Goal: Task Accomplishment & Management: Complete application form

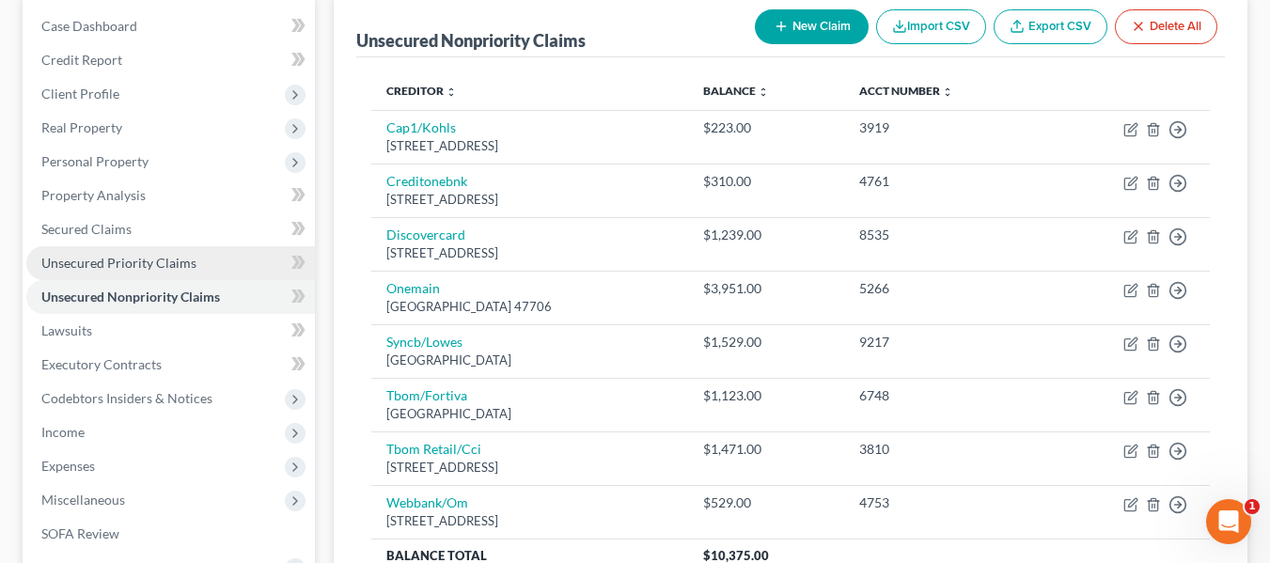
scroll to position [188, 0]
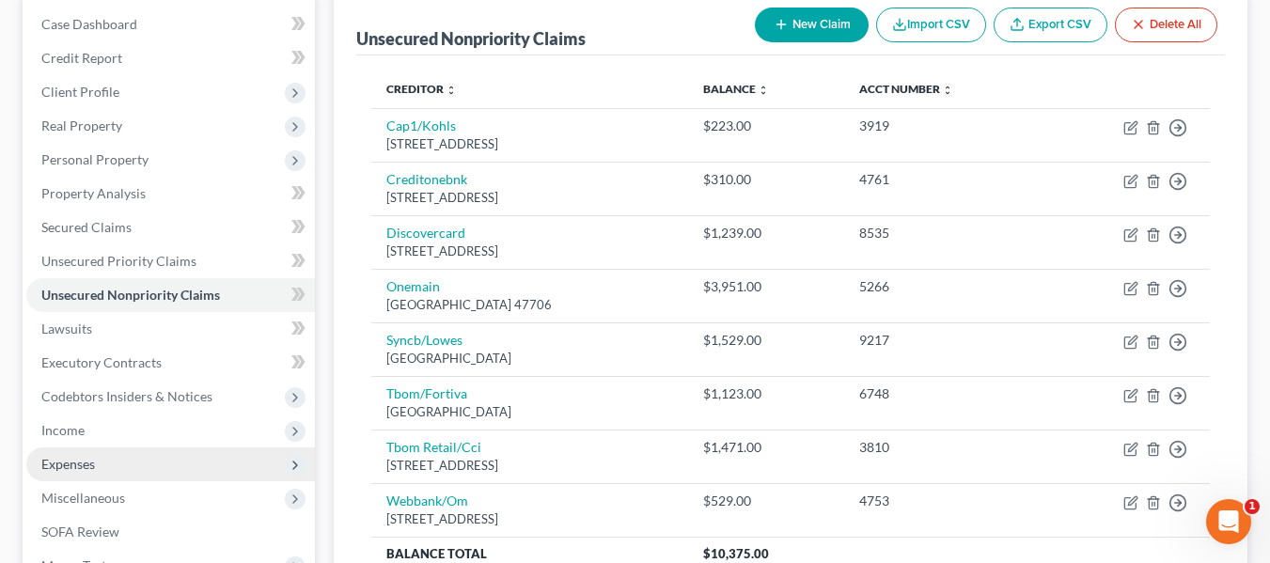
click at [85, 463] on span "Expenses" at bounding box center [68, 464] width 54 height 16
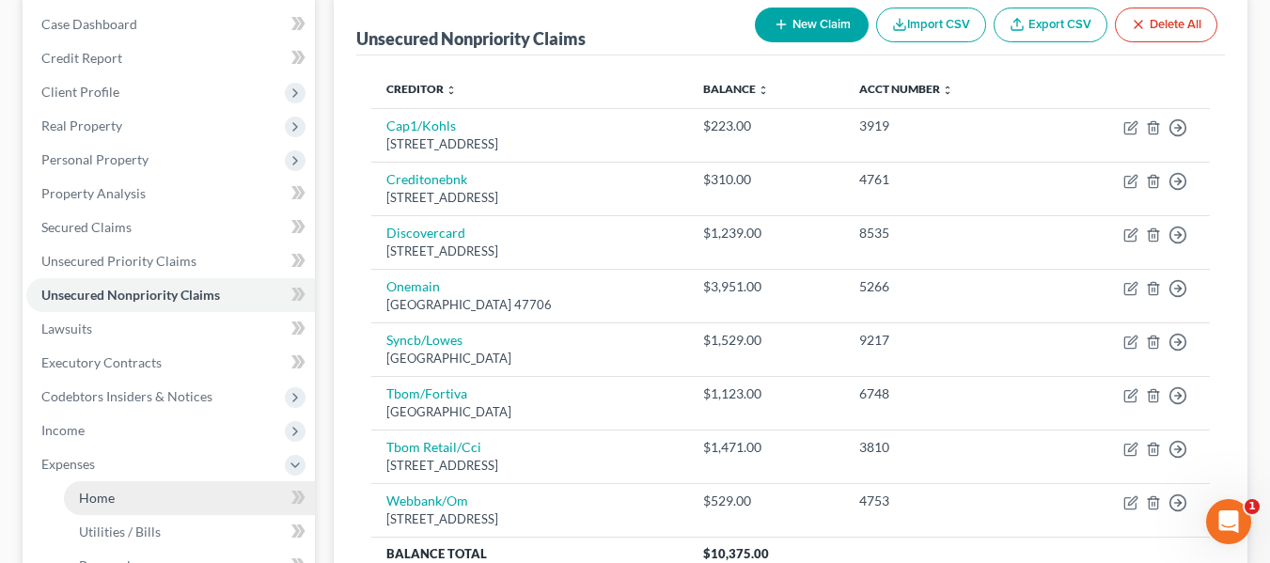
click at [118, 502] on link "Home" at bounding box center [189, 498] width 251 height 34
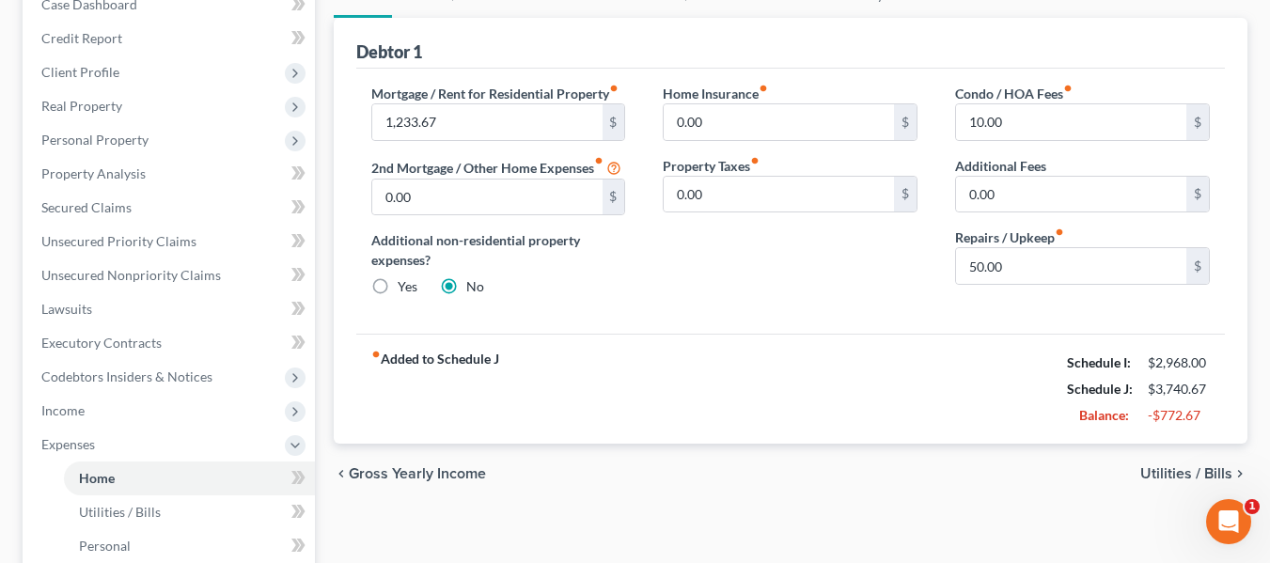
scroll to position [188, 0]
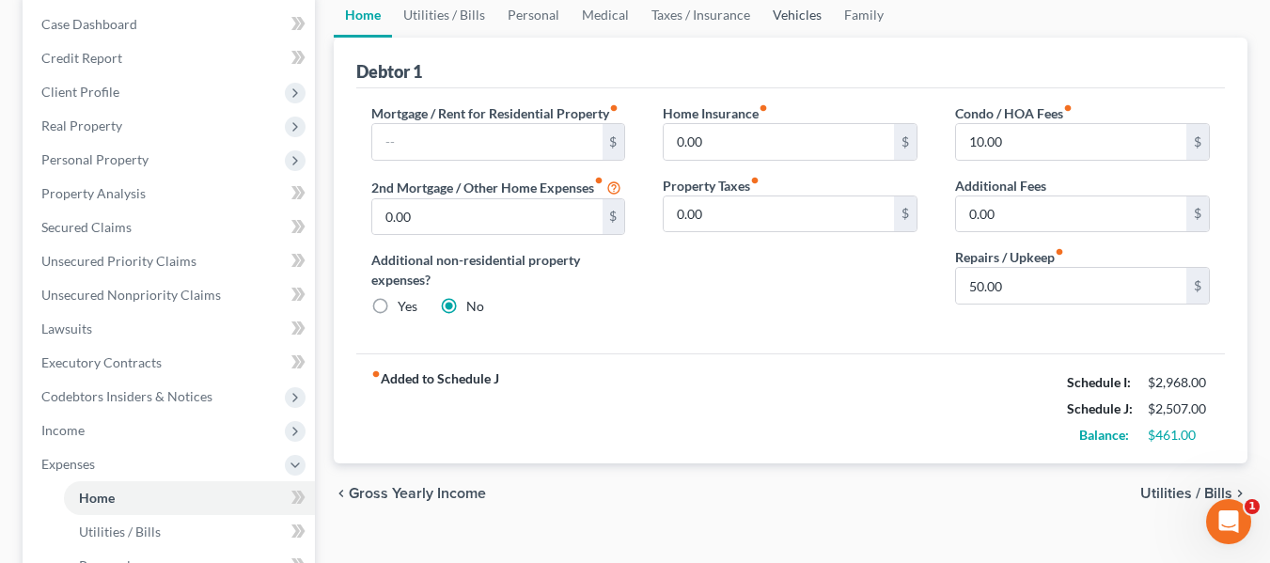
click at [805, 24] on link "Vehicles" at bounding box center [796, 14] width 71 height 45
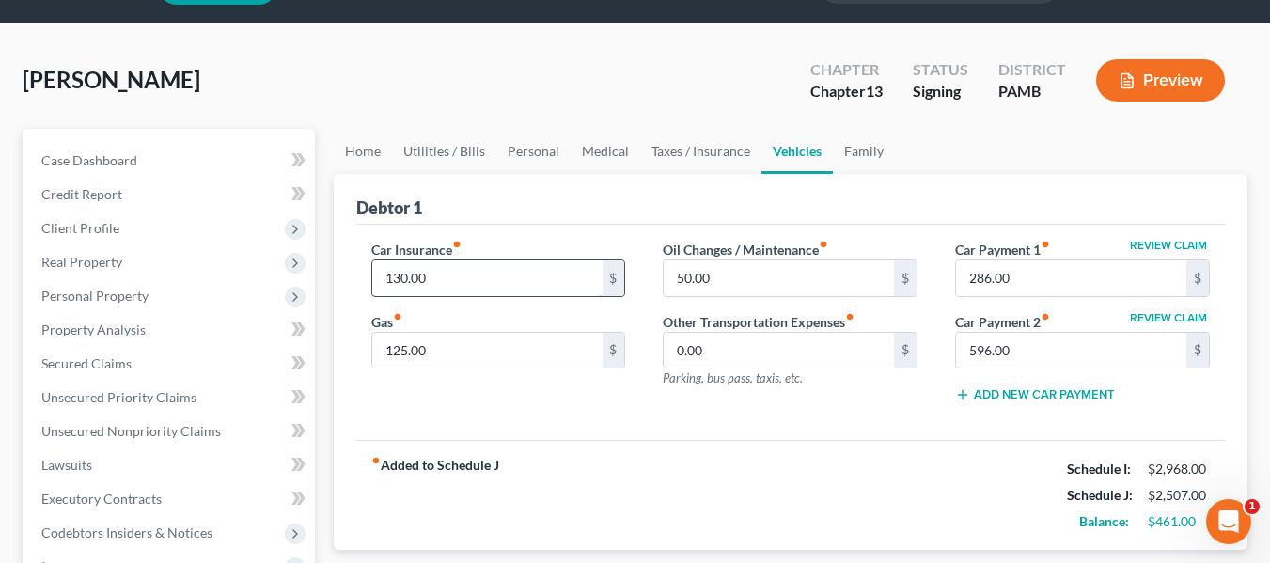
scroll to position [94, 0]
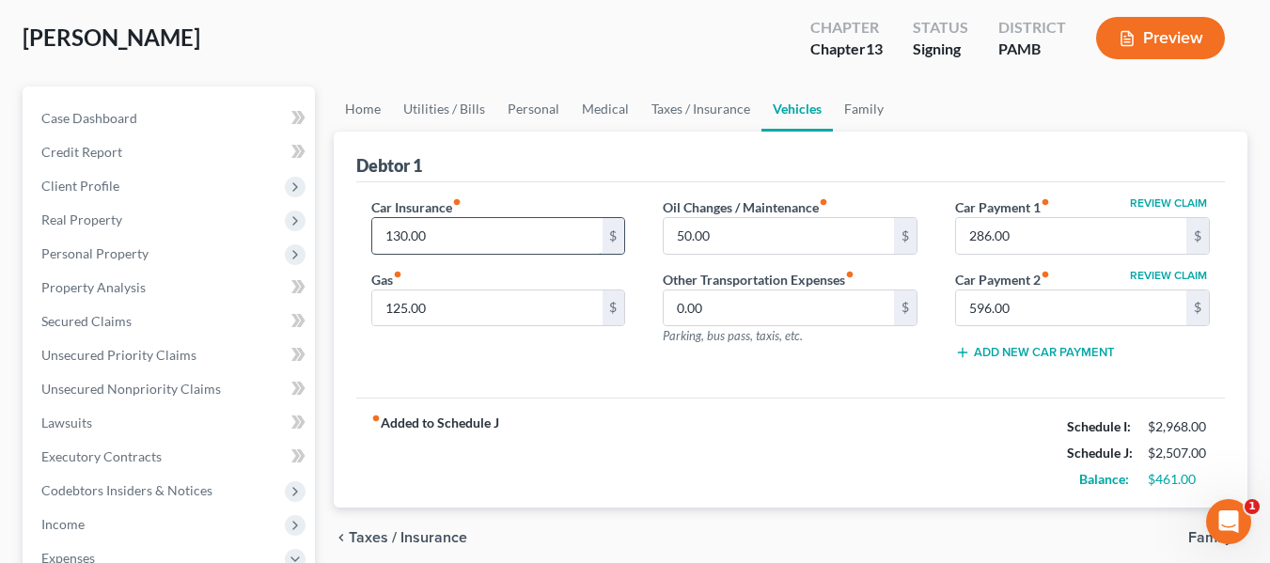
click at [440, 220] on input "130.00" at bounding box center [487, 236] width 230 height 36
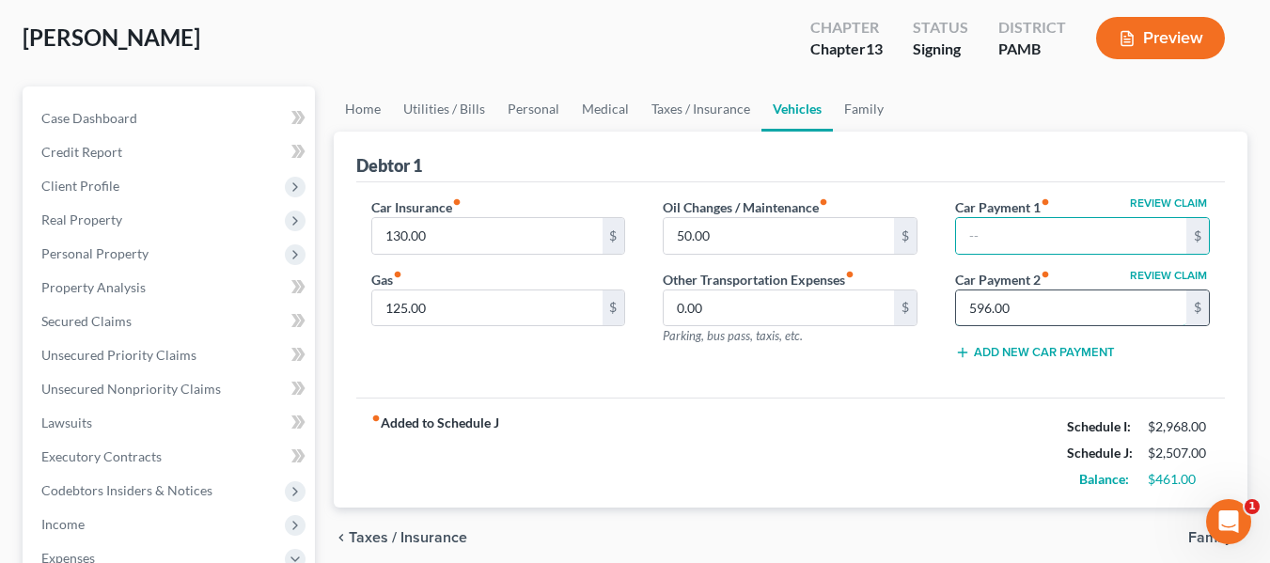
click at [1061, 312] on input "596.00" at bounding box center [1071, 308] width 230 height 36
click at [680, 64] on div "Manginelli, Daniel Upgraded Chapter Chapter 13 Status Signing District PAMB Pre…" at bounding box center [635, 46] width 1225 height 82
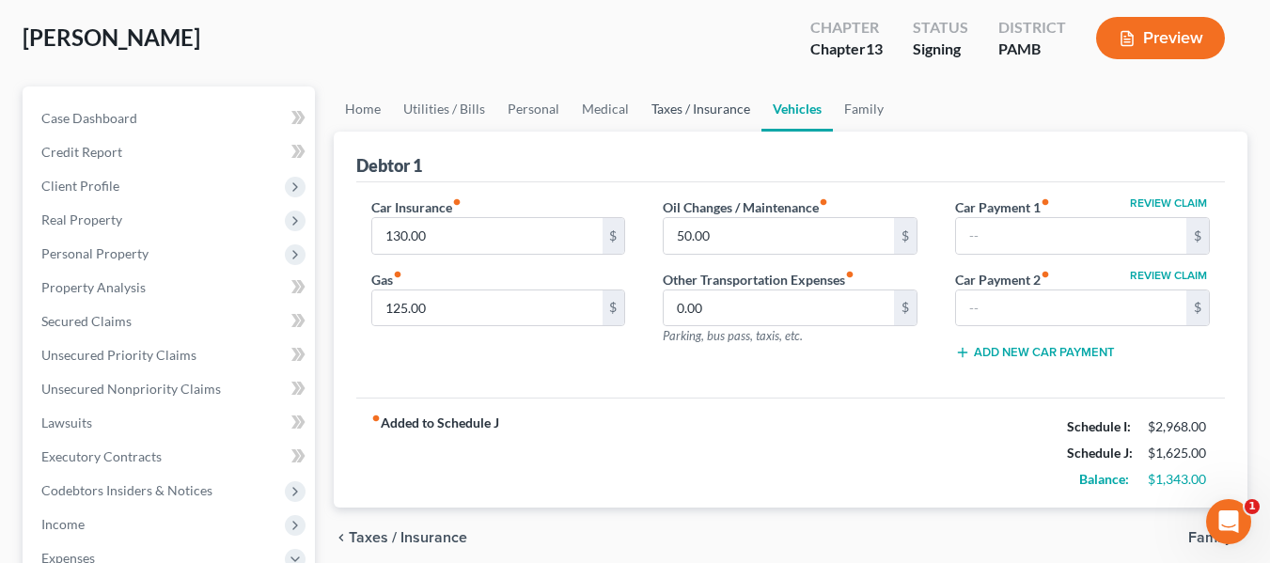
click at [657, 113] on link "Taxes / Insurance" at bounding box center [700, 108] width 121 height 45
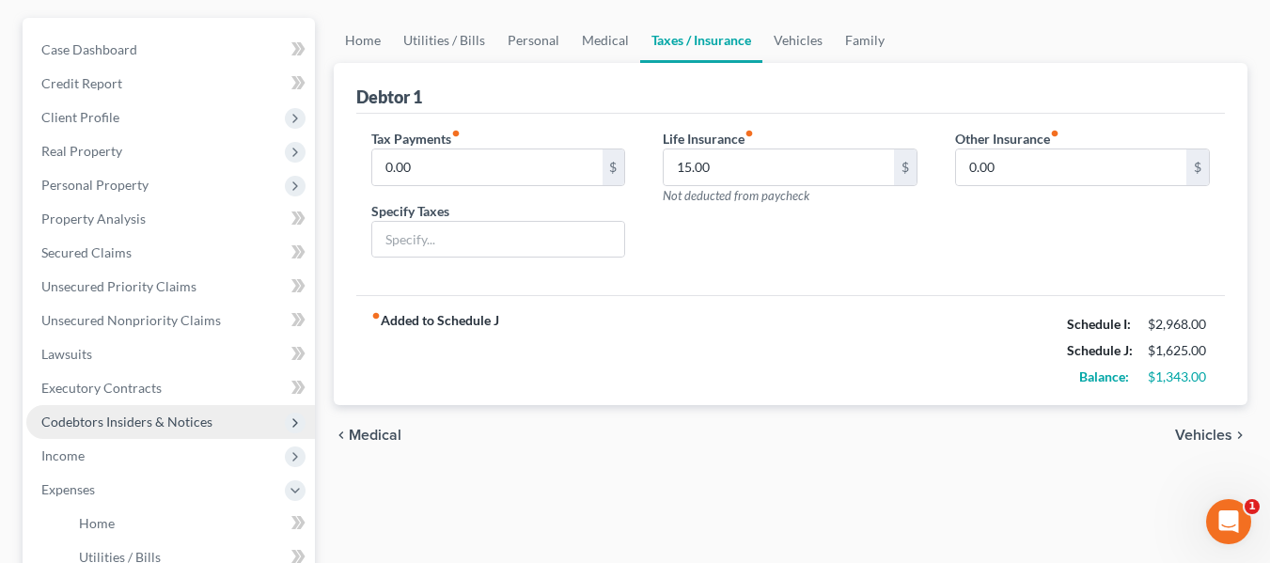
scroll to position [188, 0]
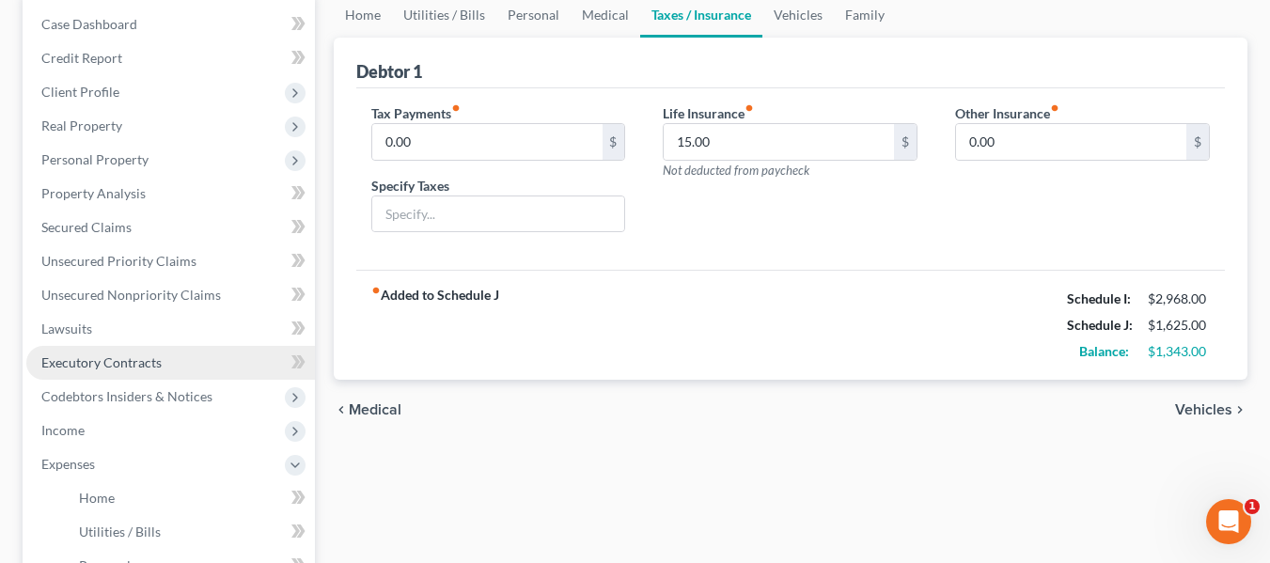
click at [139, 355] on span "Executory Contracts" at bounding box center [101, 362] width 120 height 16
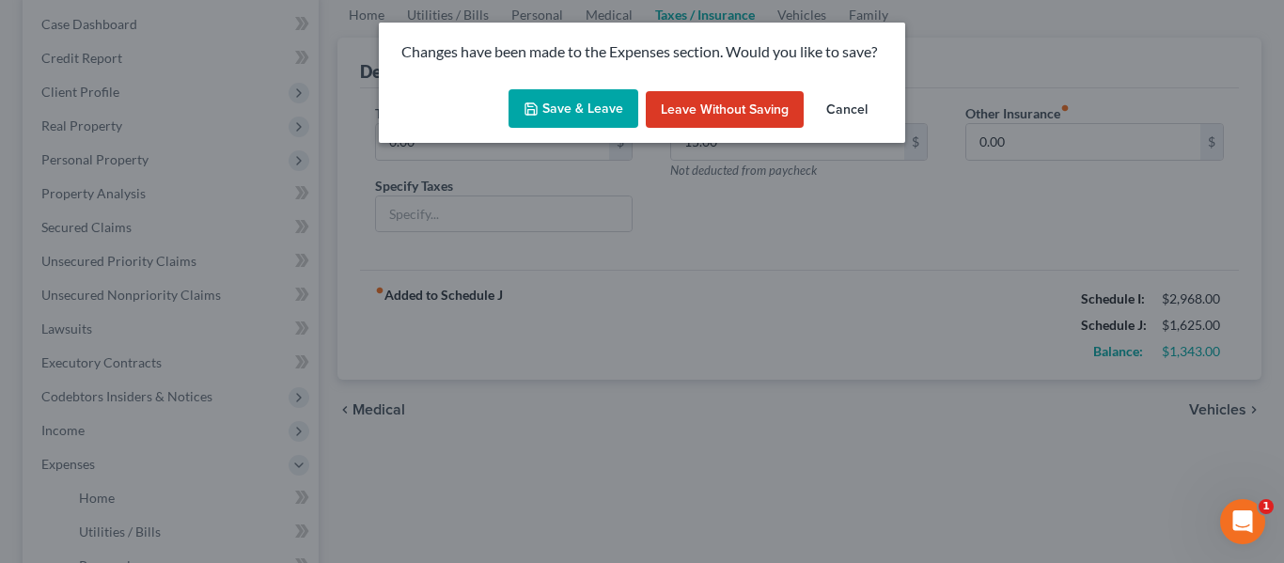
click at [562, 106] on button "Save & Leave" at bounding box center [574, 108] width 130 height 39
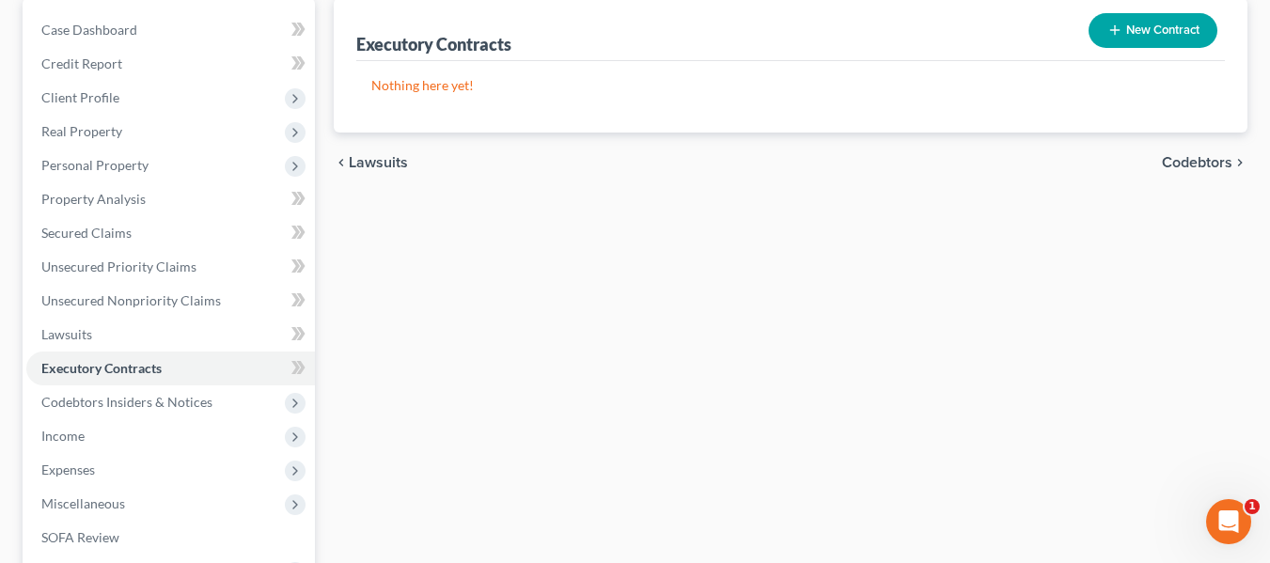
scroll to position [470, 0]
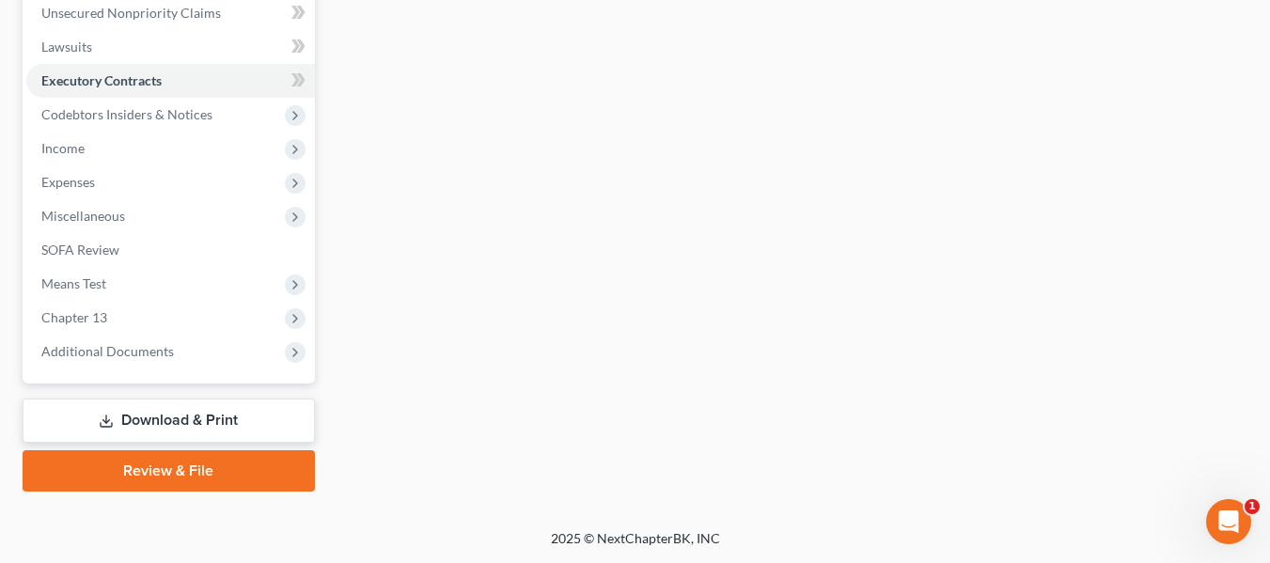
click at [144, 402] on link "Download & Print" at bounding box center [169, 421] width 292 height 44
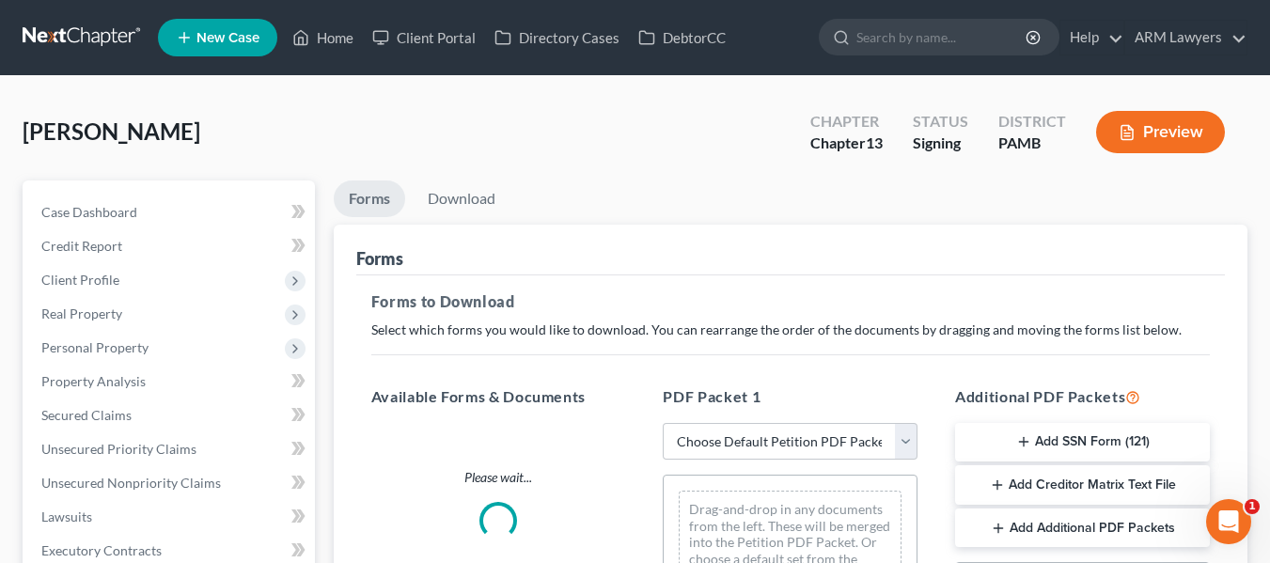
scroll to position [94, 0]
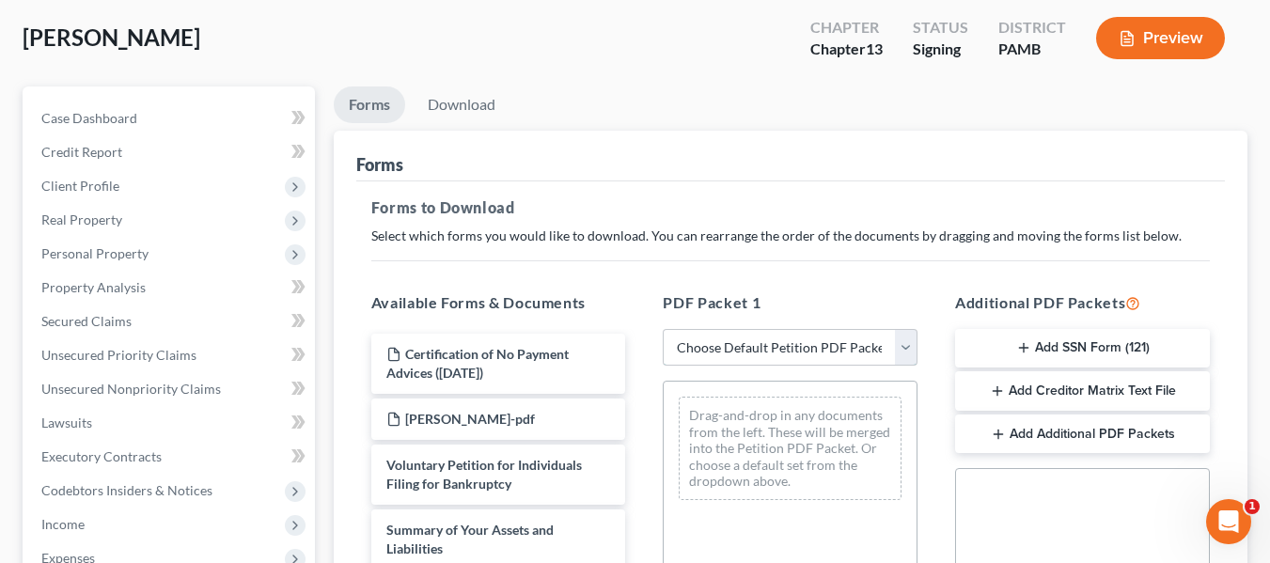
click at [756, 345] on select "Choose Default Petition PDF Packet Complete Bankruptcy Petition (all forms and …" at bounding box center [790, 348] width 255 height 38
select select "0"
click at [663, 329] on select "Choose Default Petition PDF Packet Complete Bankruptcy Petition (all forms and …" at bounding box center [790, 348] width 255 height 38
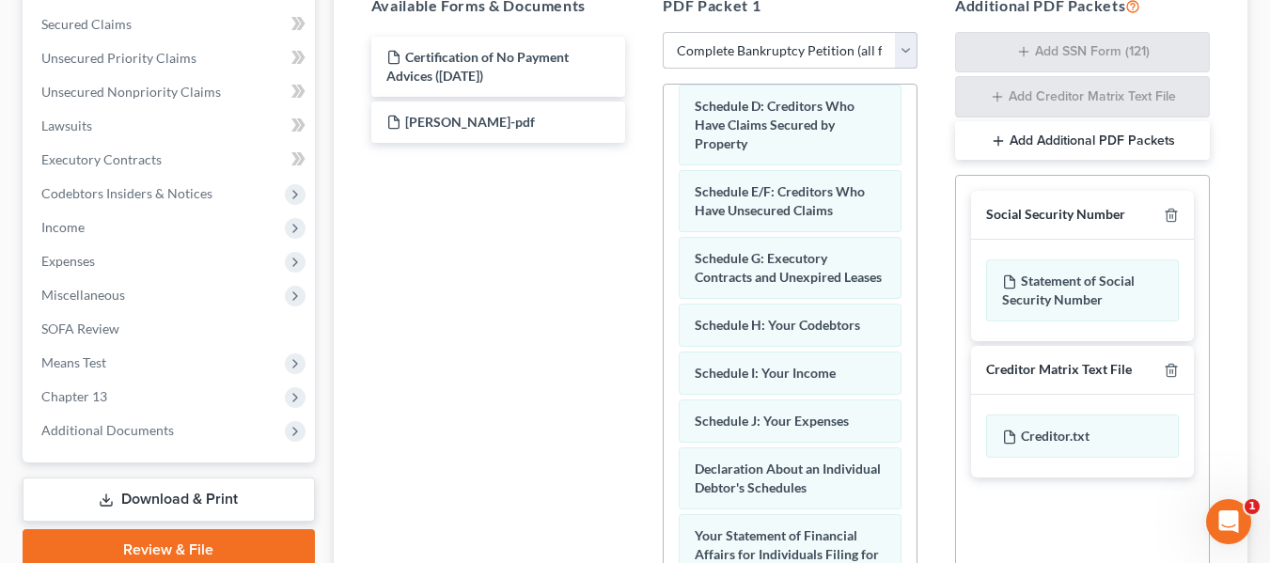
scroll to position [600, 0]
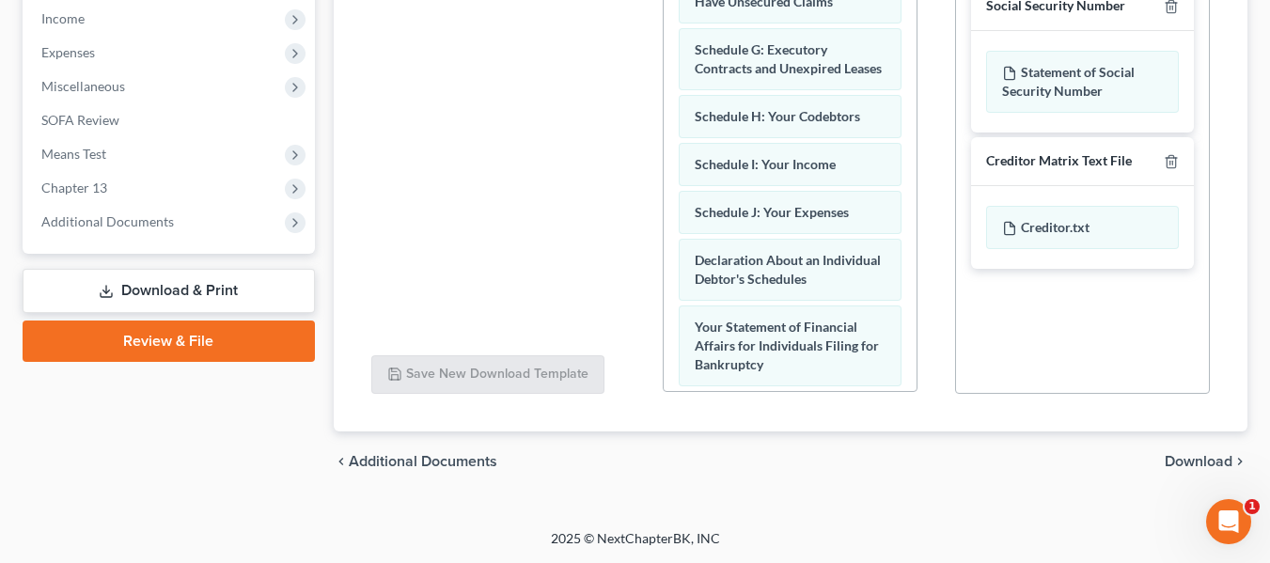
click at [1183, 467] on span "Download" at bounding box center [1199, 461] width 68 height 15
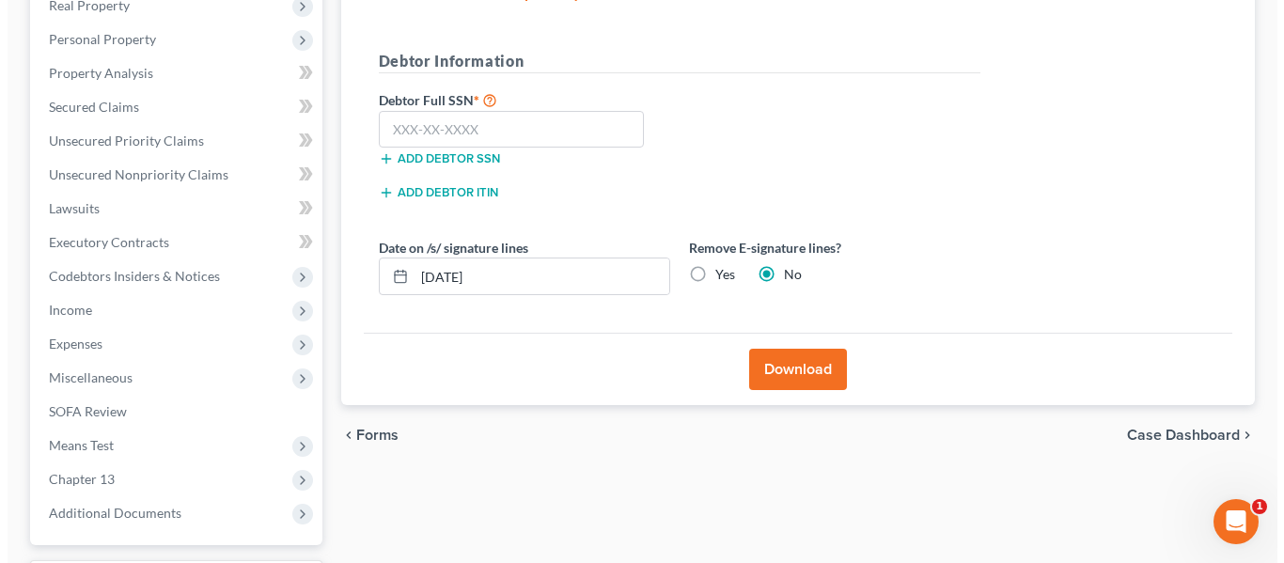
scroll to position [282, 0]
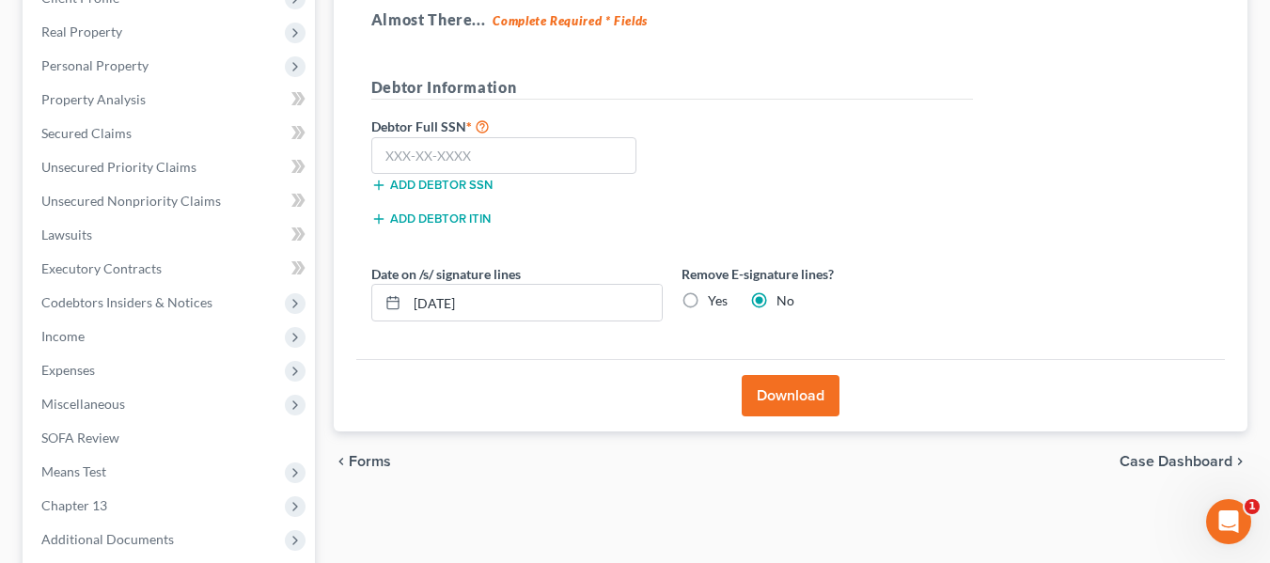
drag, startPoint x: 693, startPoint y: 296, endPoint x: 698, endPoint y: 318, distance: 22.3
click at [708, 297] on label "Yes" at bounding box center [718, 300] width 20 height 19
click at [715, 297] on input "Yes" at bounding box center [721, 297] width 12 height 12
radio input "true"
radio input "false"
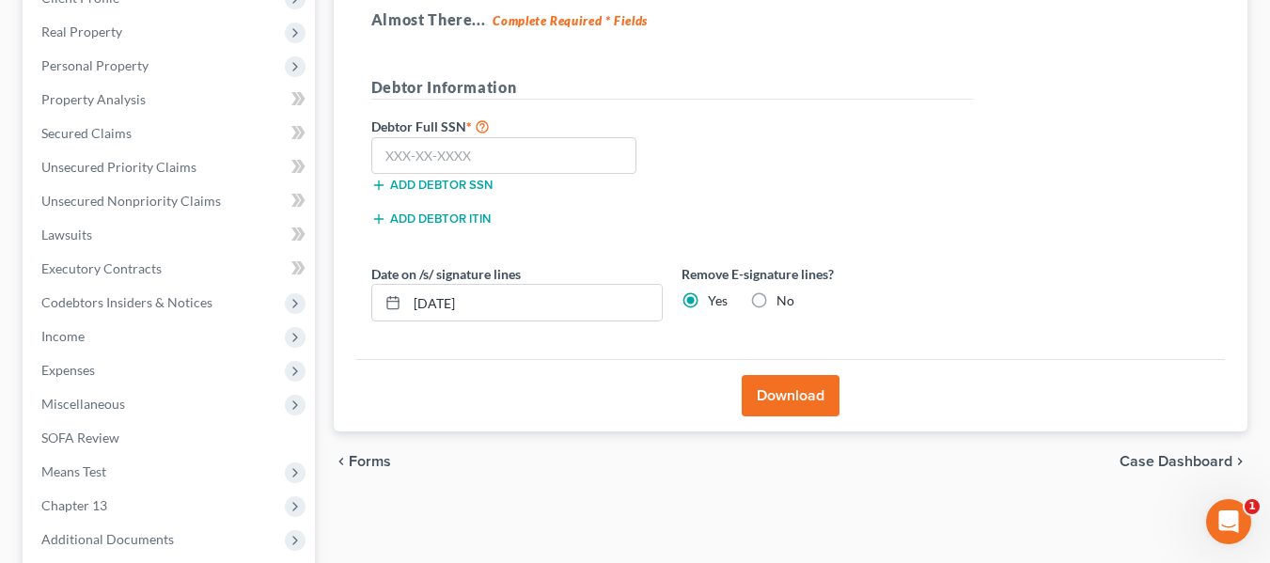
click at [761, 391] on button "Download" at bounding box center [791, 395] width 98 height 41
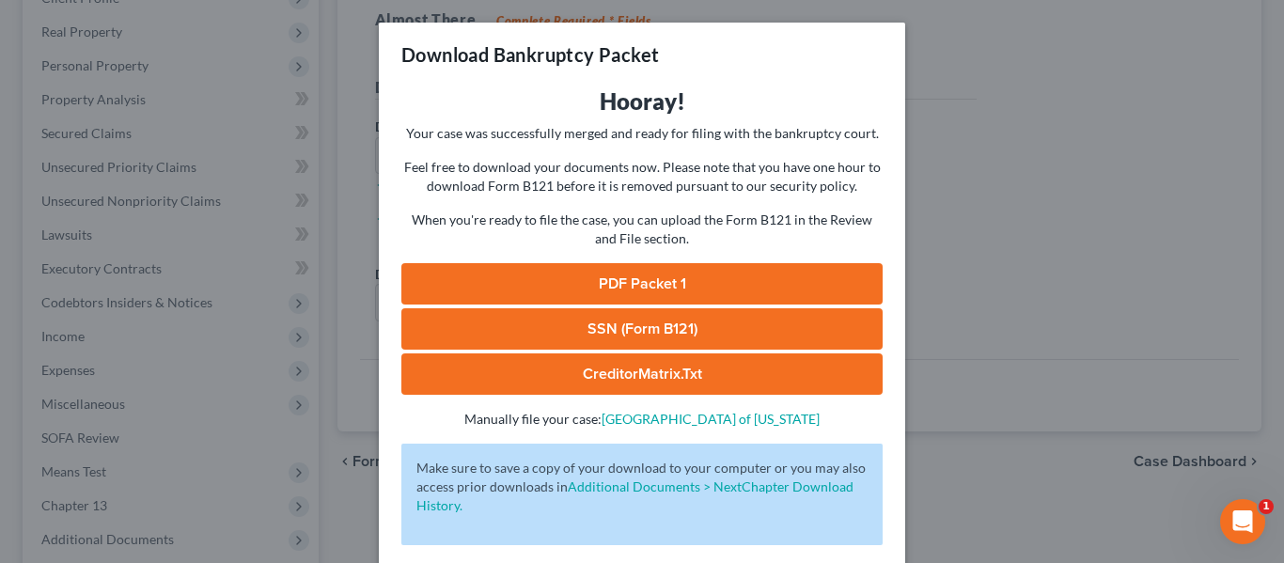
click at [650, 286] on link "PDF Packet 1" at bounding box center [641, 283] width 481 height 41
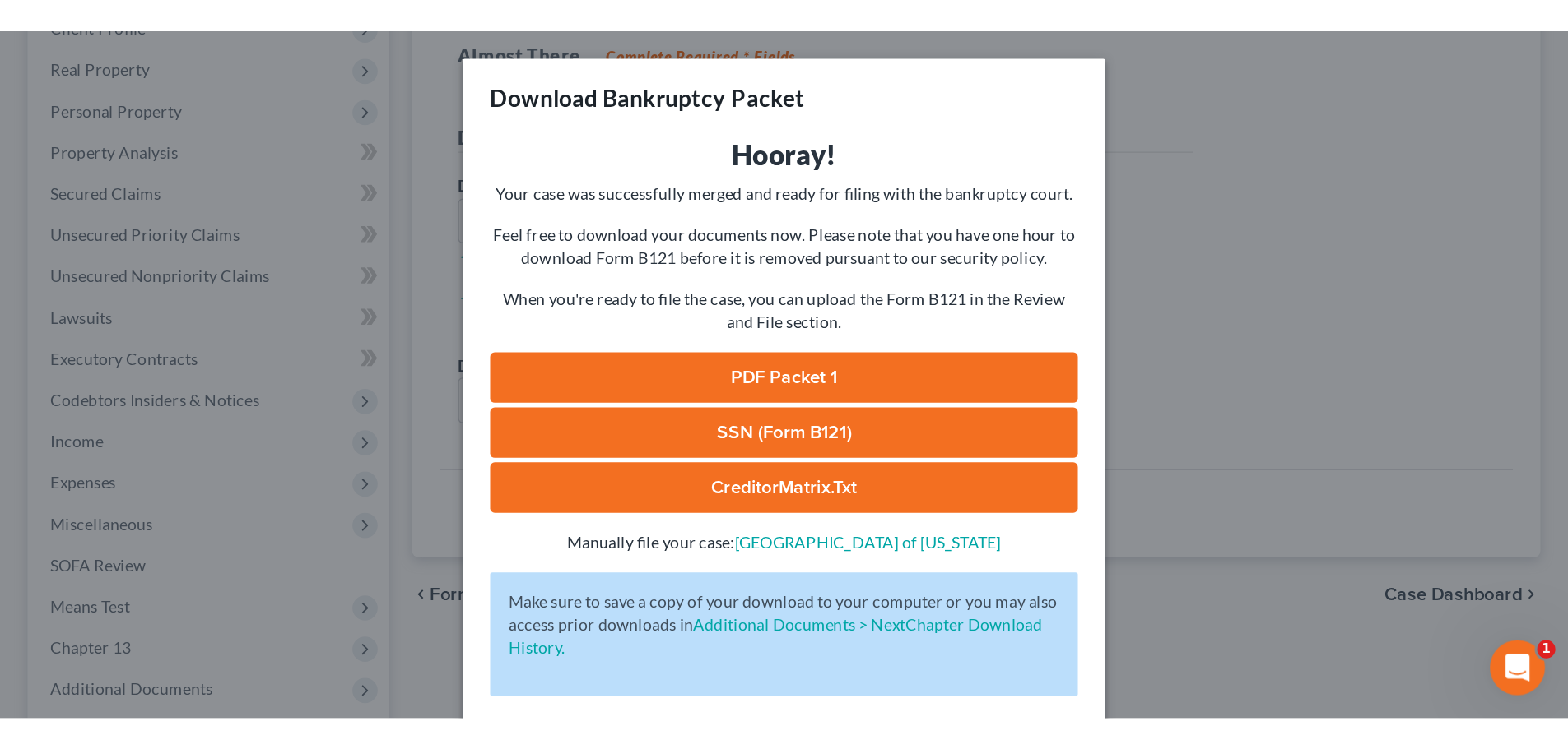
scroll to position [155, 0]
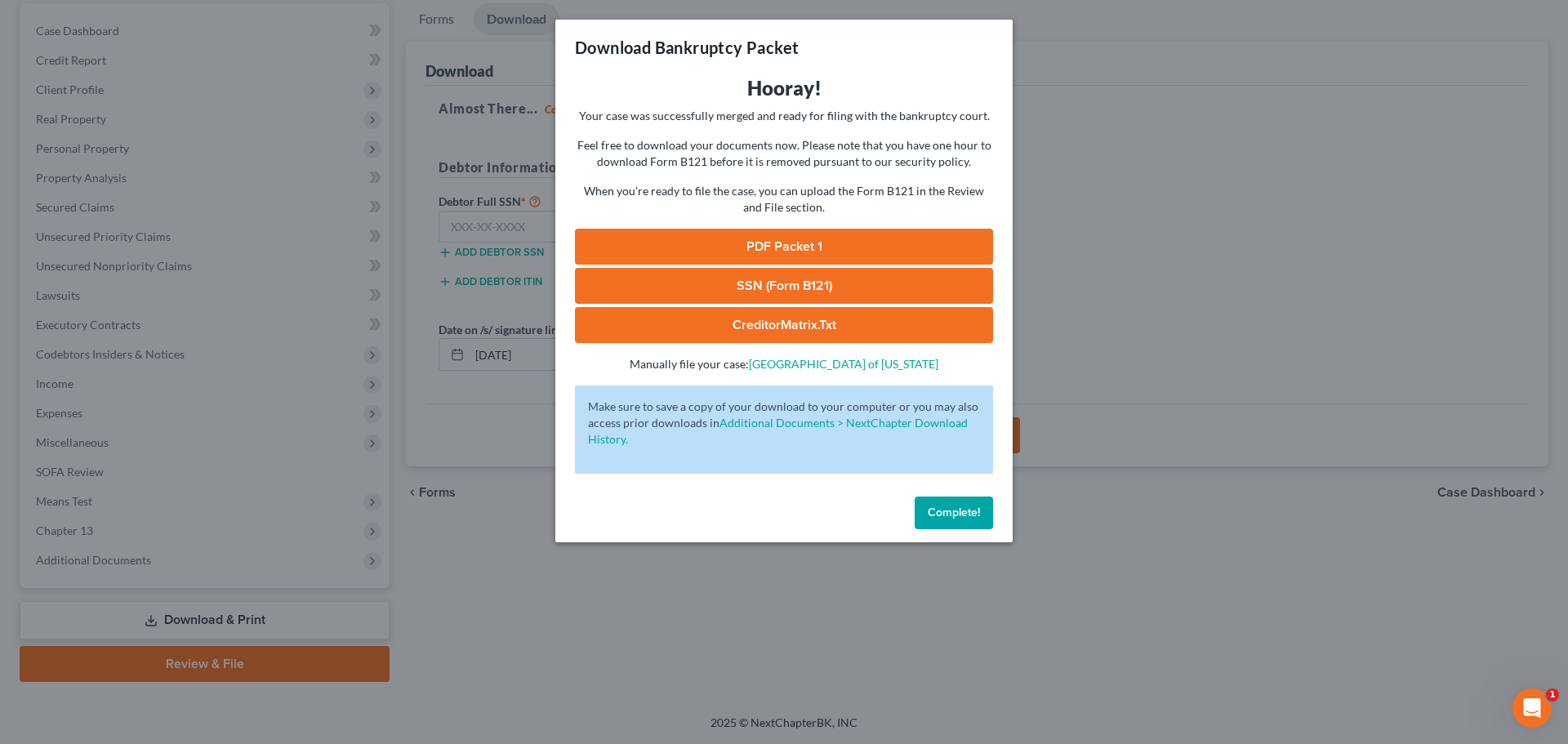
click at [1102, 488] on div "Download Bankruptcy Packet Hooray! Your case was successfully merged and ready …" at bounding box center [784, 372] width 1568 height 744
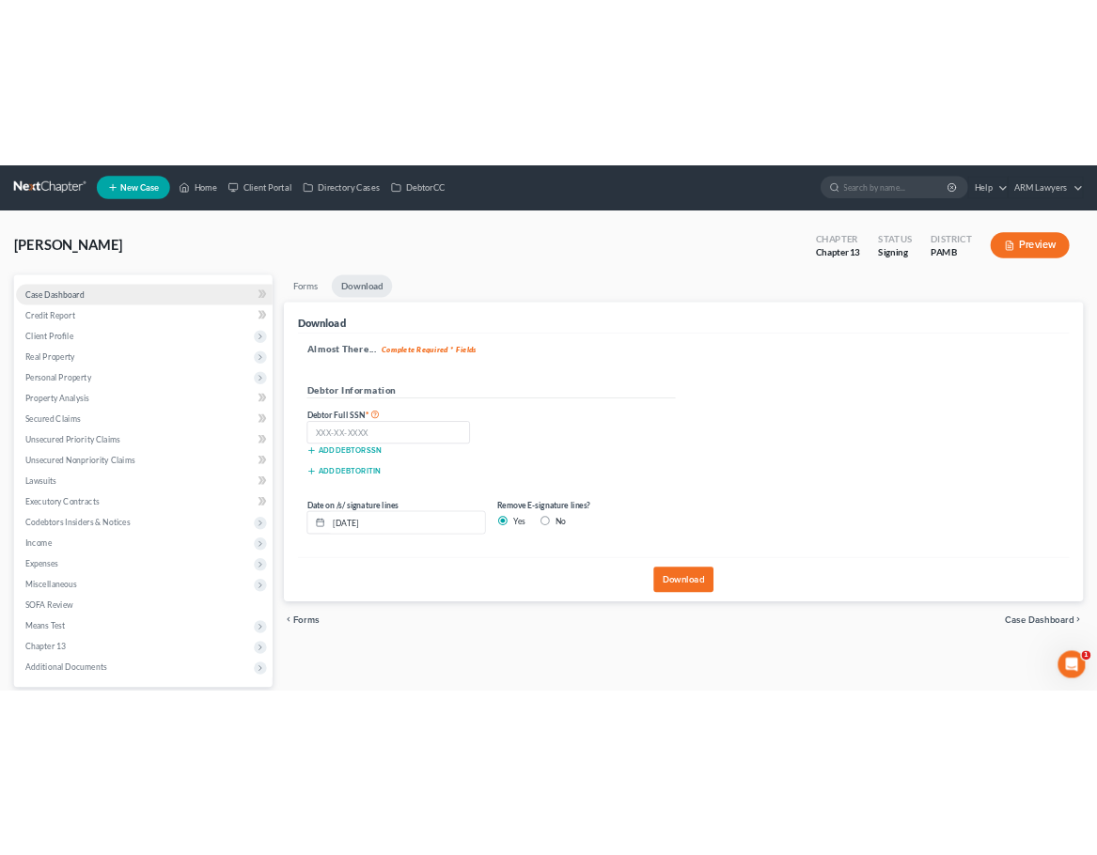
scroll to position [0, 0]
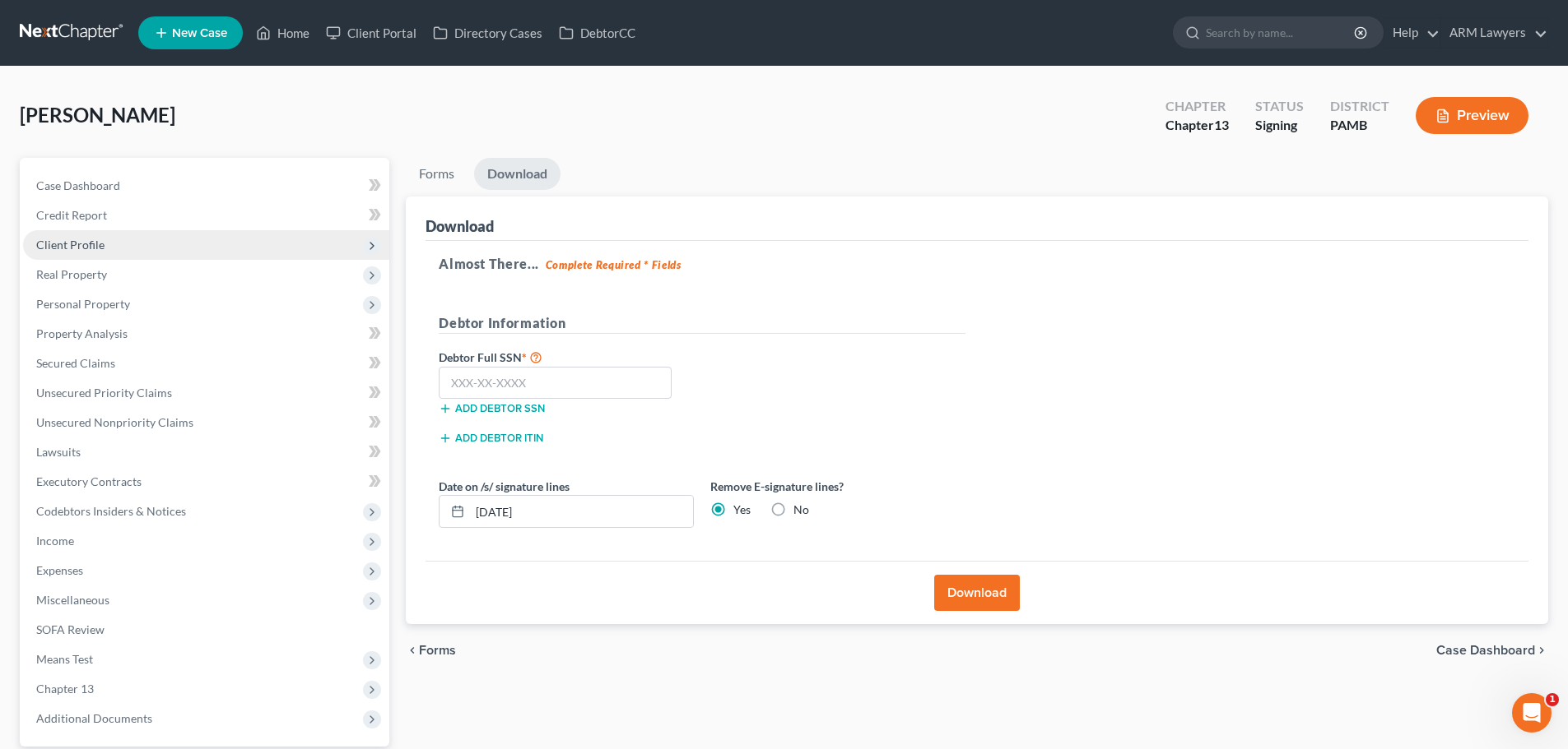
click at [75, 256] on span "Client Profile" at bounding box center [206, 245] width 366 height 30
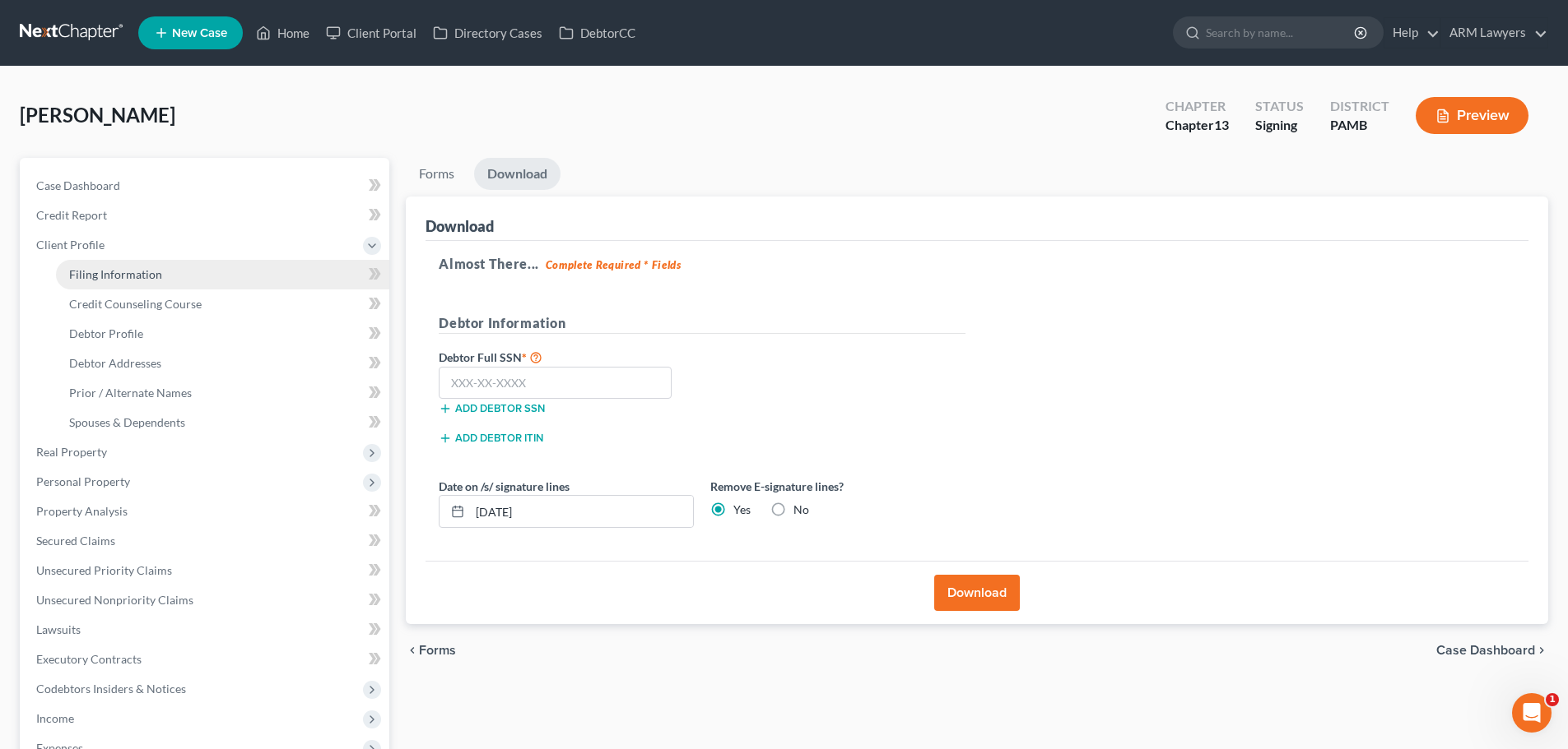
click at [78, 274] on span "Filing Information" at bounding box center [116, 275] width 93 height 14
select select "1"
select select "0"
select select "3"
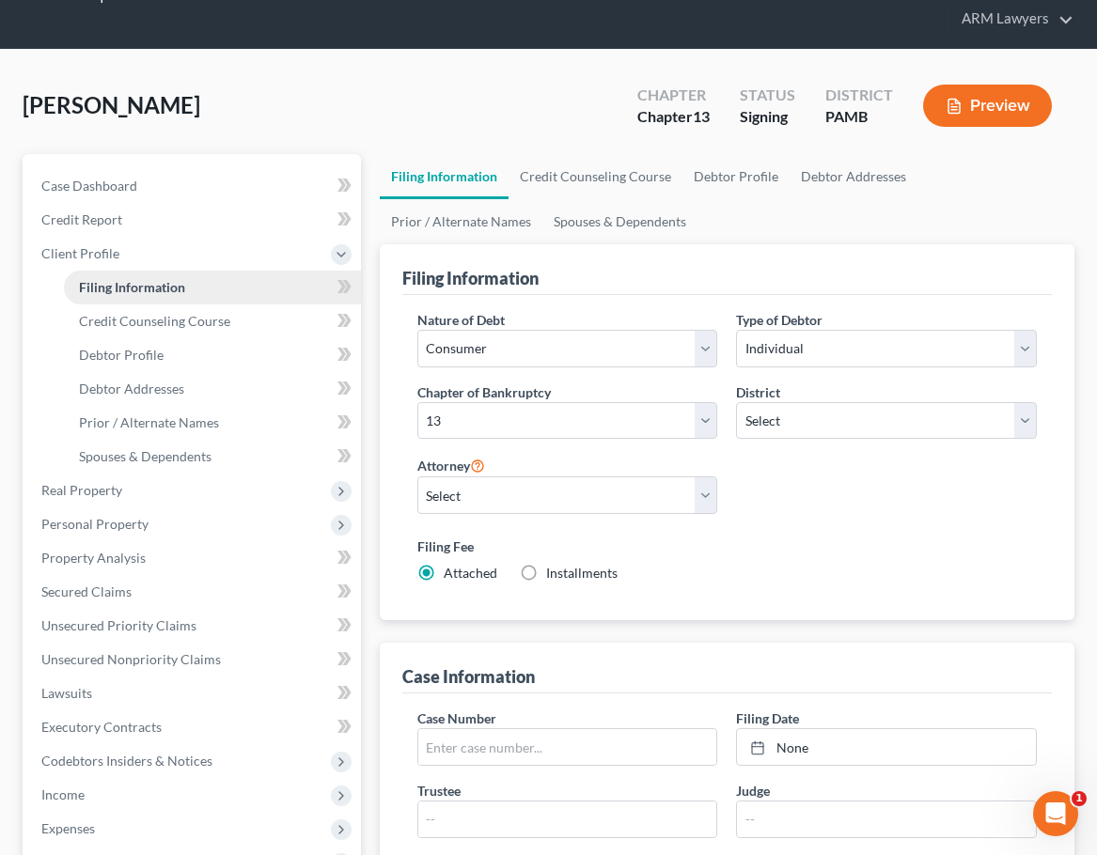
scroll to position [94, 0]
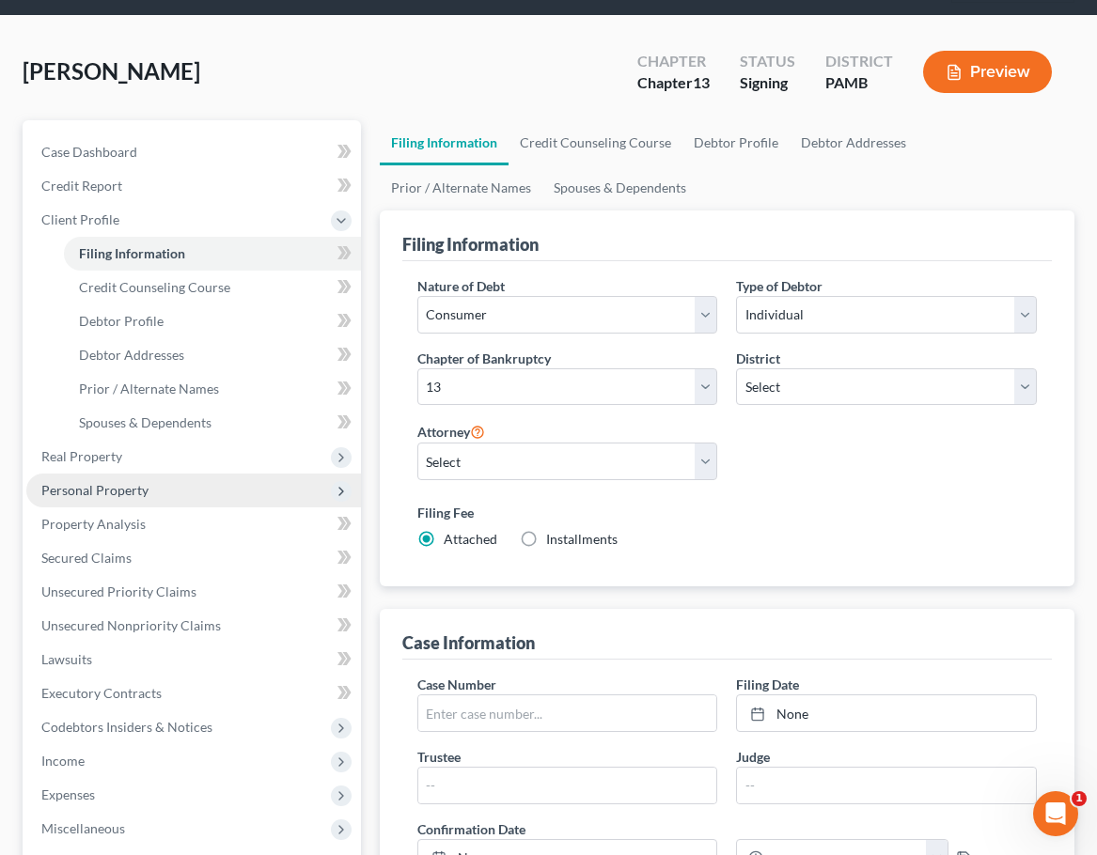
click at [107, 490] on span "Personal Property" at bounding box center [94, 490] width 107 height 16
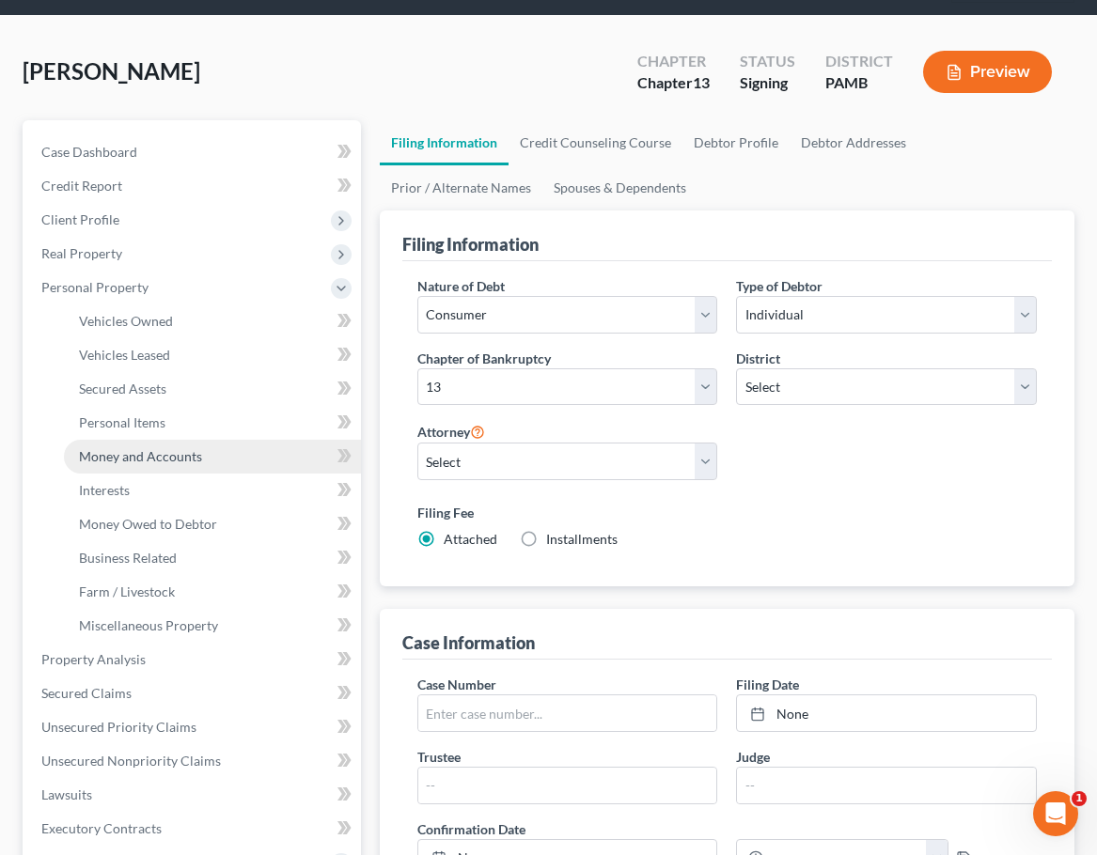
click at [151, 463] on span "Money and Accounts" at bounding box center [140, 456] width 123 height 16
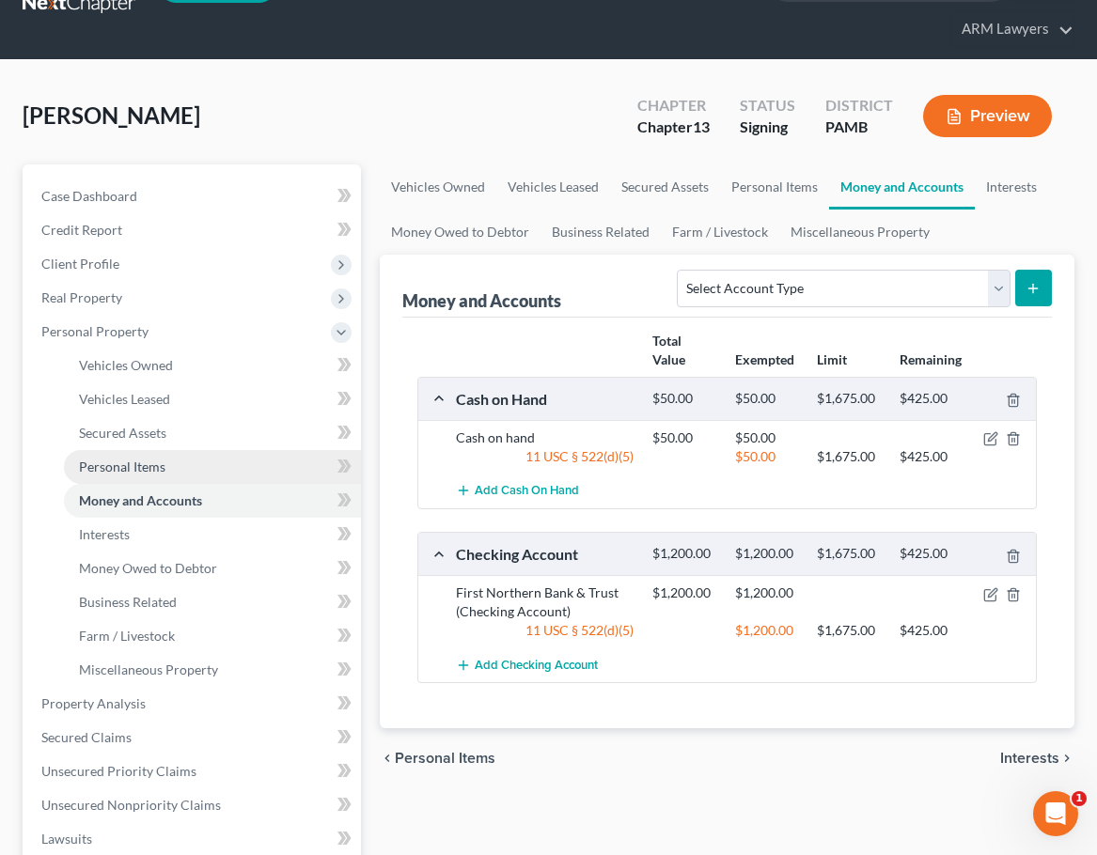
scroll to position [94, 0]
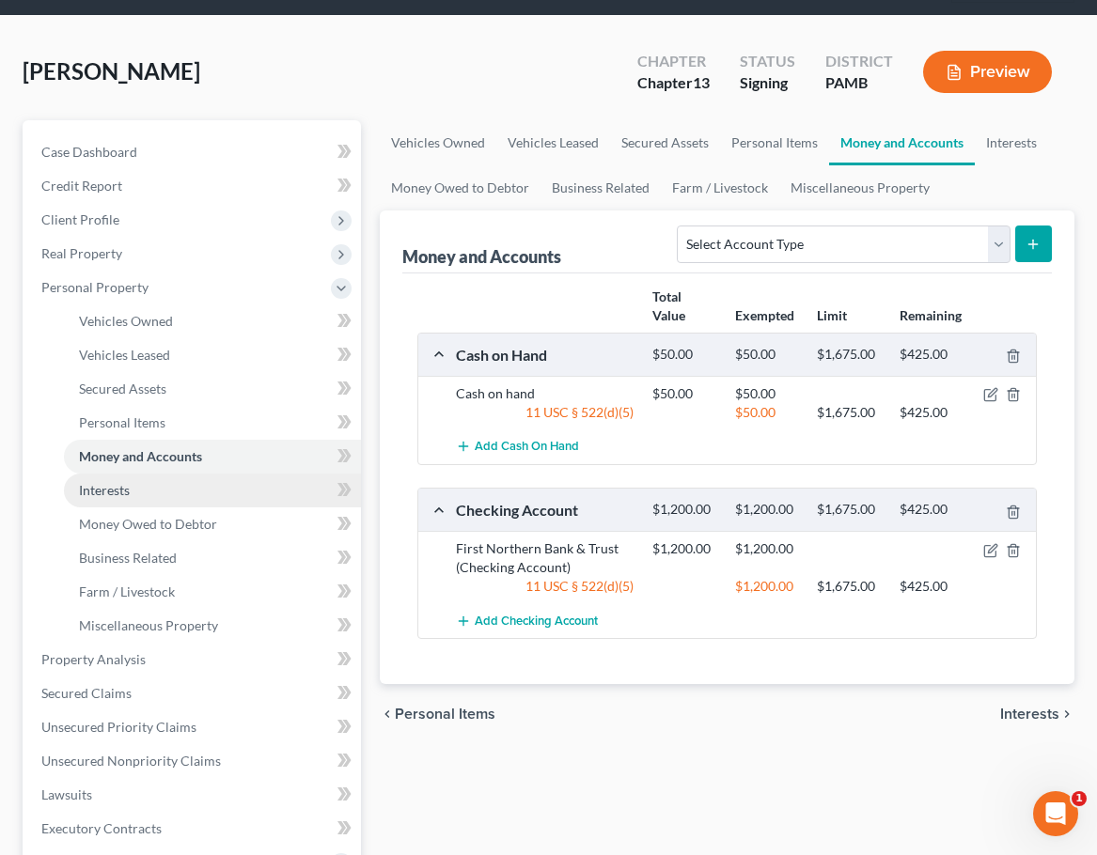
click at [102, 496] on span "Interests" at bounding box center [104, 490] width 51 height 16
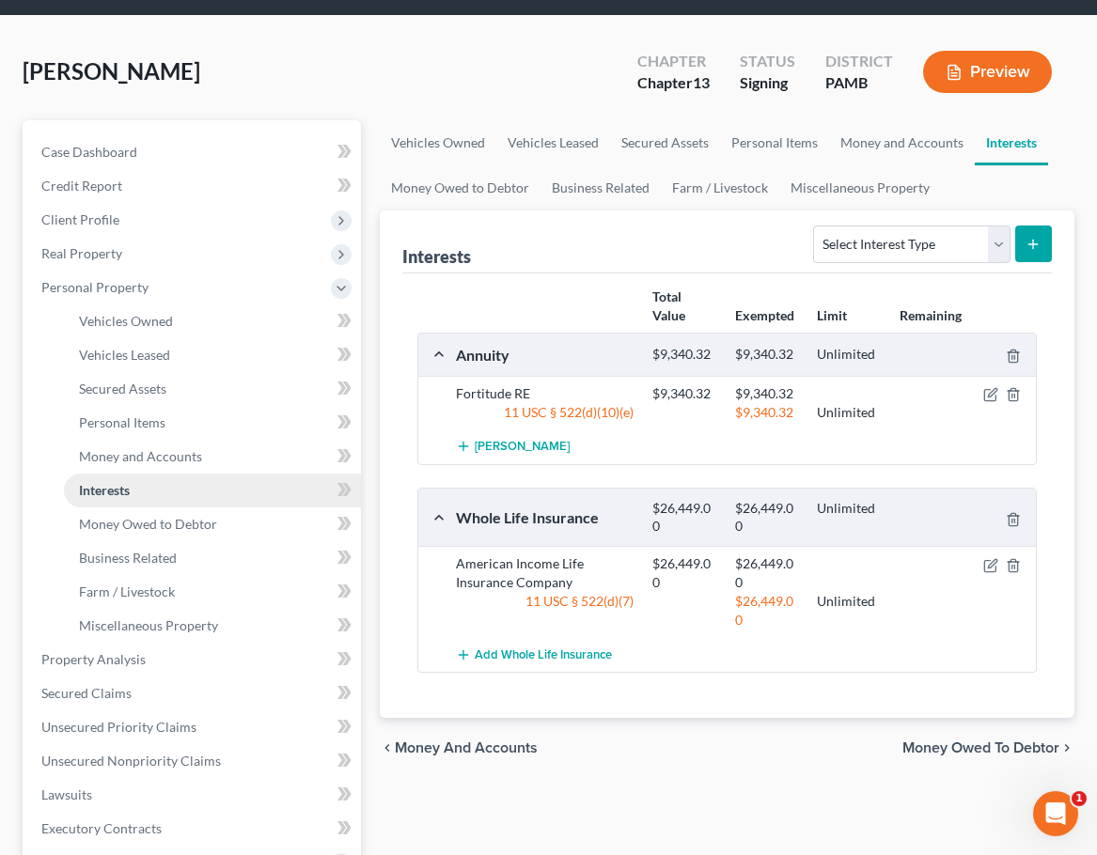
scroll to position [188, 0]
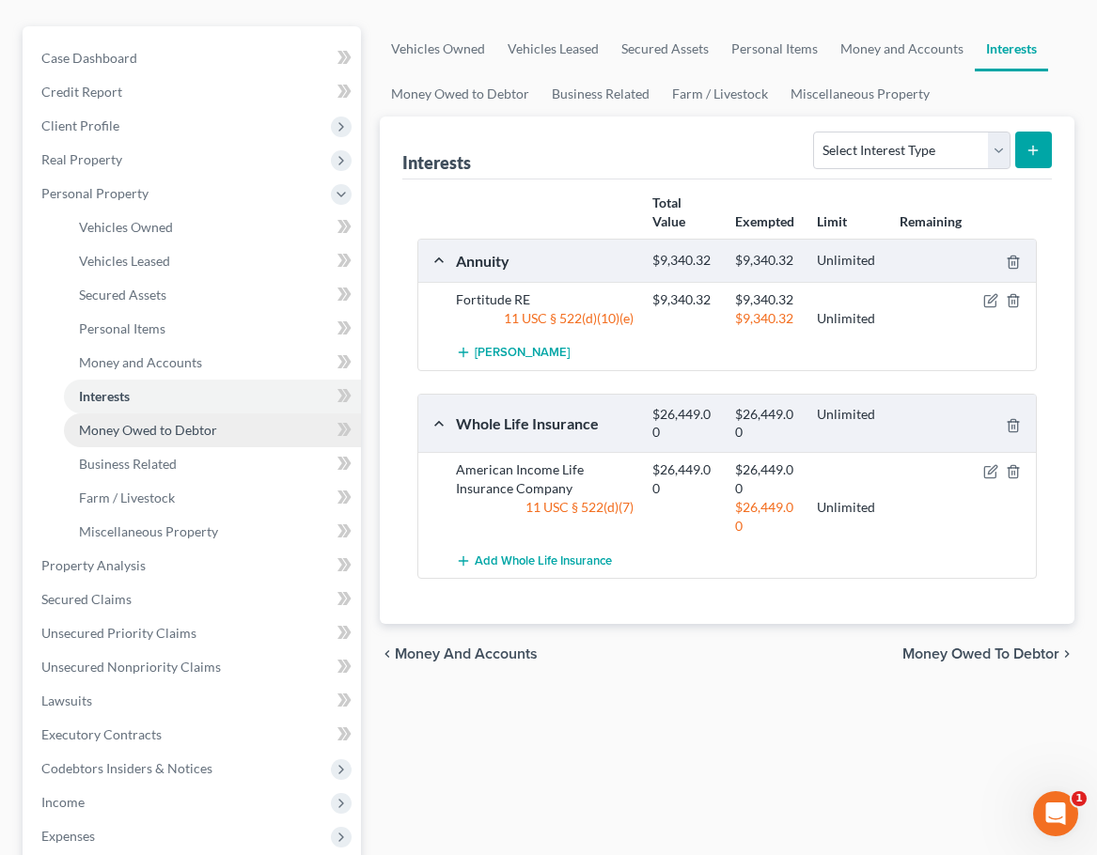
click at [115, 433] on span "Money Owed to Debtor" at bounding box center [148, 430] width 138 height 16
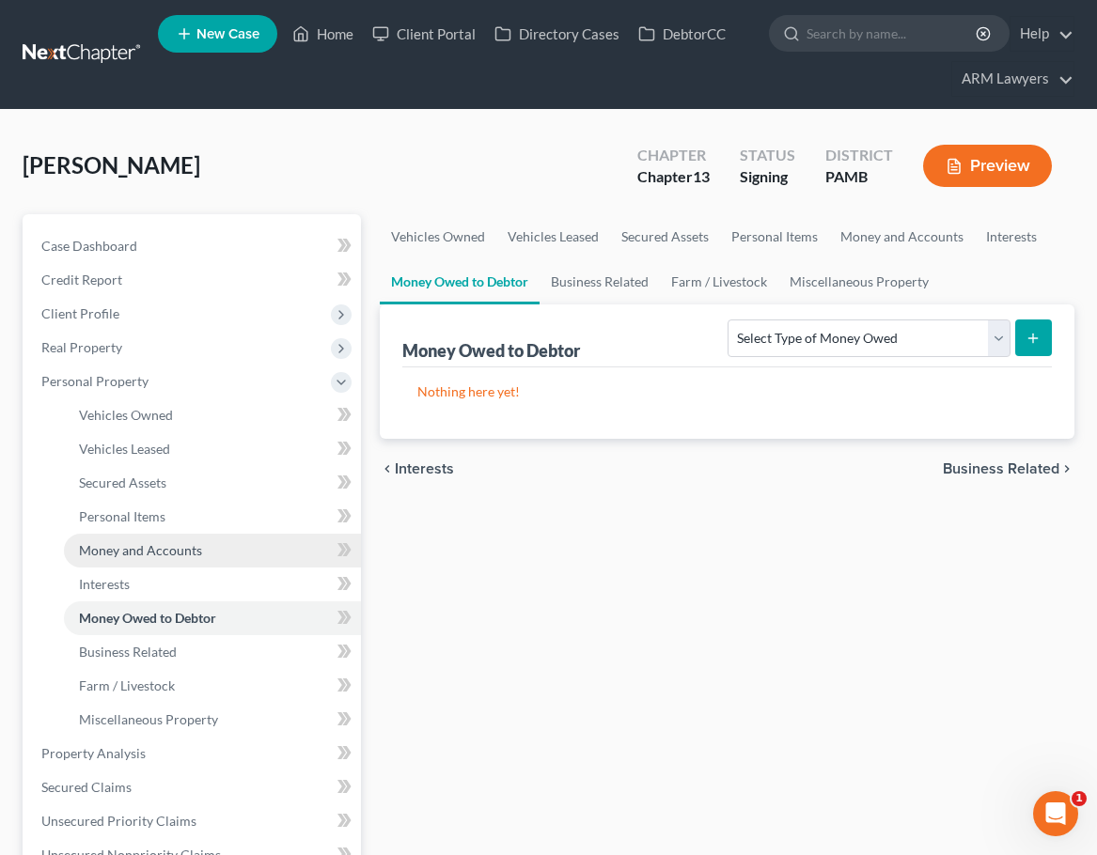
scroll to position [94, 0]
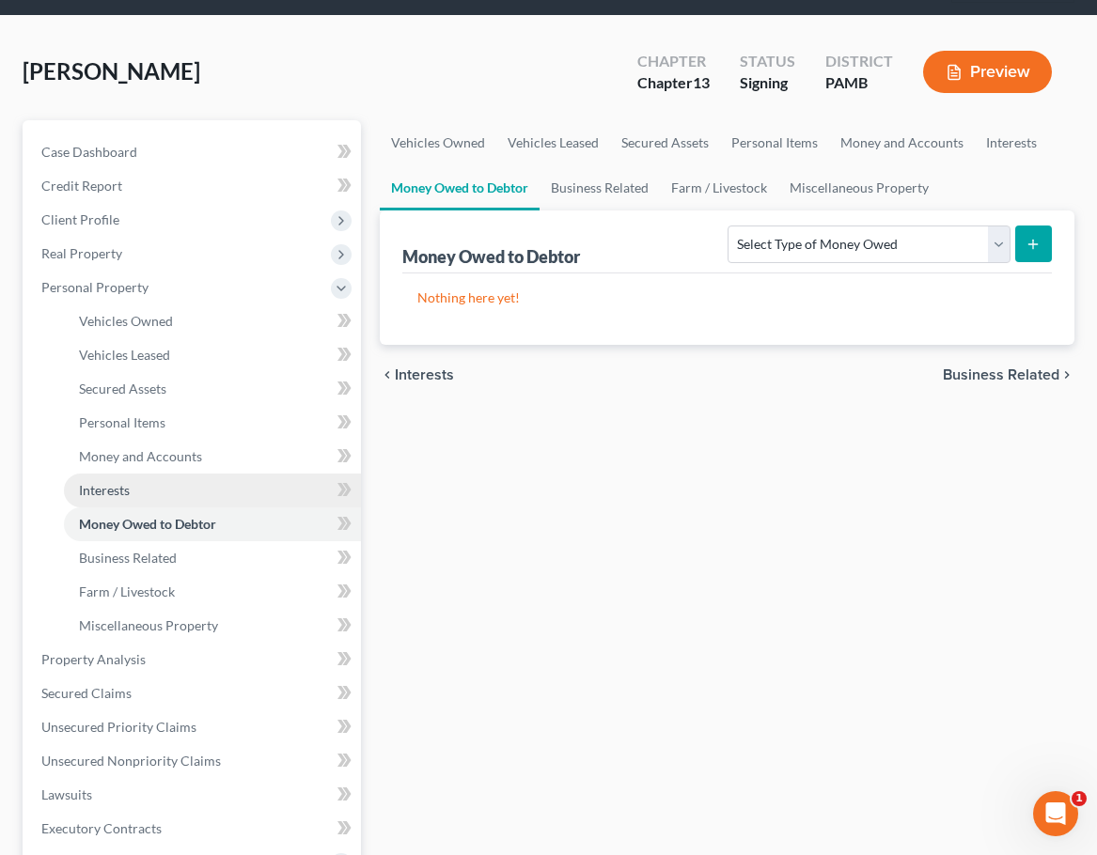
click at [118, 484] on span "Interests" at bounding box center [104, 490] width 51 height 16
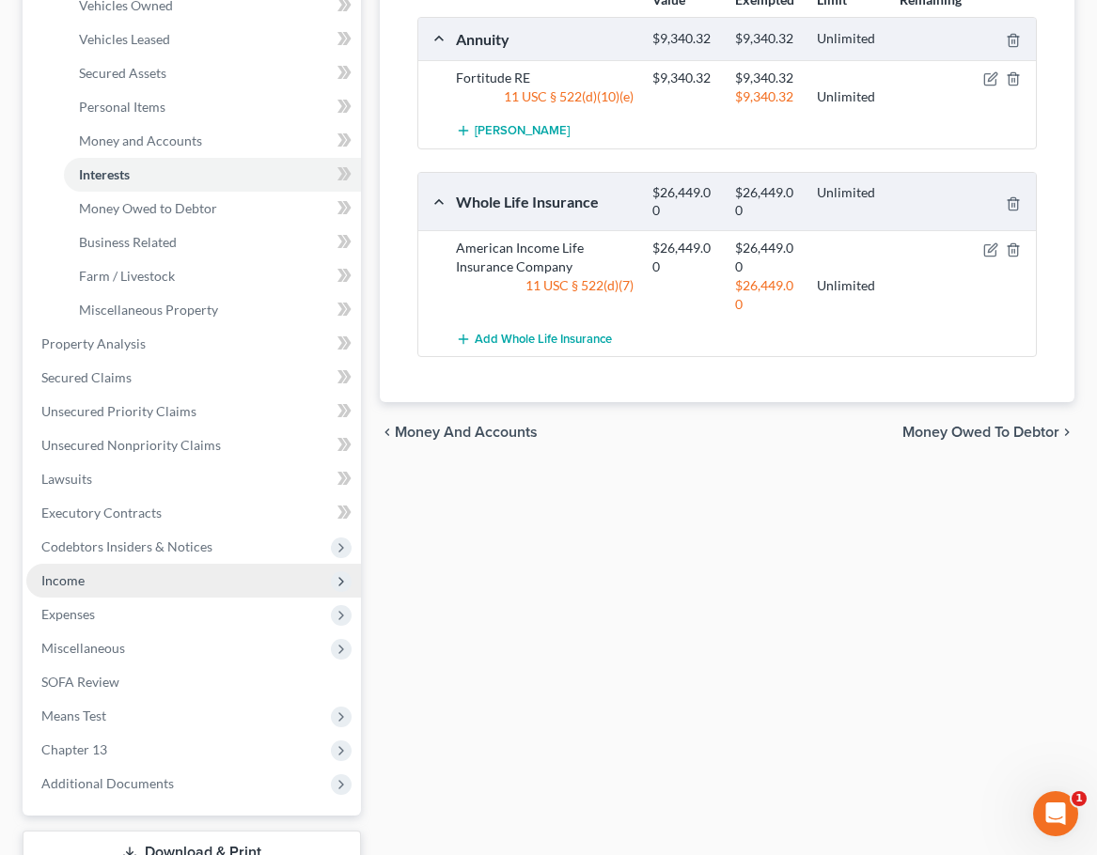
scroll to position [470, 0]
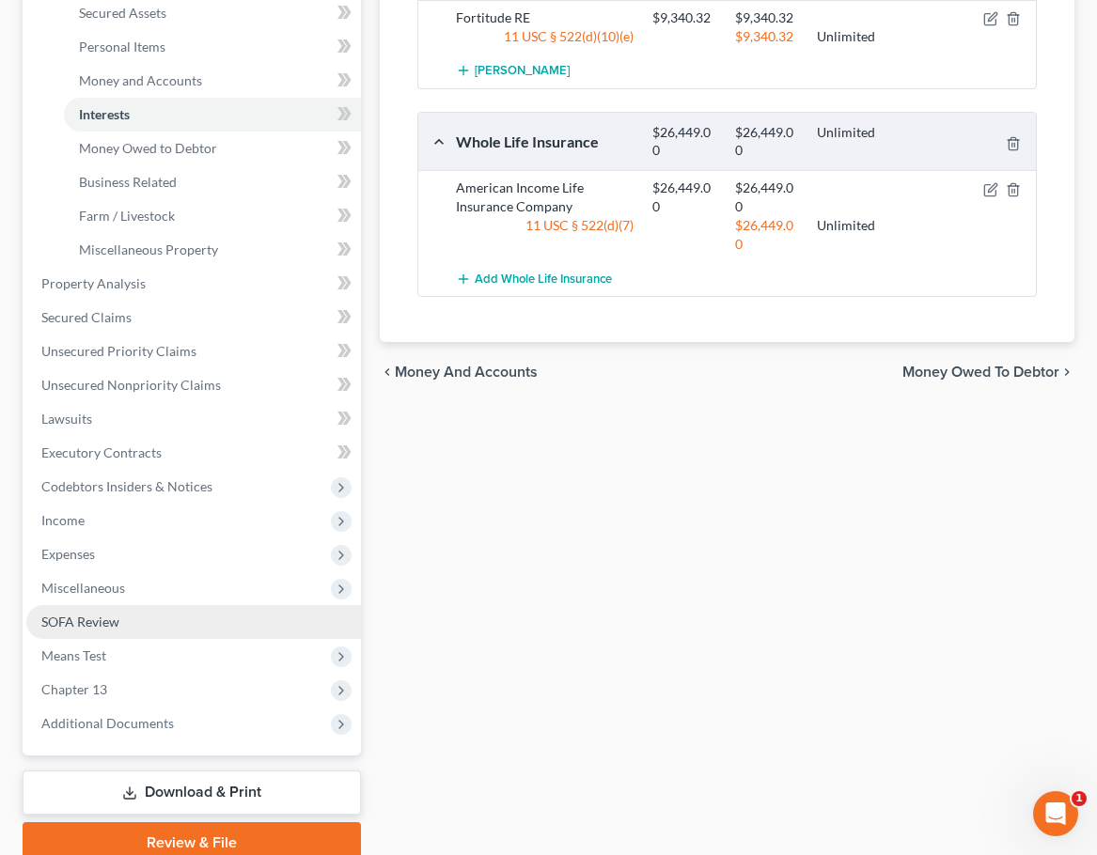
drag, startPoint x: 87, startPoint y: 622, endPoint x: 90, endPoint y: 613, distance: 9.8
click at [87, 562] on span "SOFA Review" at bounding box center [80, 622] width 78 height 16
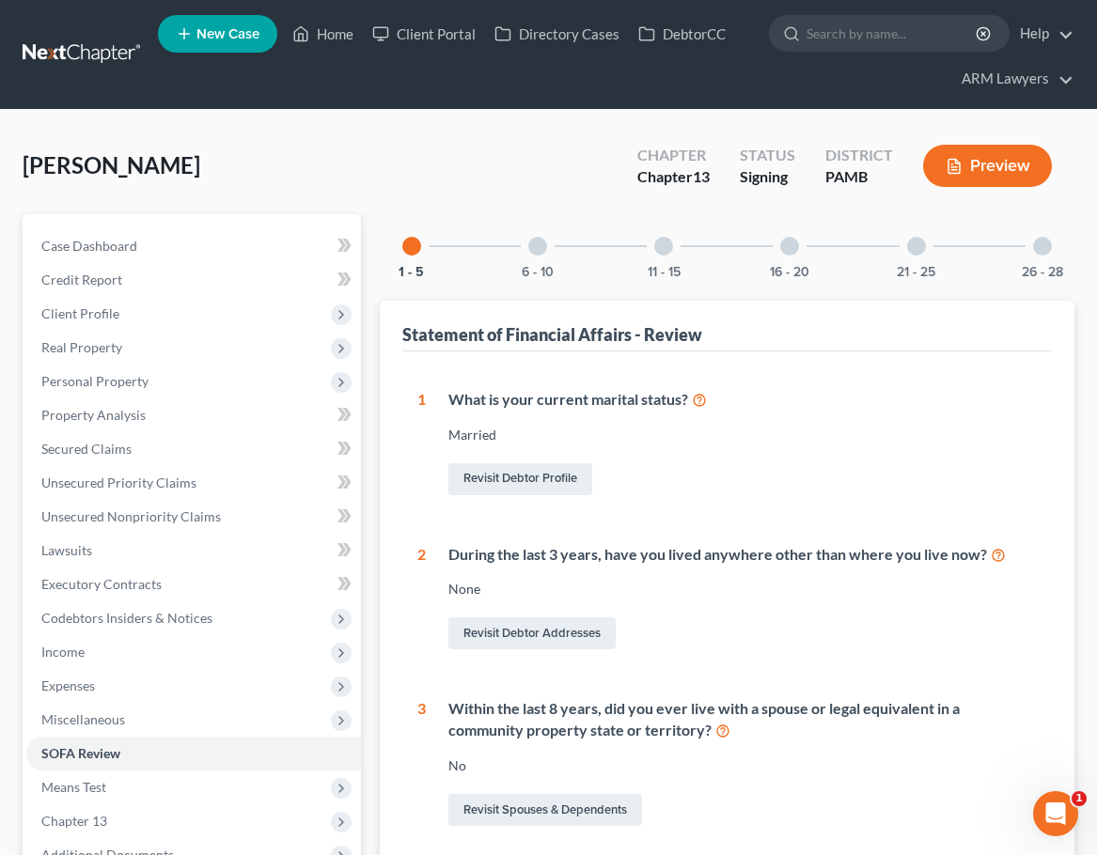
click at [541, 241] on div at bounding box center [537, 246] width 19 height 19
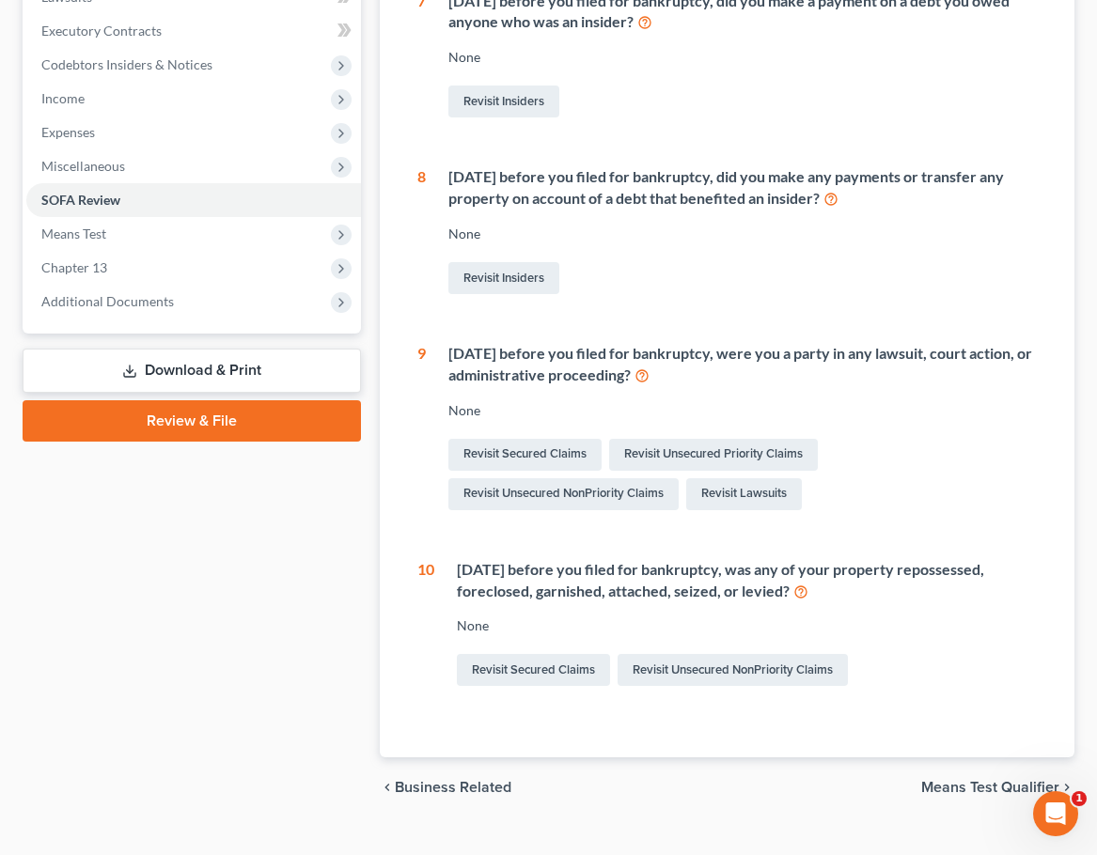
scroll to position [564, 0]
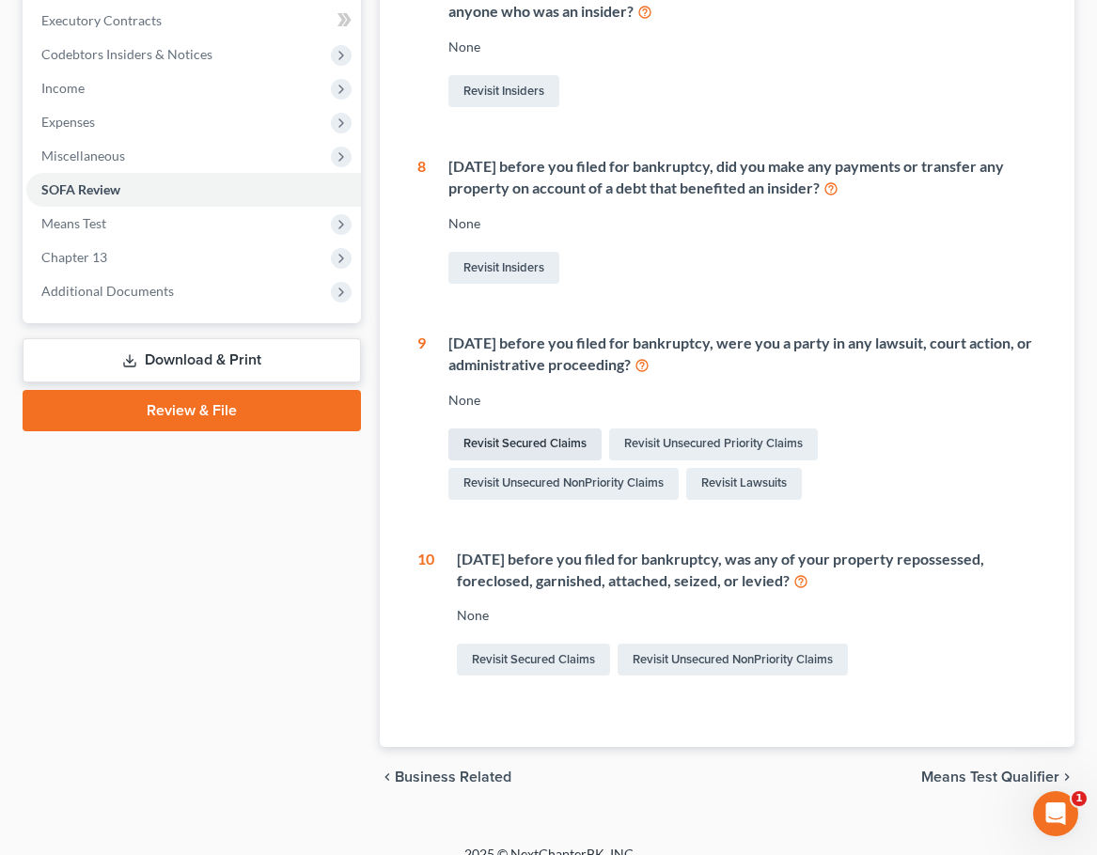
click at [530, 436] on link "Revisit Secured Claims" at bounding box center [524, 445] width 153 height 32
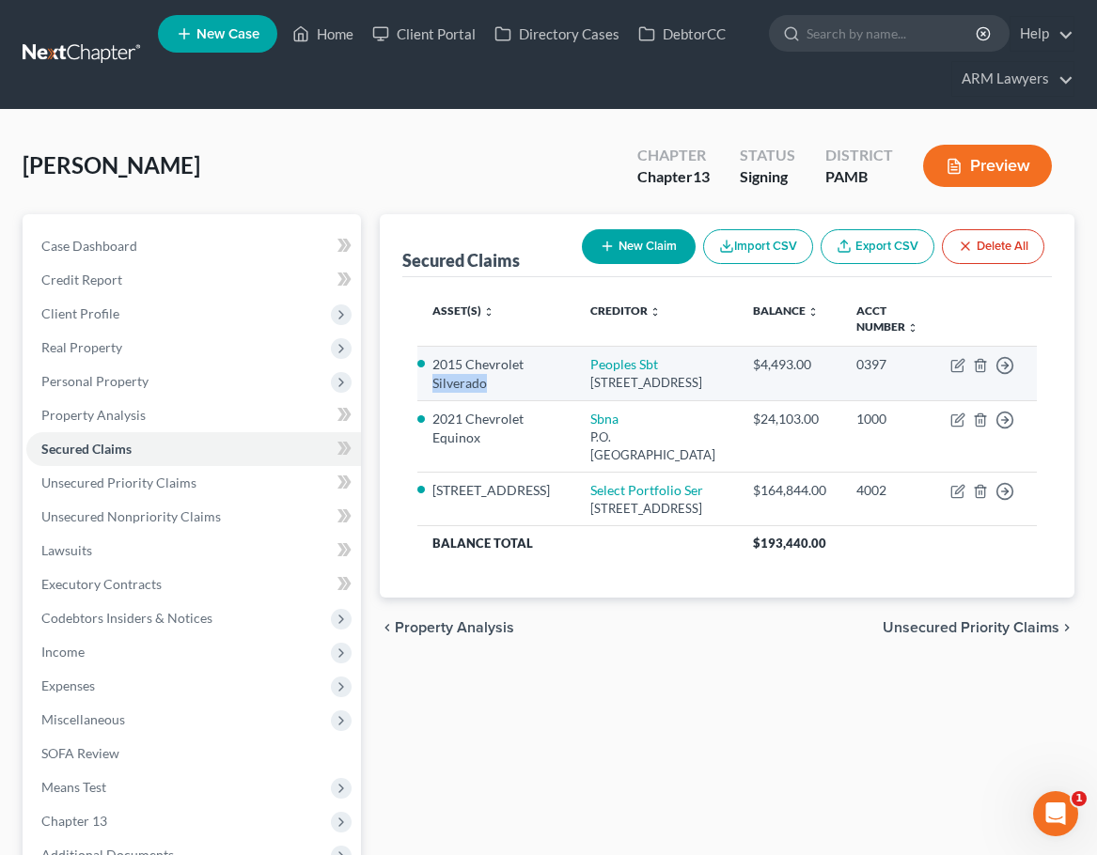
drag, startPoint x: 491, startPoint y: 385, endPoint x: 434, endPoint y: 385, distance: 56.4
click at [434, 385] on li "2015 Chevrolet Silverado" at bounding box center [496, 374] width 128 height 38
click at [456, 385] on li "2015 Chevrolet Silverado" at bounding box center [496, 374] width 128 height 38
click at [955, 361] on icon "button" at bounding box center [956, 366] width 11 height 11
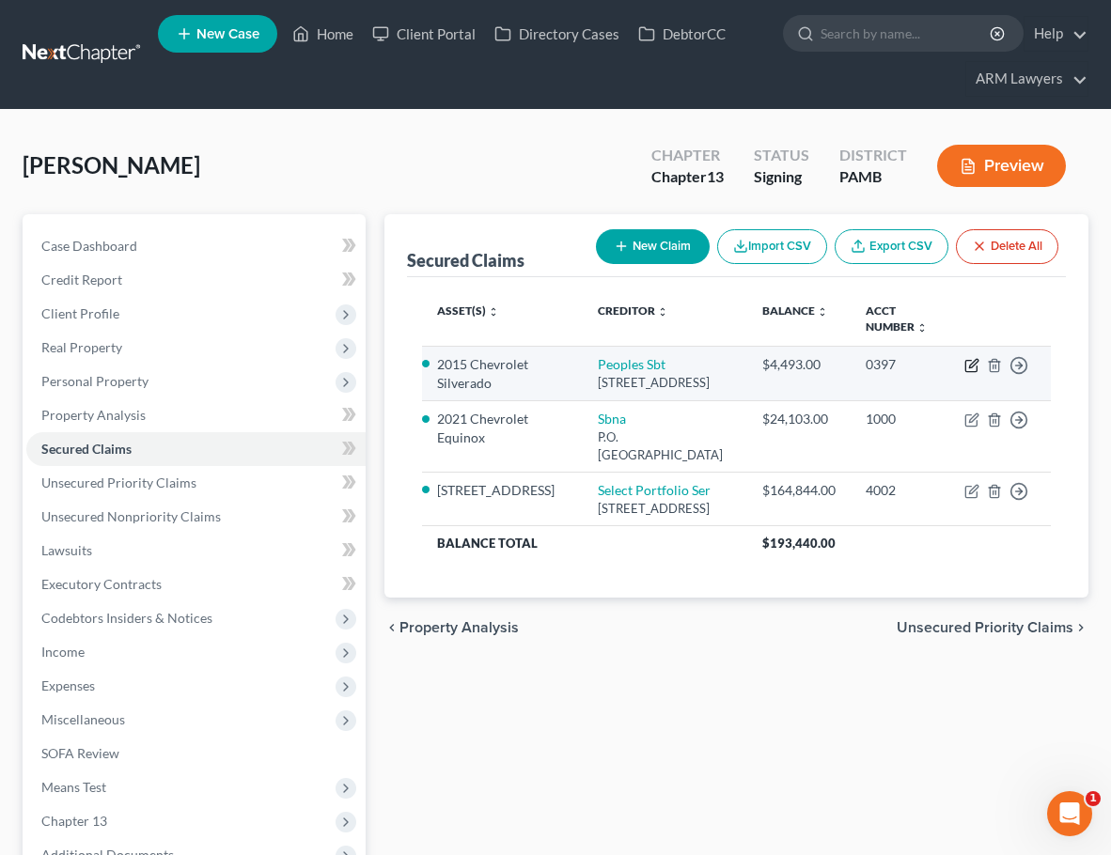
select select "39"
select select "0"
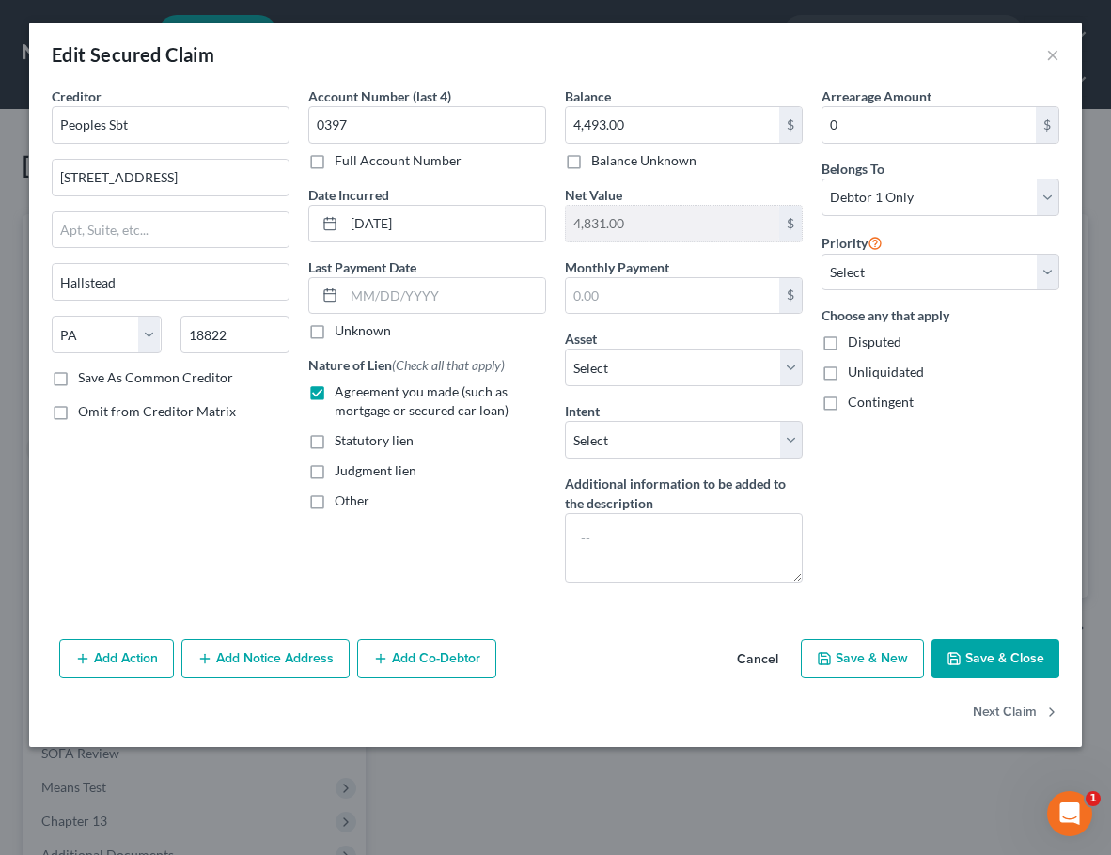
click at [98, 562] on button "Add Action" at bounding box center [116, 658] width 115 height 39
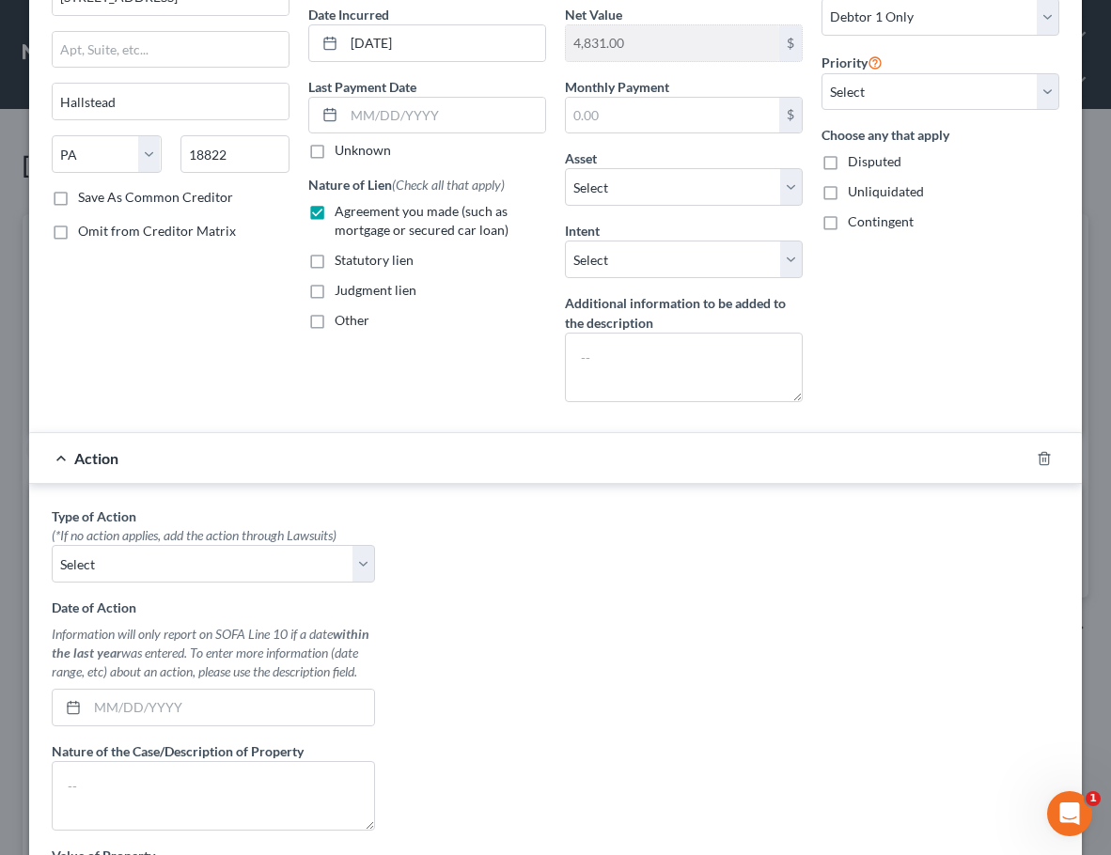
scroll to position [188, 0]
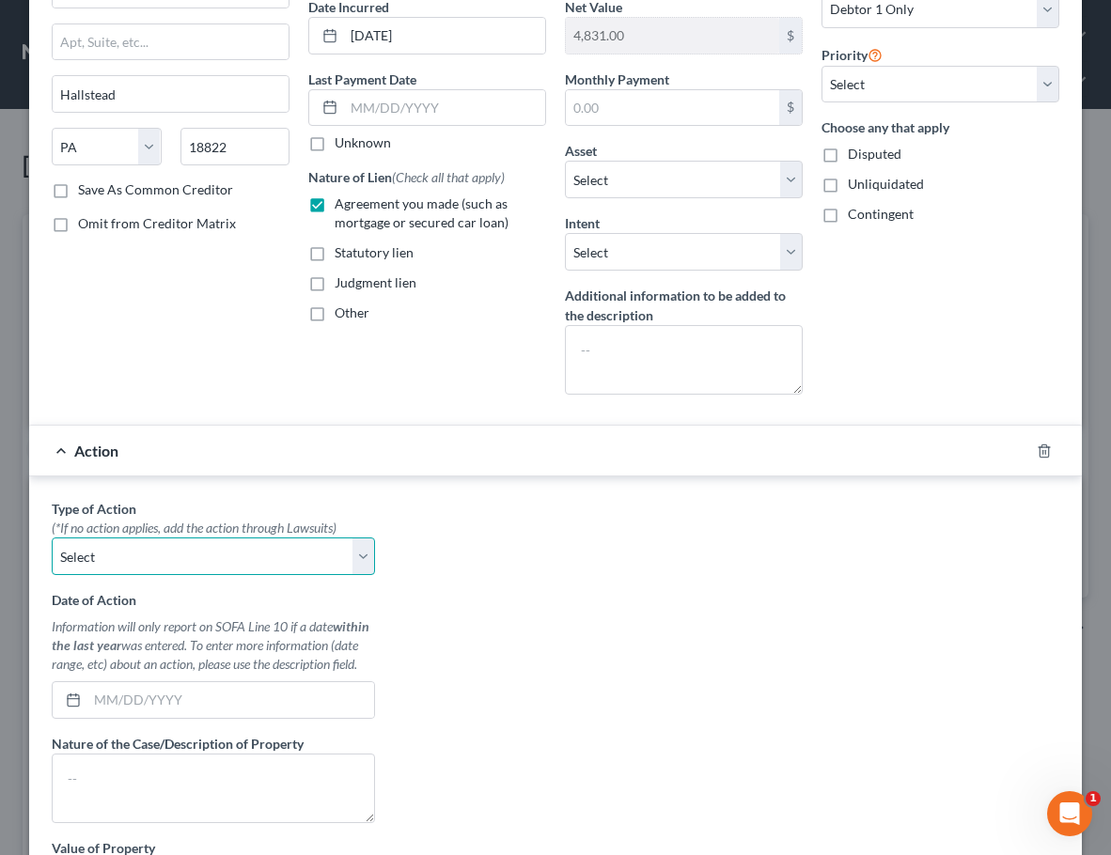
click at [137, 554] on select "Select Repossession Garnishment Foreclosure Personal Injury Attached, Seized, O…" at bounding box center [213, 557] width 323 height 38
select select "0"
click at [52, 538] on select "Select Repossession Garnishment Foreclosure Personal Injury Attached, Seized, O…" at bounding box center [213, 557] width 323 height 38
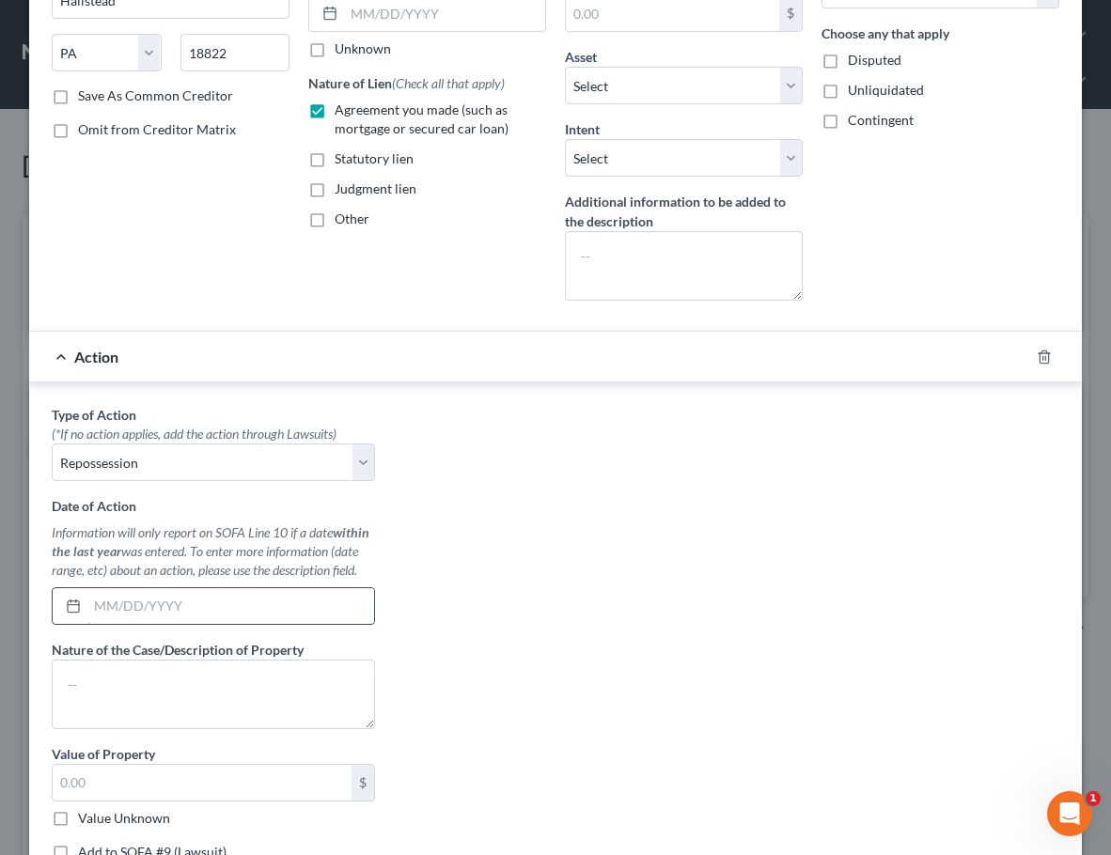
click at [139, 562] on input "text" at bounding box center [230, 607] width 287 height 36
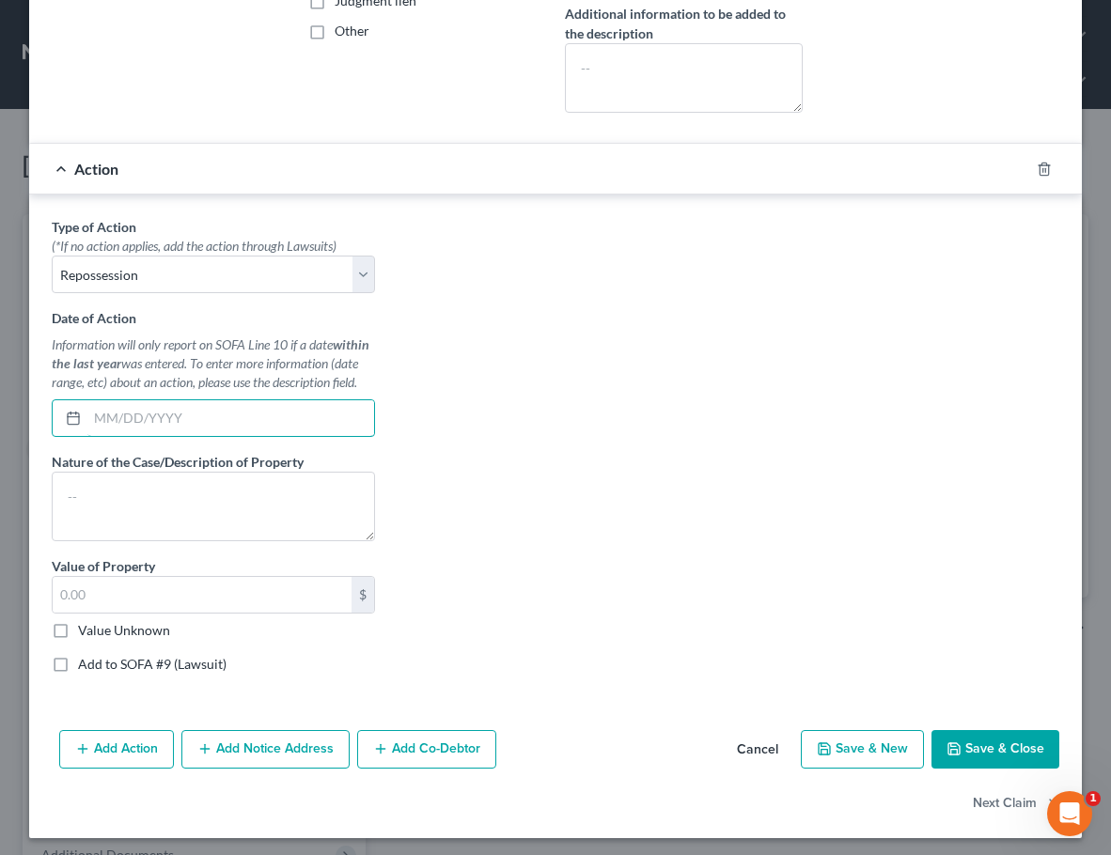
scroll to position [376, 0]
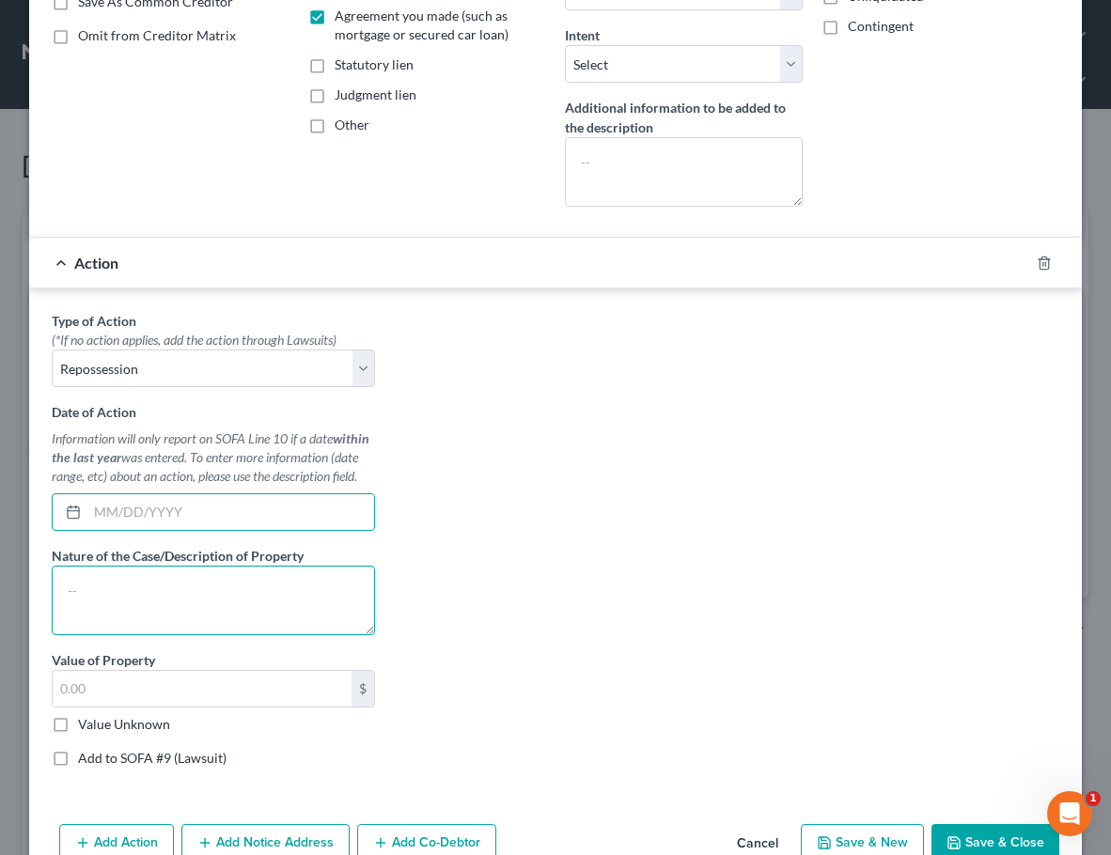
click at [131, 562] on textarea at bounding box center [213, 601] width 323 height 70
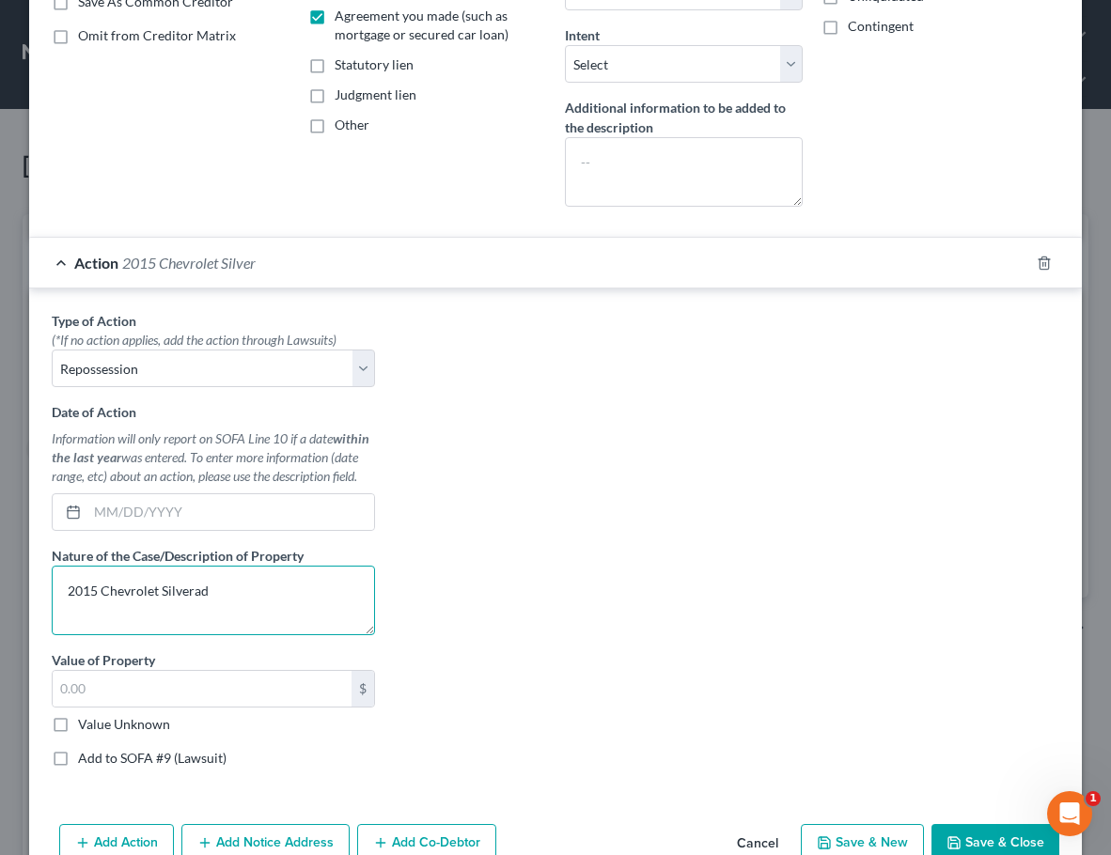
type textarea "2015 Chevrolet Silverado"
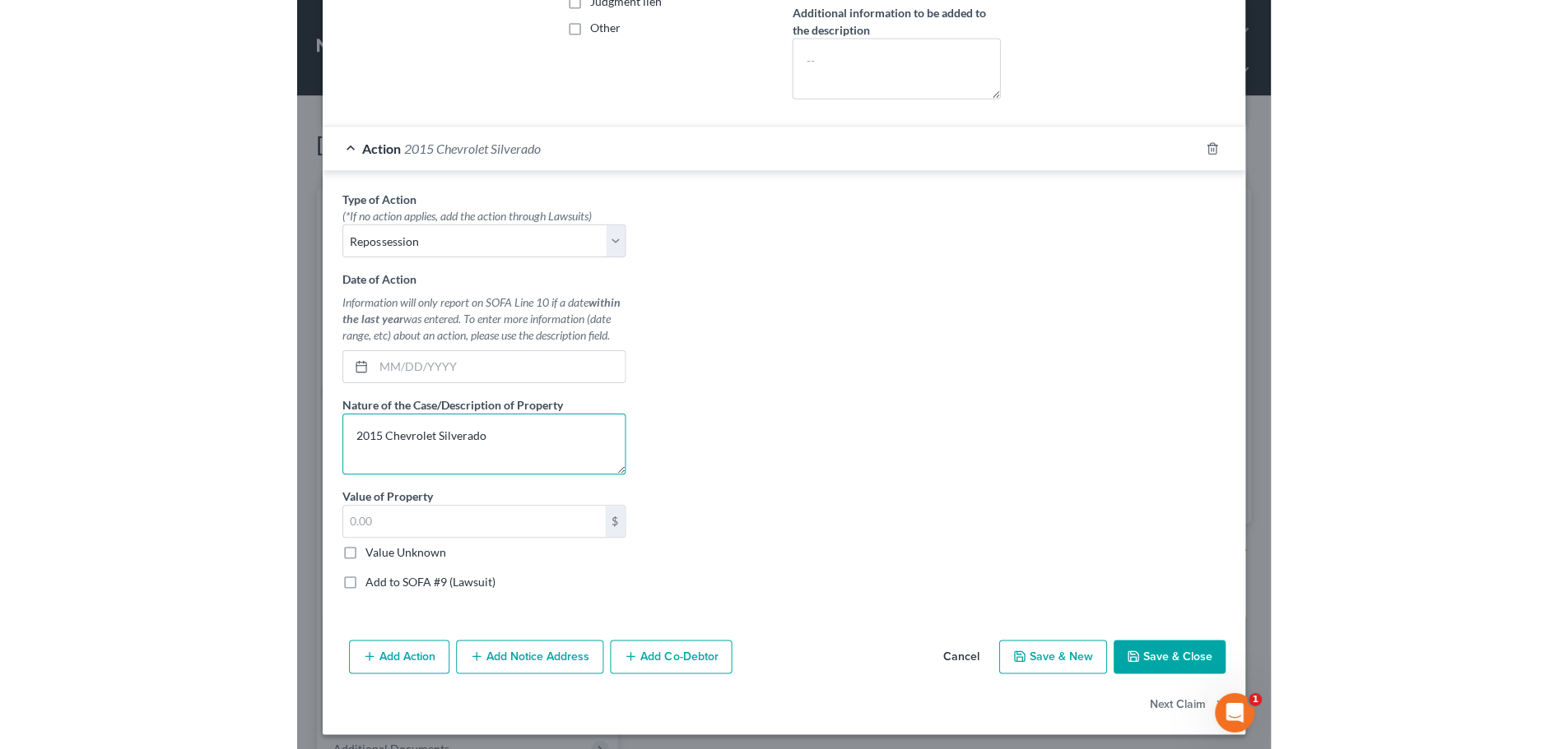
scroll to position [411, 0]
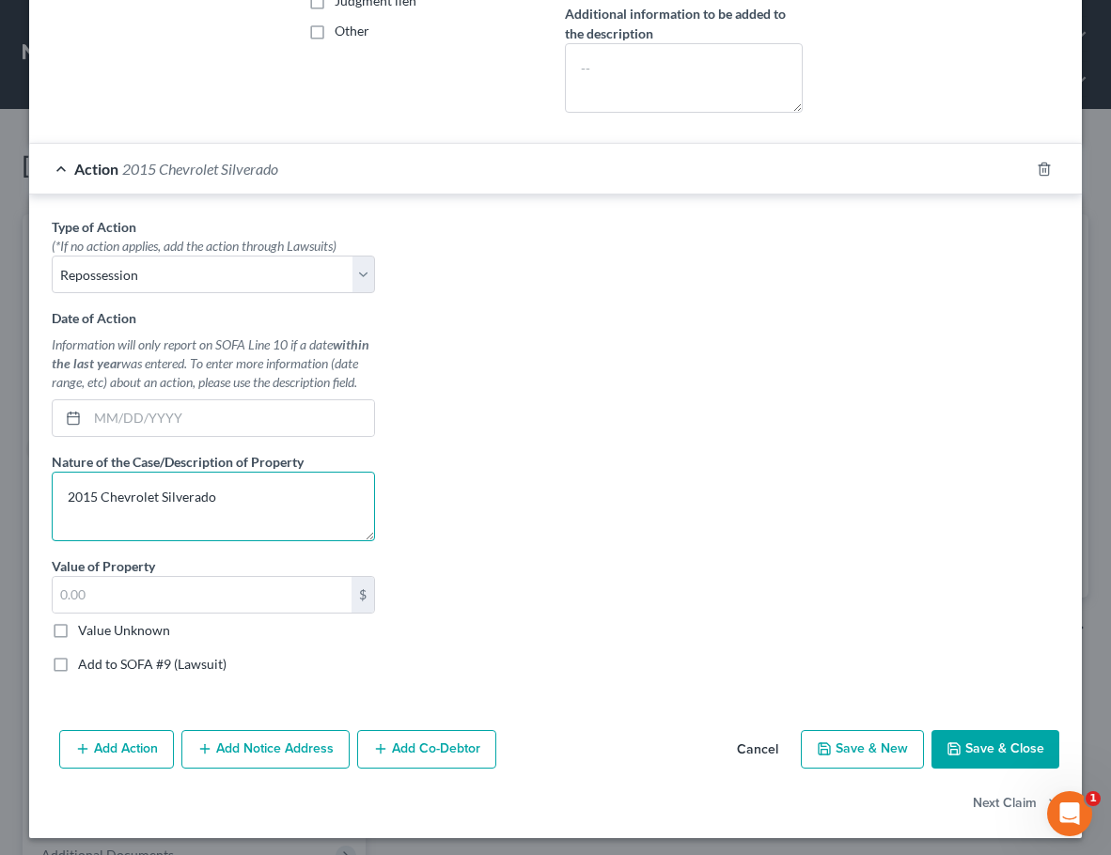
drag, startPoint x: 171, startPoint y: 499, endPoint x: 35, endPoint y: 500, distance: 136.3
click at [35, 500] on div "Type of Action * (*If no action applies, add the action through Lawsuits) Selec…" at bounding box center [555, 449] width 1053 height 509
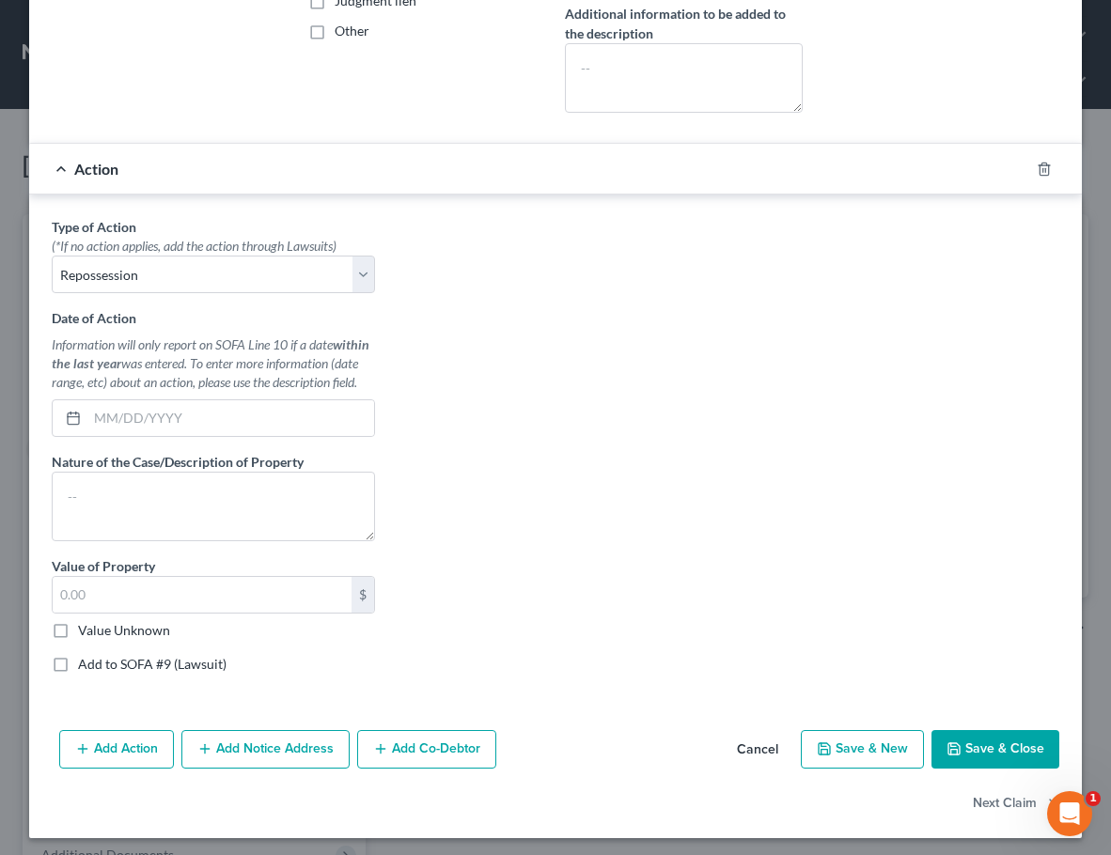
click at [755, 562] on button "Cancel" at bounding box center [757, 751] width 71 height 38
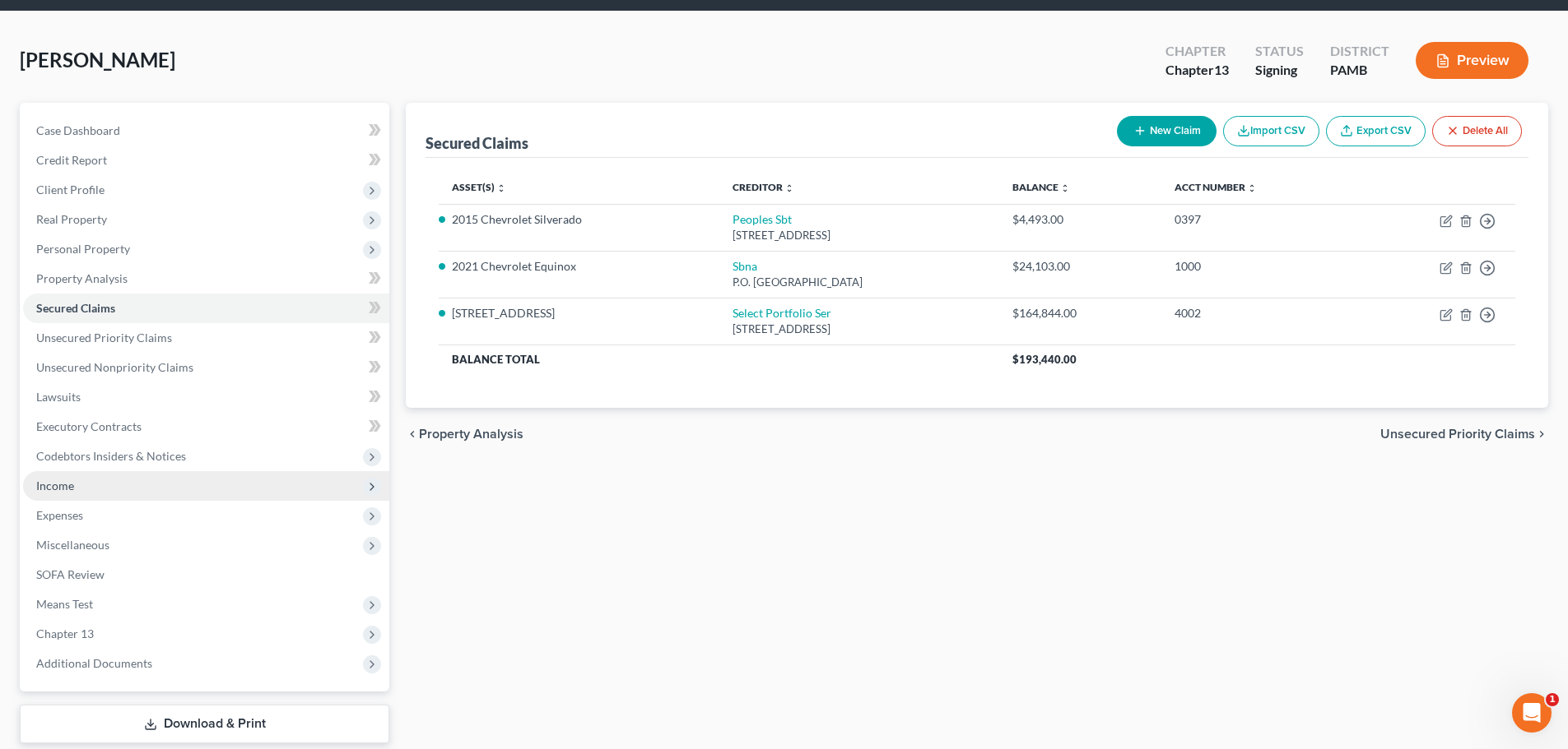
scroll to position [155, 0]
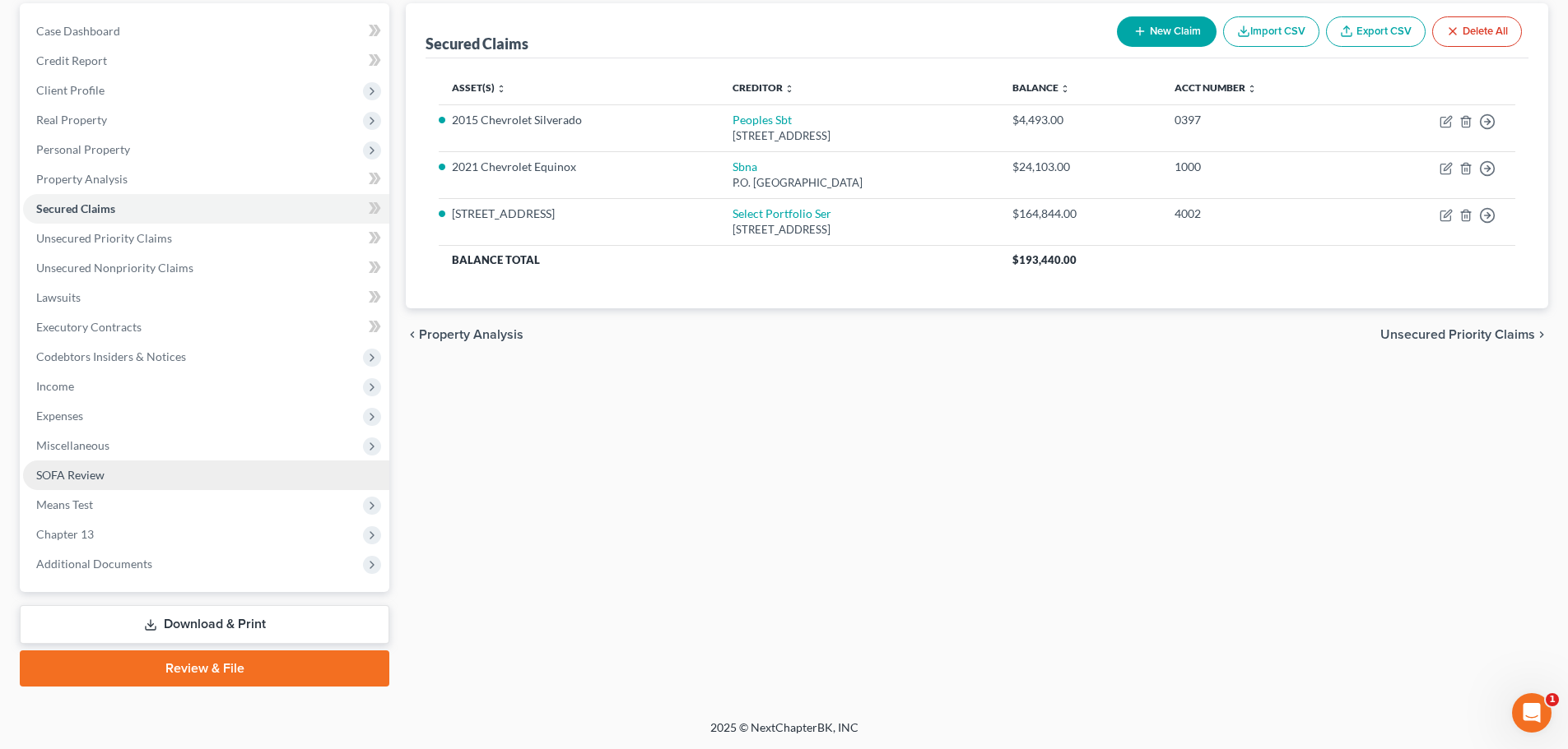
click at [75, 480] on span "SOFA Review" at bounding box center [70, 475] width 68 height 14
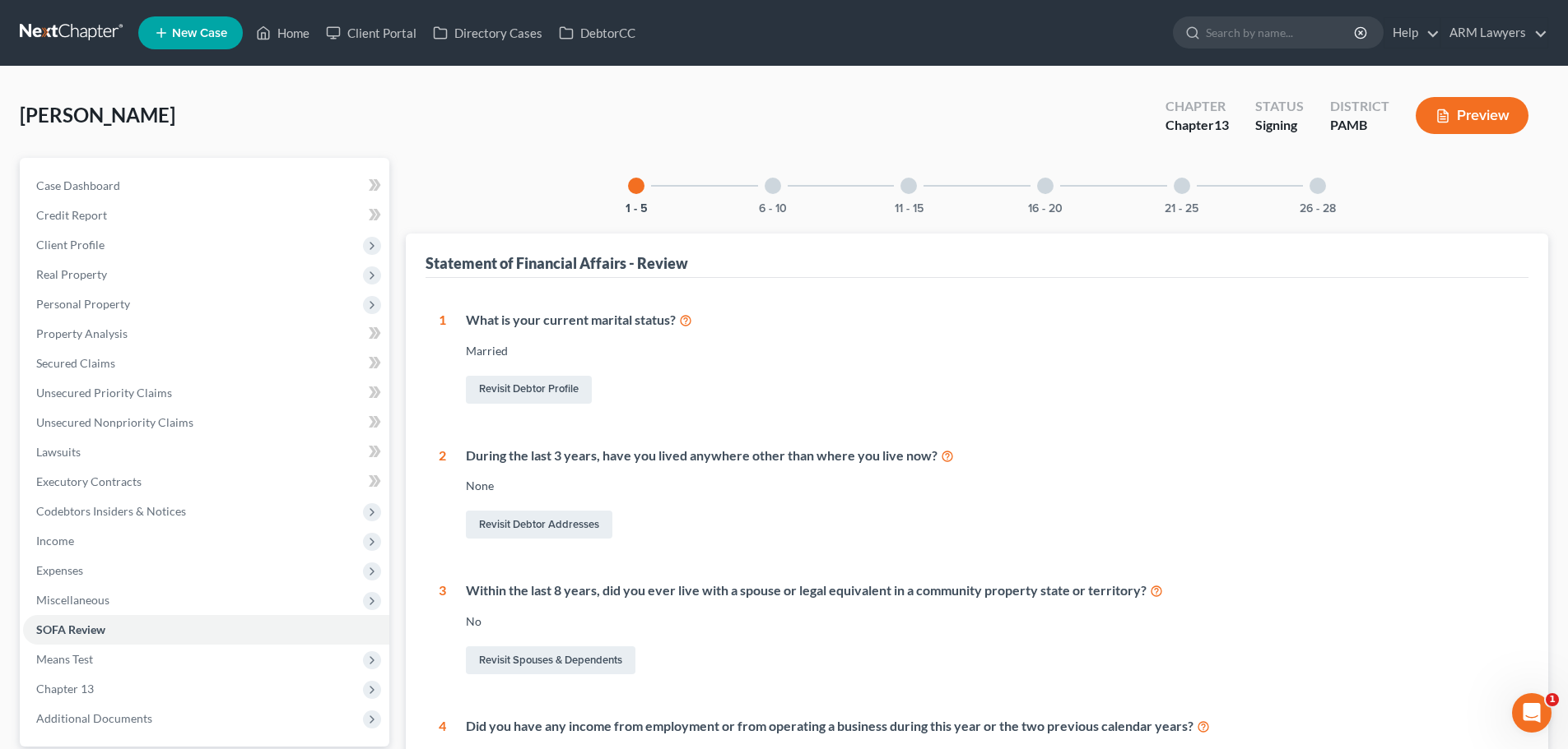
click at [777, 184] on div at bounding box center [772, 186] width 17 height 17
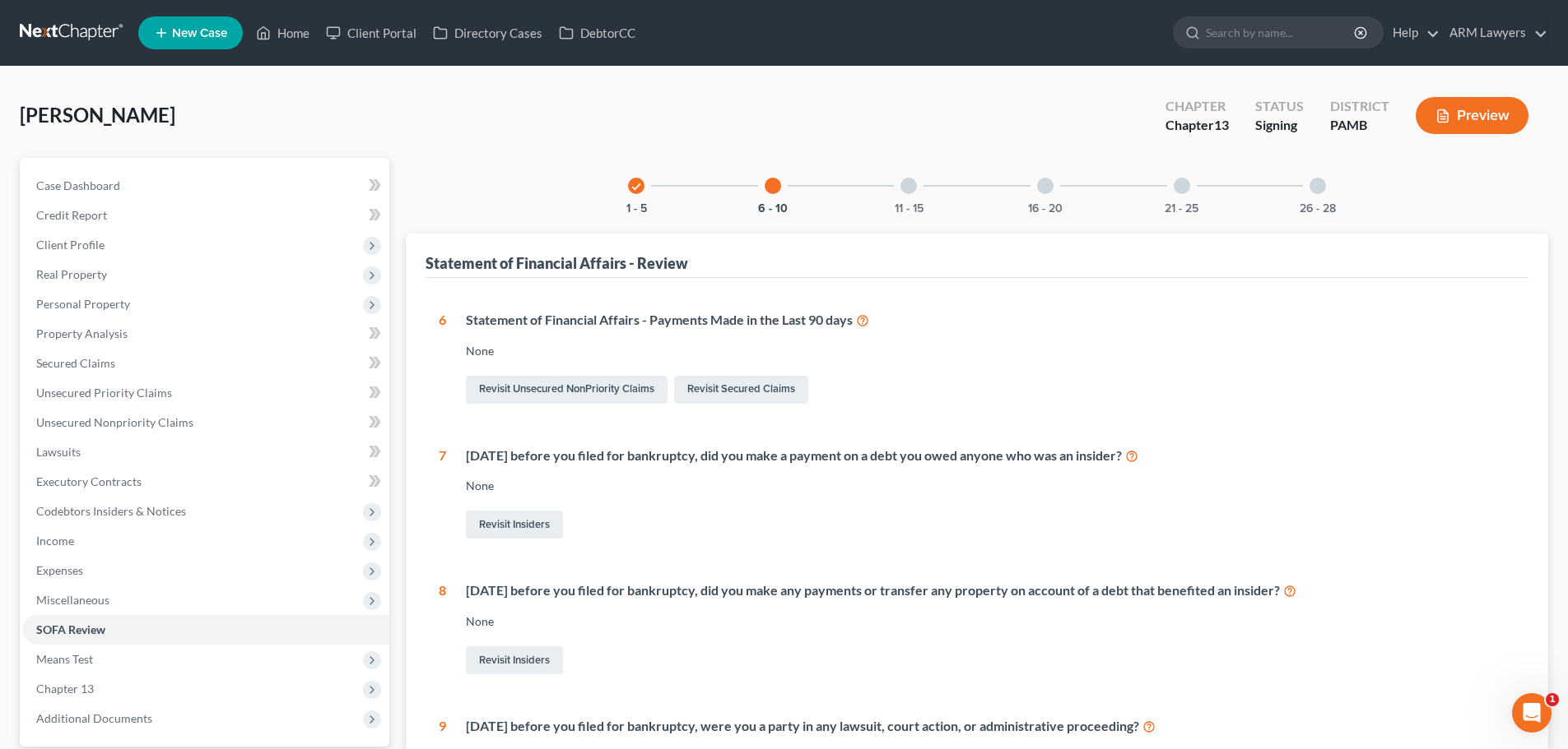
scroll to position [82, 0]
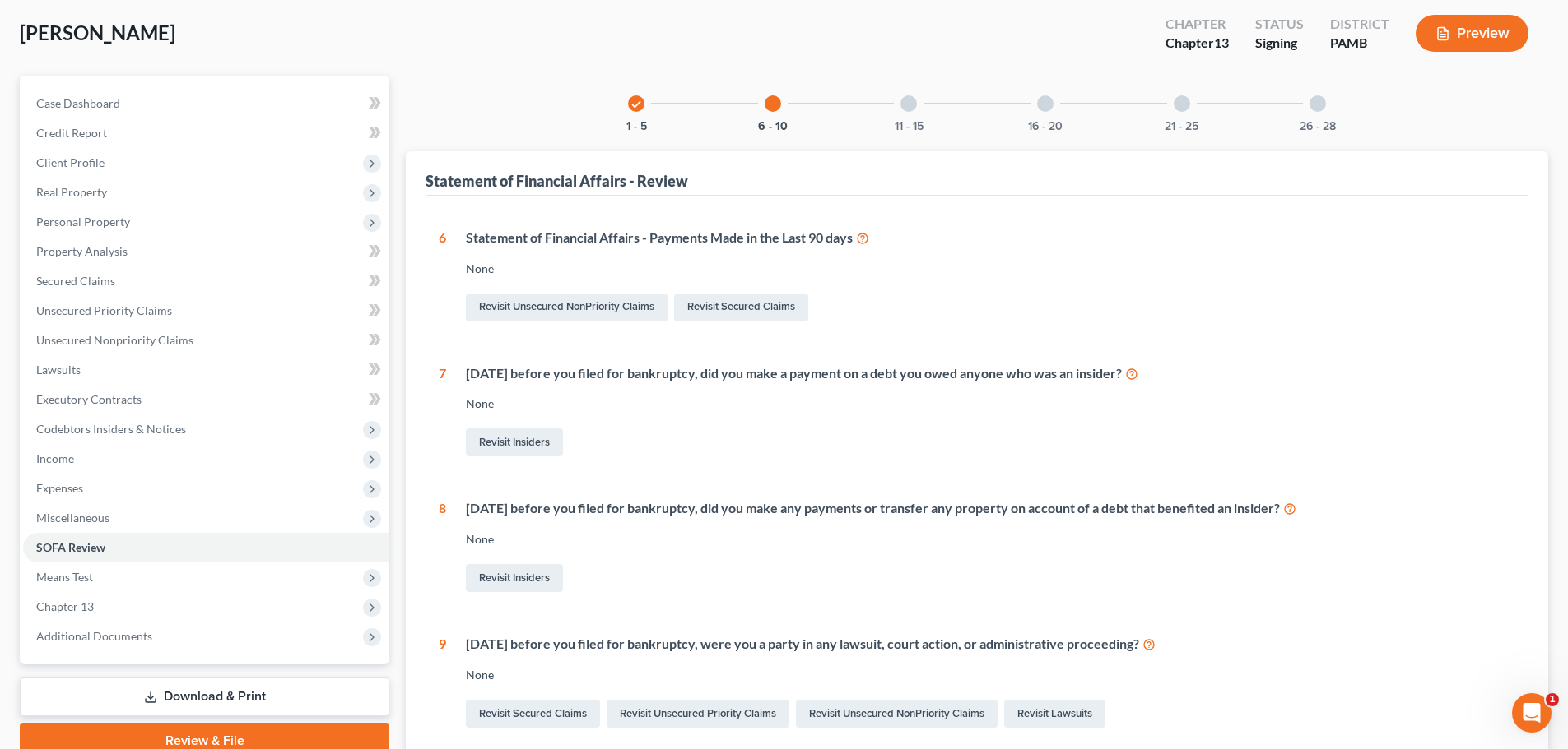
click at [918, 110] on div "11 - 15" at bounding box center [909, 103] width 56 height 56
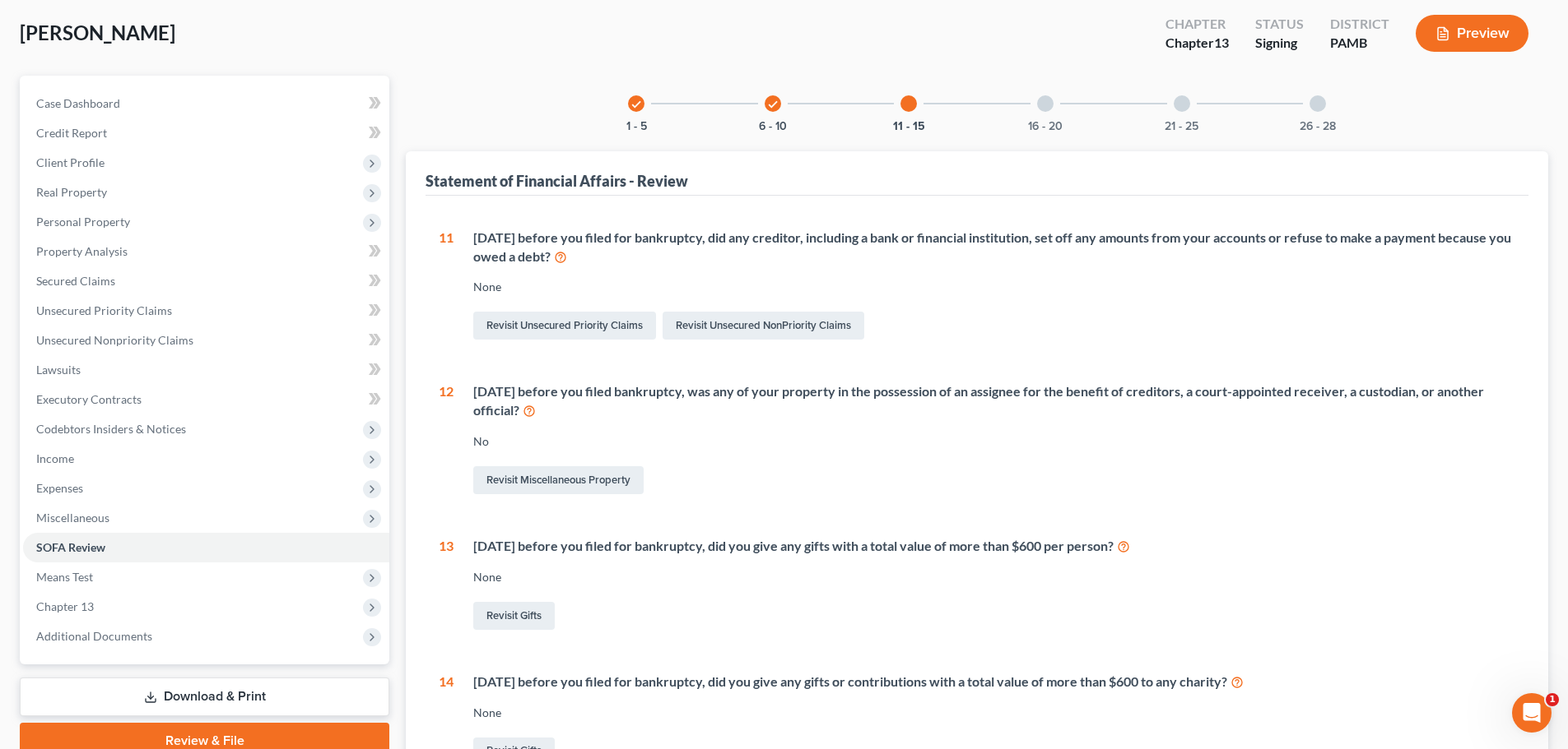
click at [774, 101] on icon "check" at bounding box center [772, 104] width 11 height 11
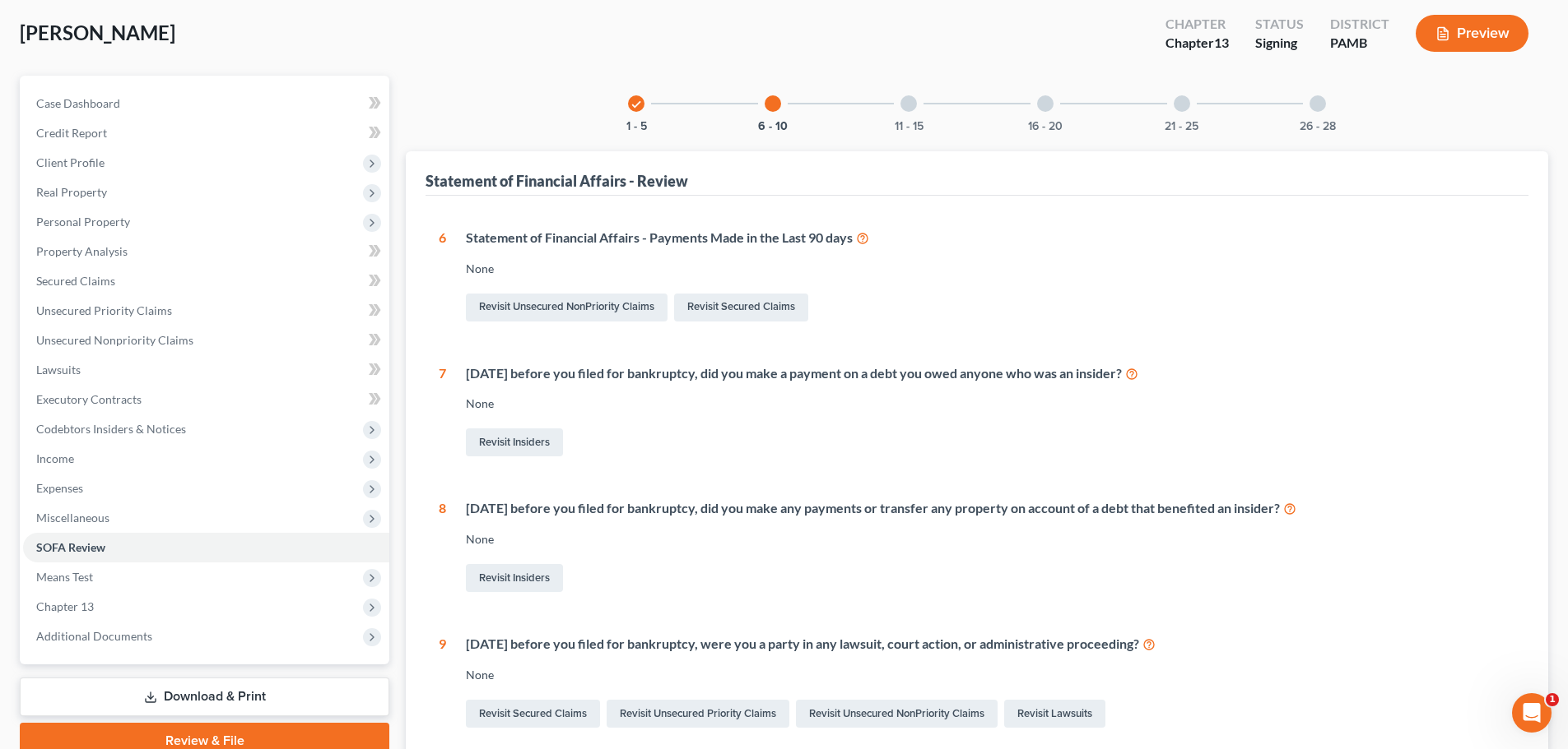
click at [775, 105] on div at bounding box center [772, 103] width 17 height 17
click at [637, 102] on icon "check" at bounding box center [636, 104] width 11 height 11
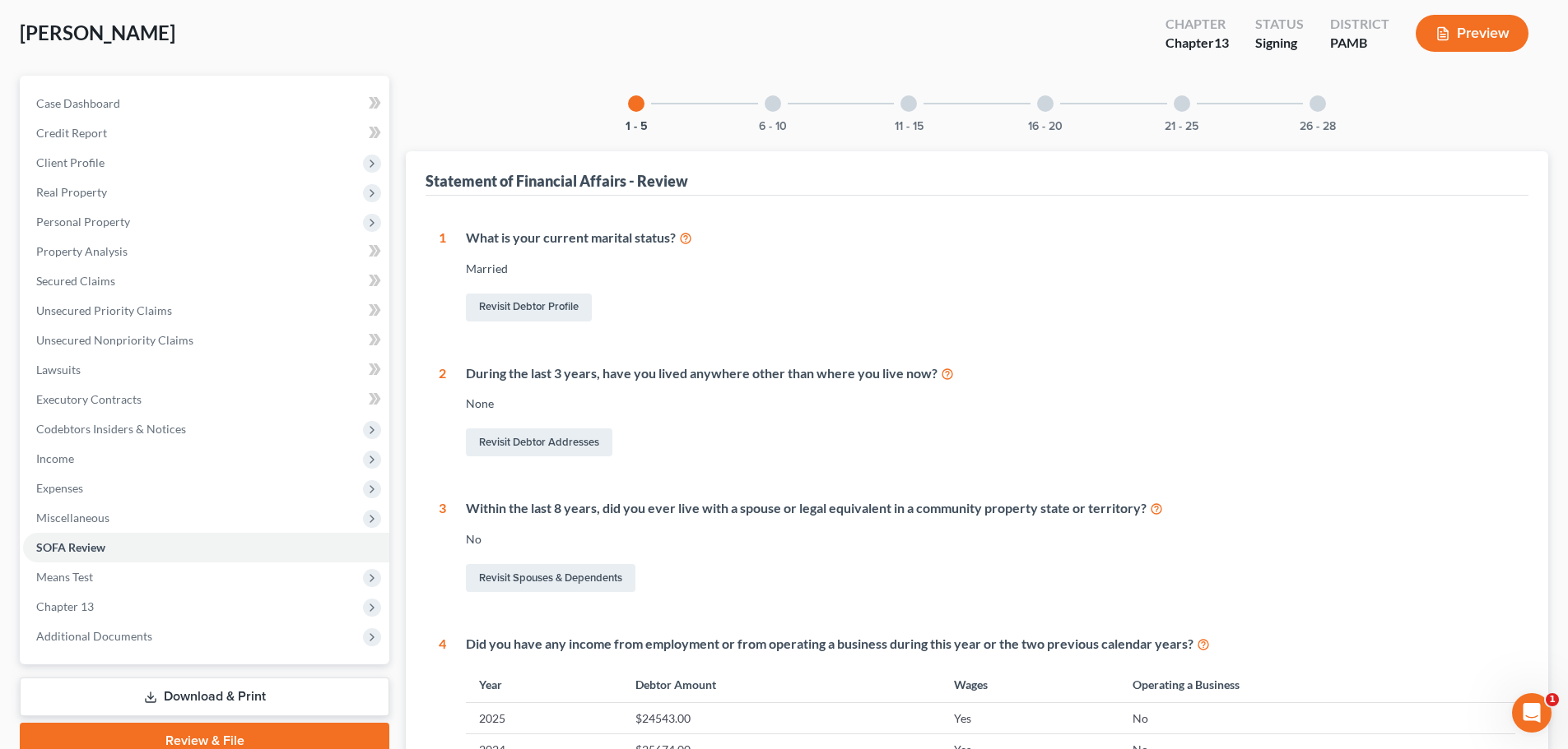
click at [780, 110] on div "6 - 10" at bounding box center [773, 103] width 56 height 56
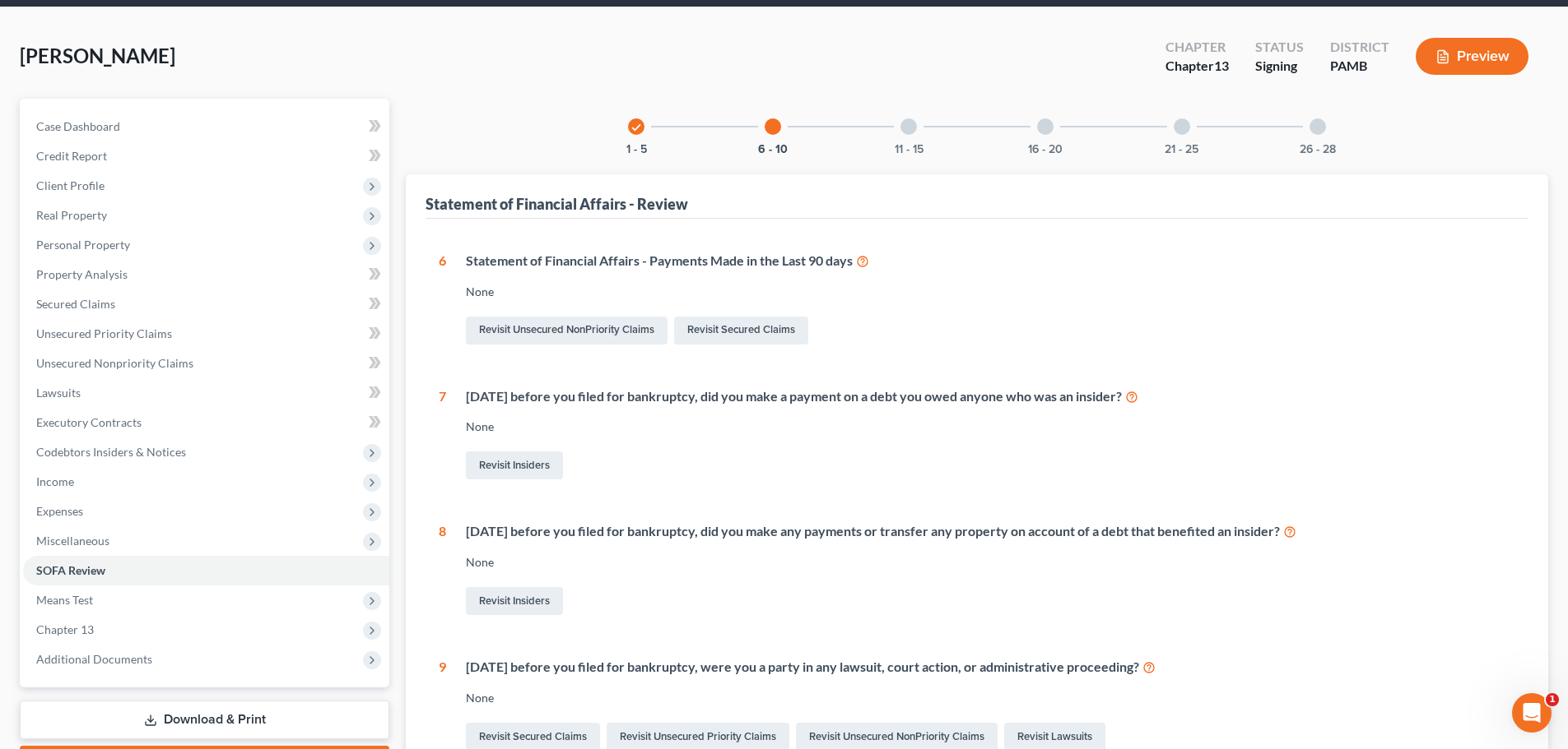
scroll to position [46, 0]
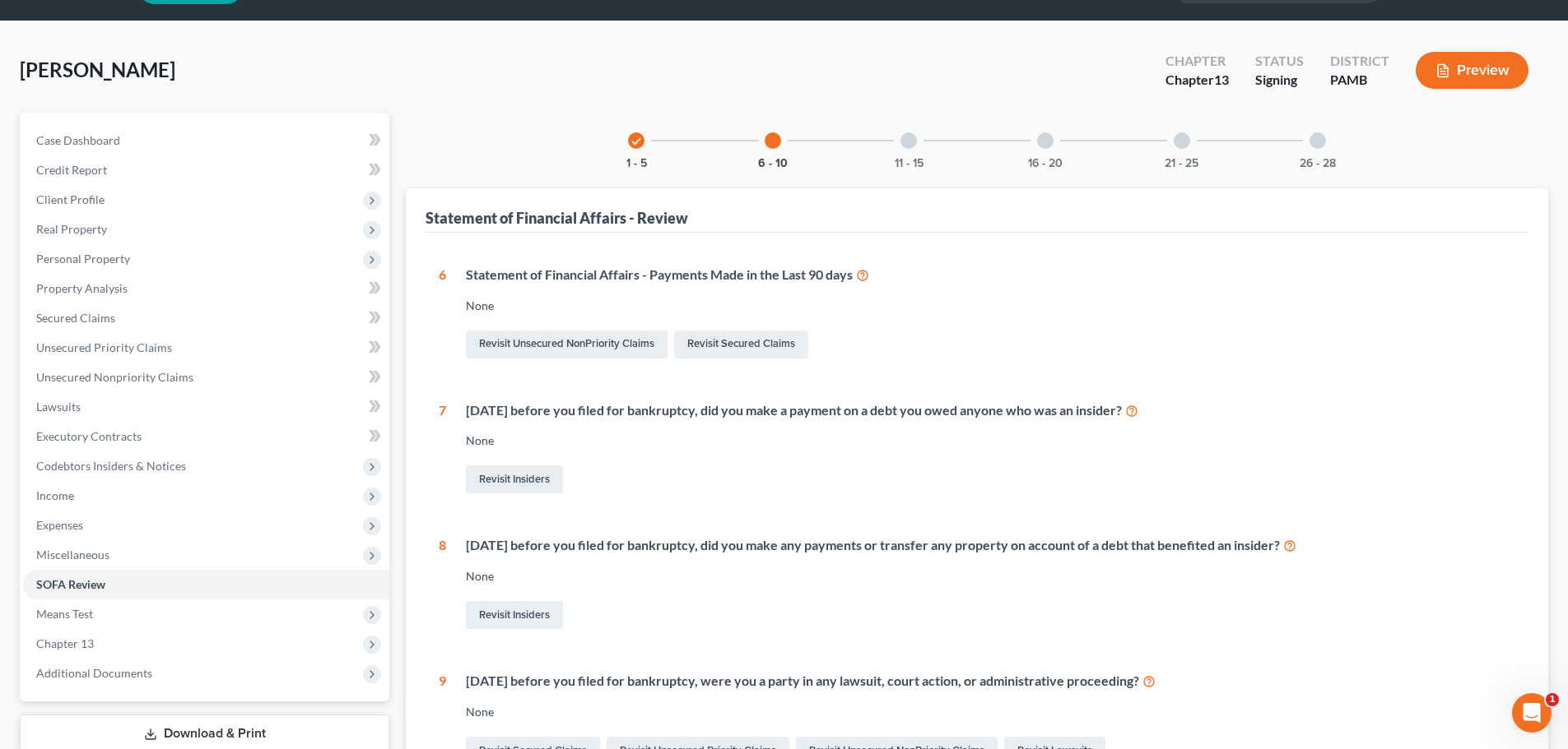
click at [909, 138] on div at bounding box center [908, 140] width 17 height 17
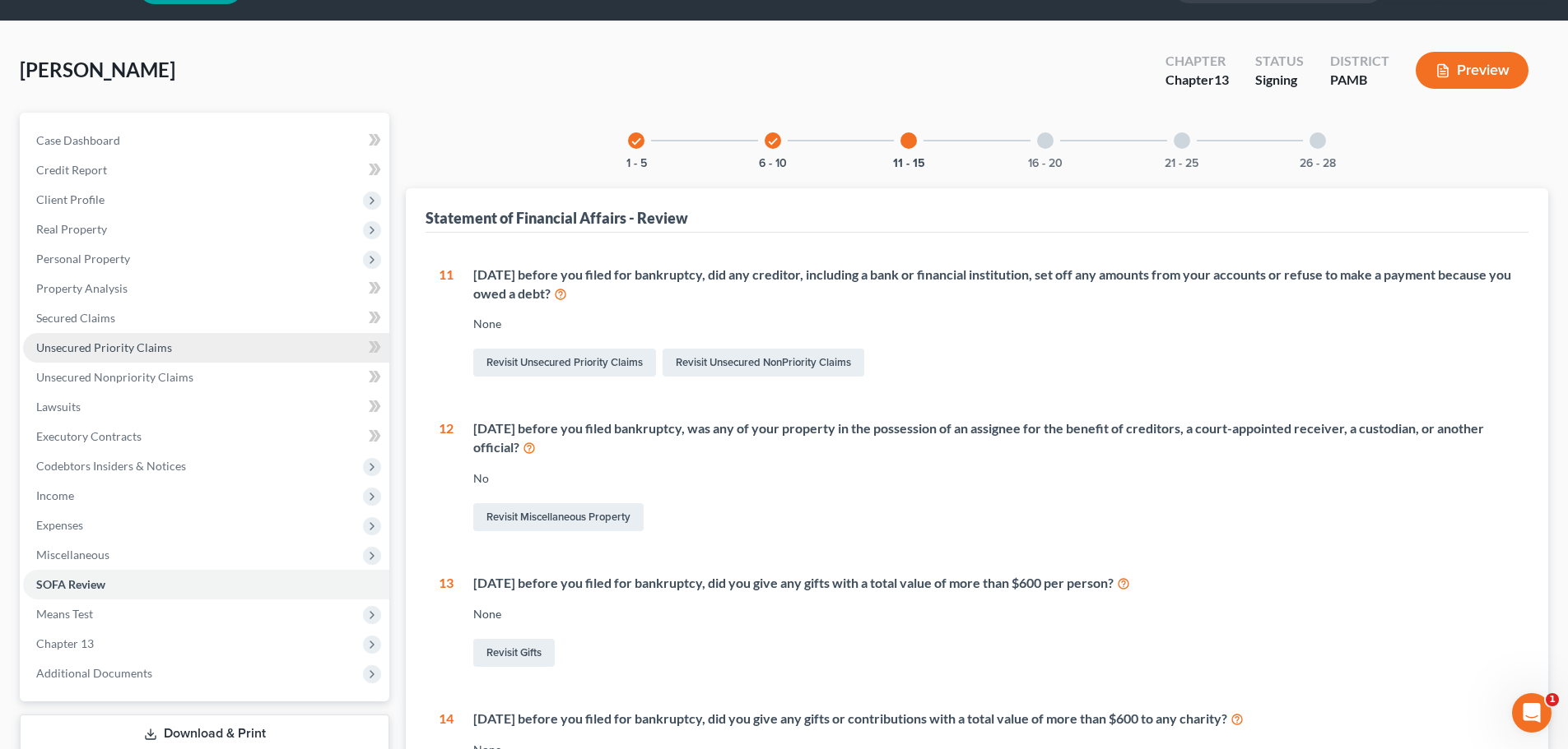
click at [121, 358] on link "Unsecured Priority Claims" at bounding box center [206, 348] width 366 height 30
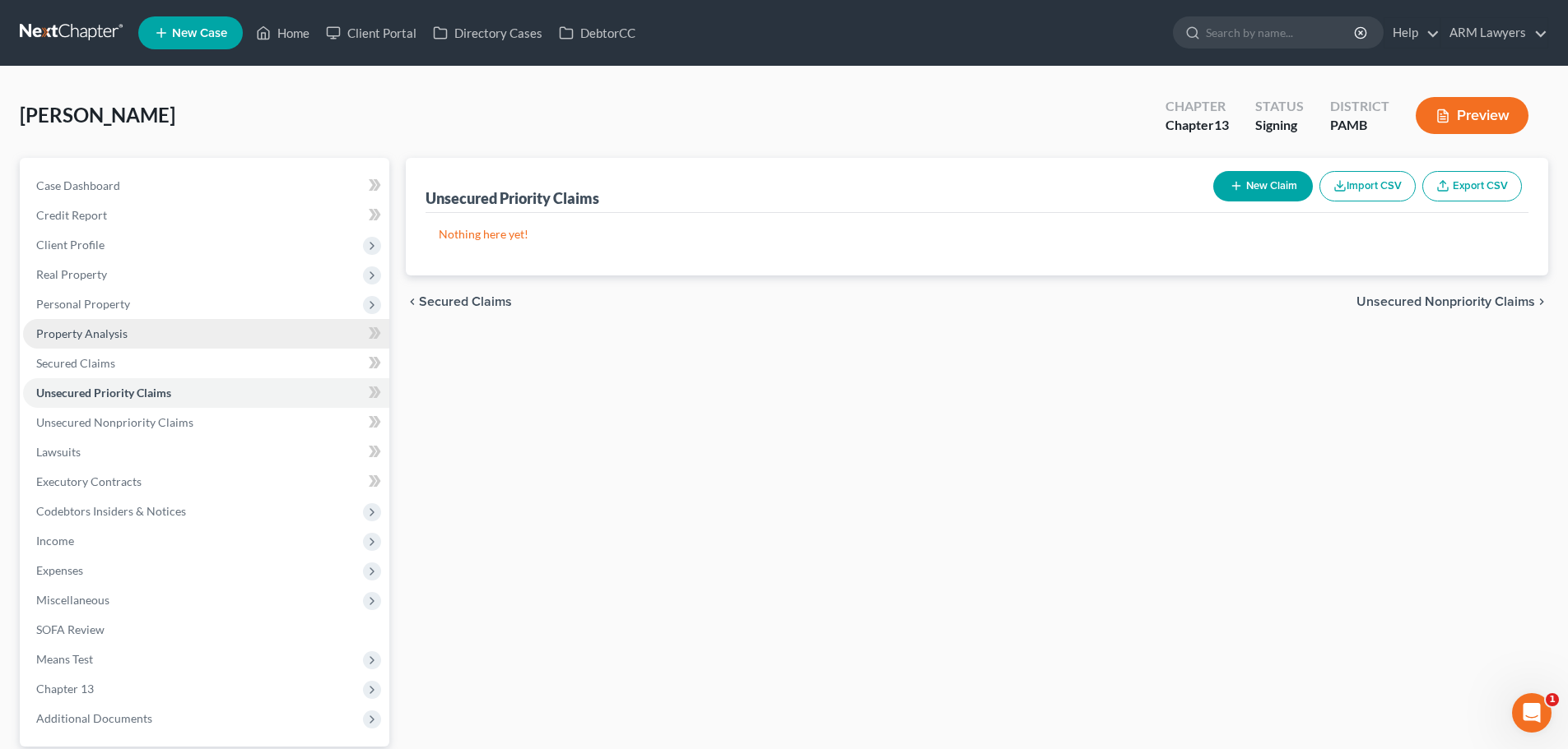
click at [113, 331] on span "Property Analysis" at bounding box center [81, 333] width 91 height 14
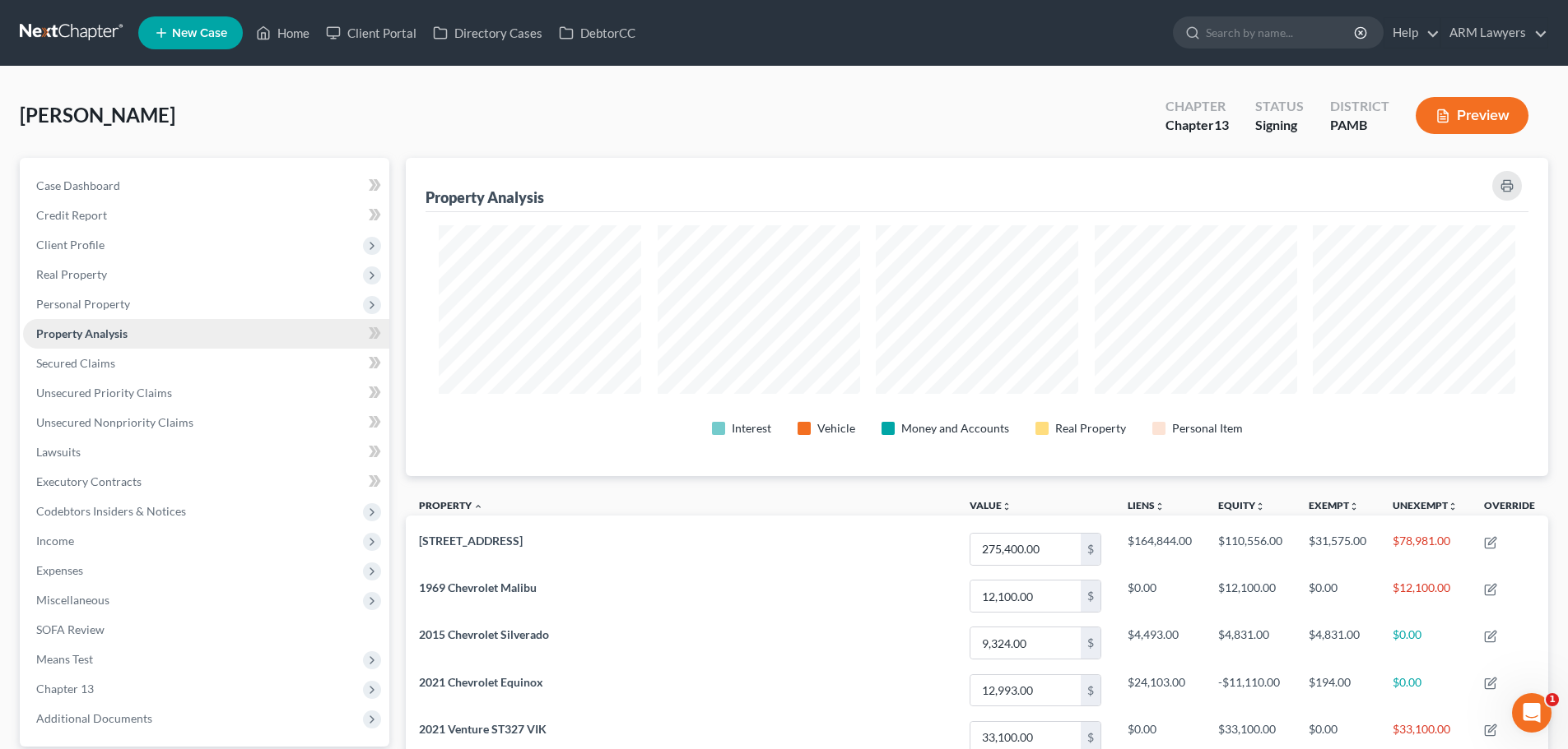
scroll to position [318, 1143]
click at [102, 314] on span "Personal Property" at bounding box center [206, 304] width 366 height 30
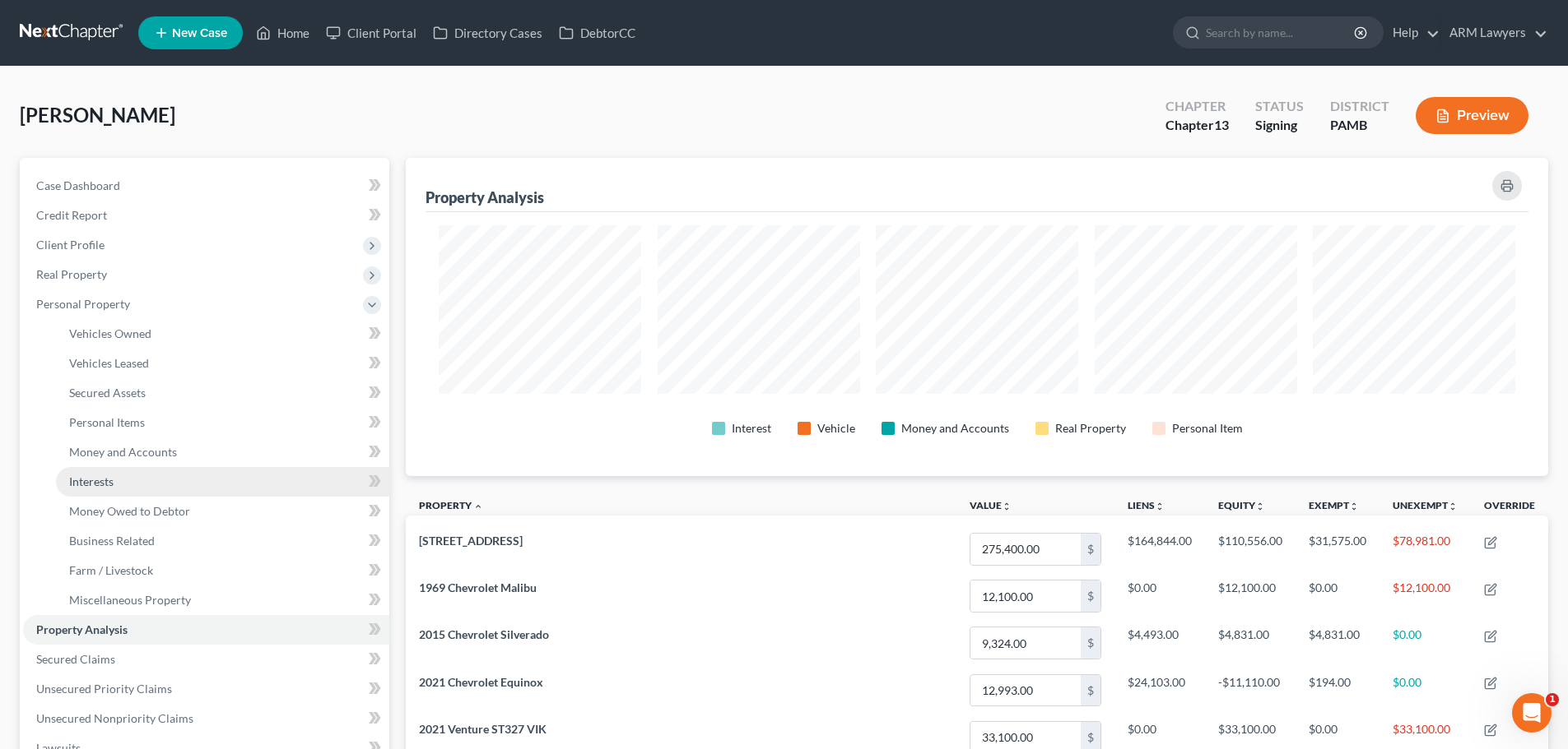
click at [116, 485] on link "Interests" at bounding box center [222, 482] width 334 height 30
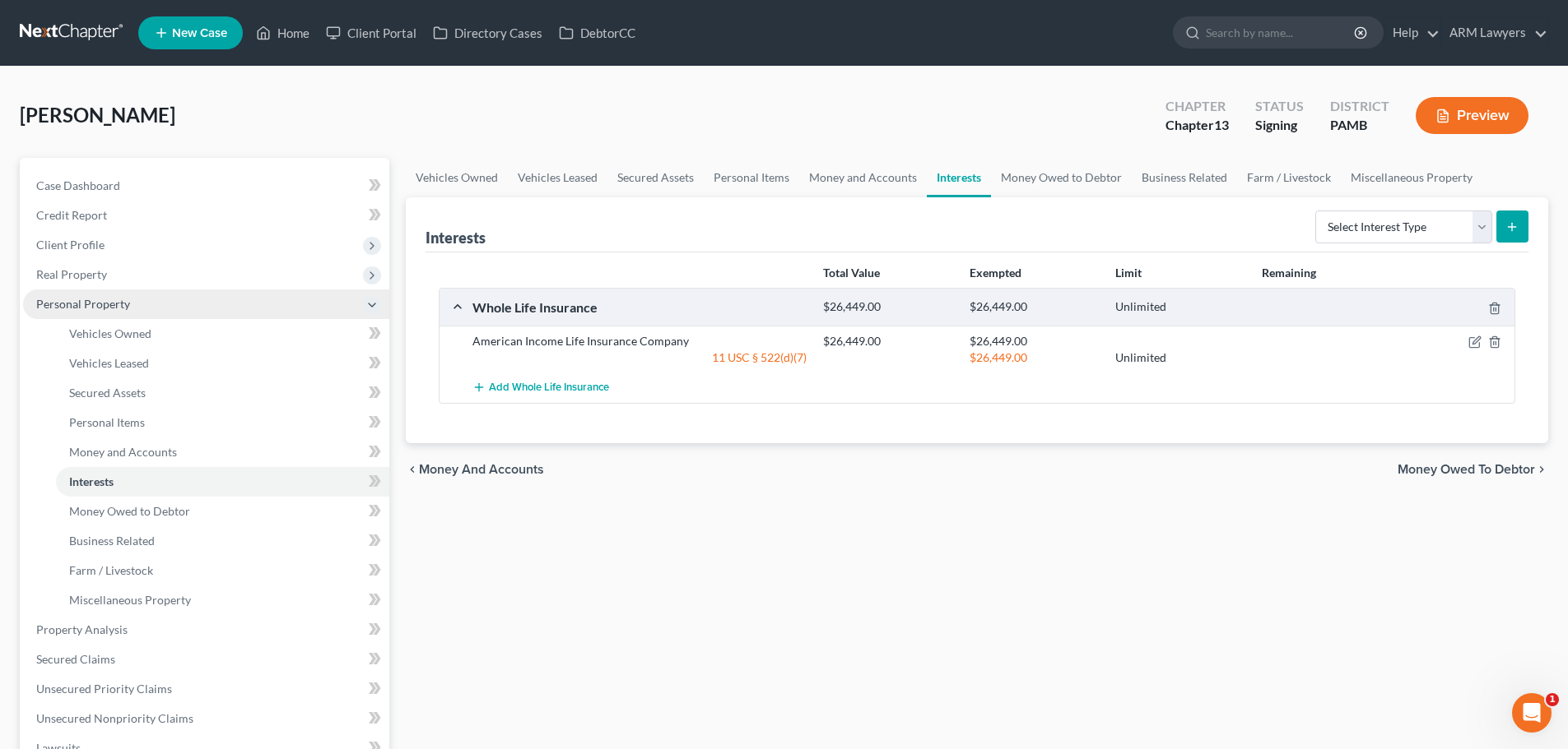
click at [101, 305] on span "Personal Property" at bounding box center [82, 304] width 94 height 14
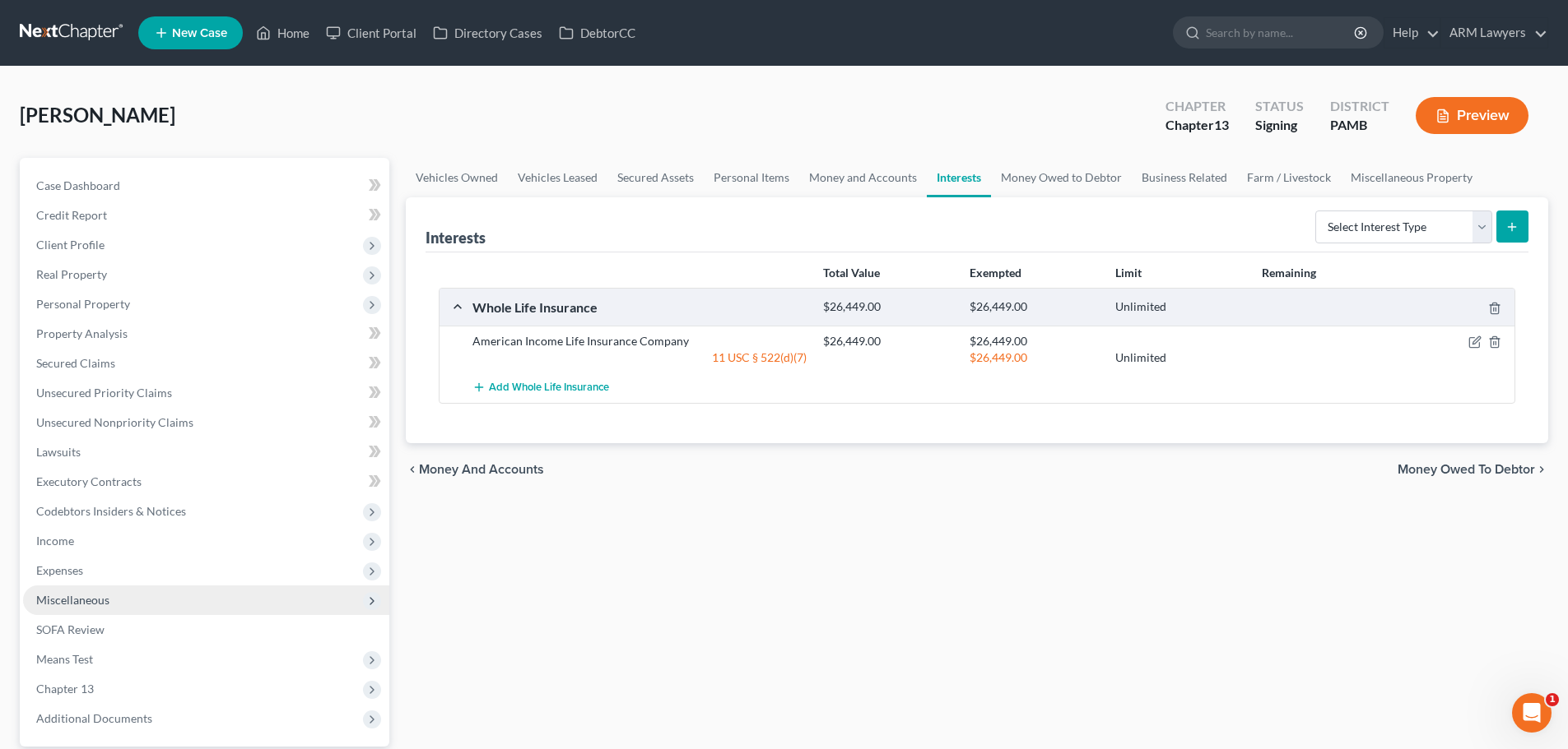
click at [114, 492] on span "Miscellaneous" at bounding box center [206, 600] width 366 height 30
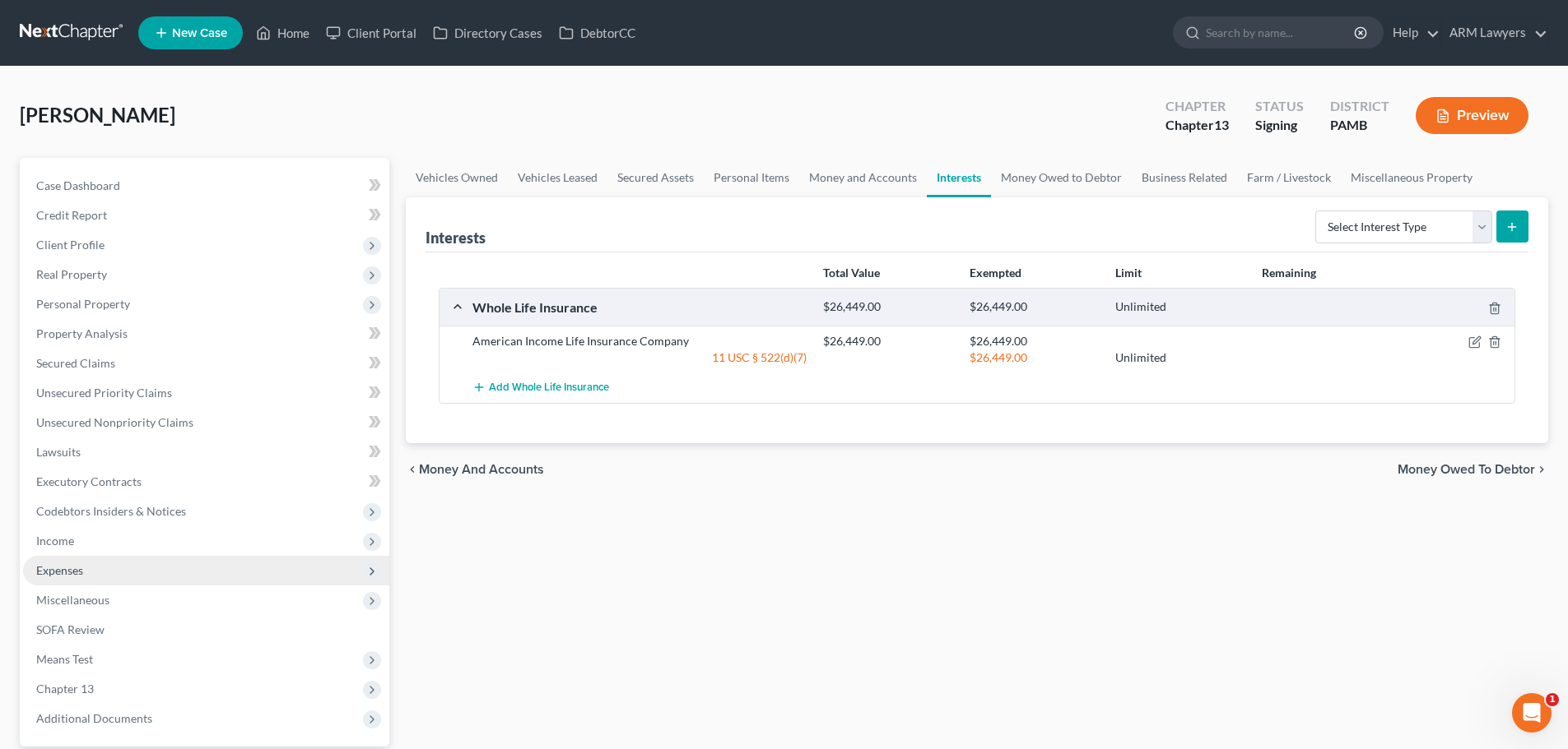
click at [99, 492] on span "Expenses" at bounding box center [206, 571] width 366 height 30
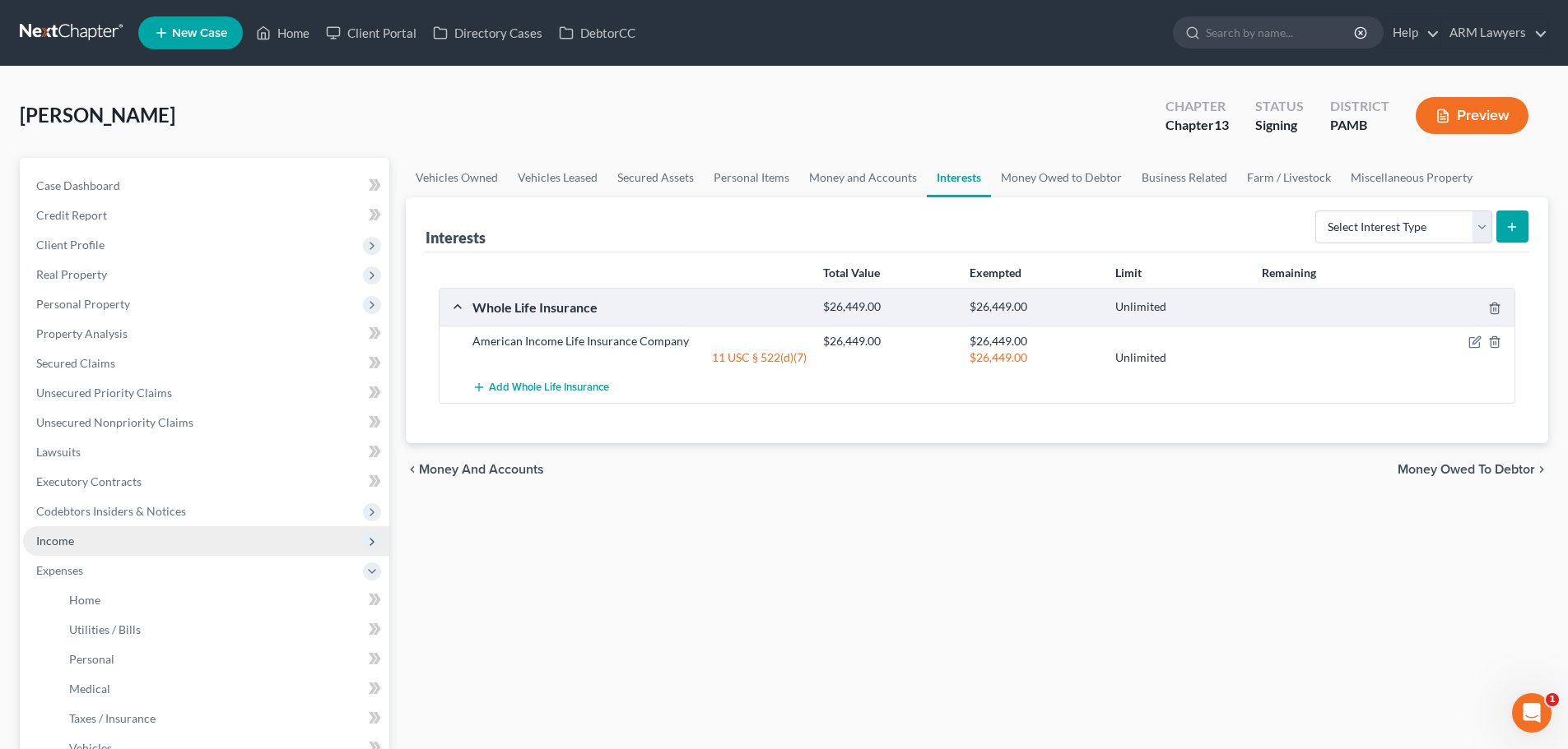
click at [88, 492] on span "Income" at bounding box center [206, 542] width 366 height 30
click at [87, 492] on span "Income" at bounding box center [206, 542] width 366 height 30
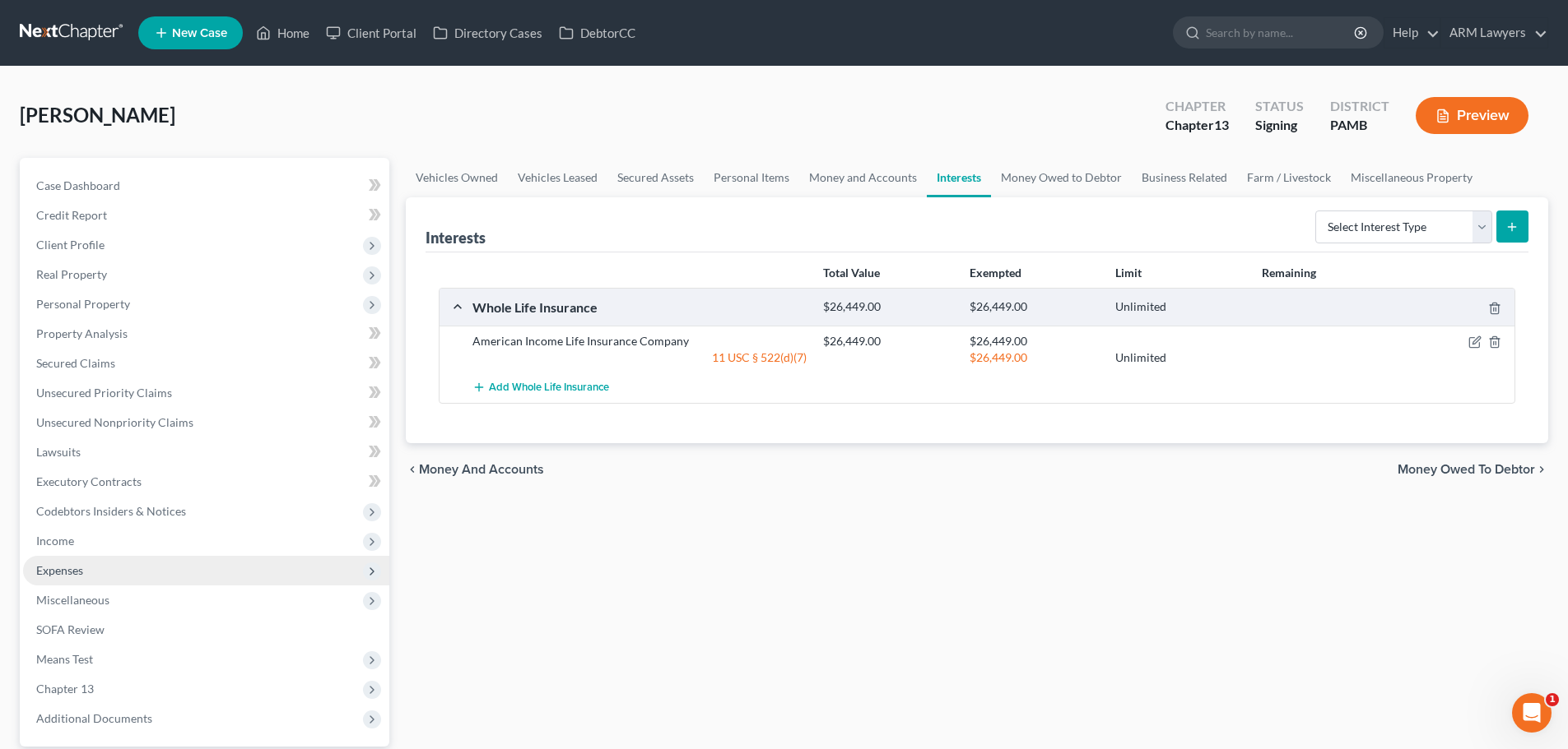
click at [88, 492] on span "Expenses" at bounding box center [206, 571] width 366 height 30
click at [86, 492] on span "Expenses" at bounding box center [206, 571] width 366 height 30
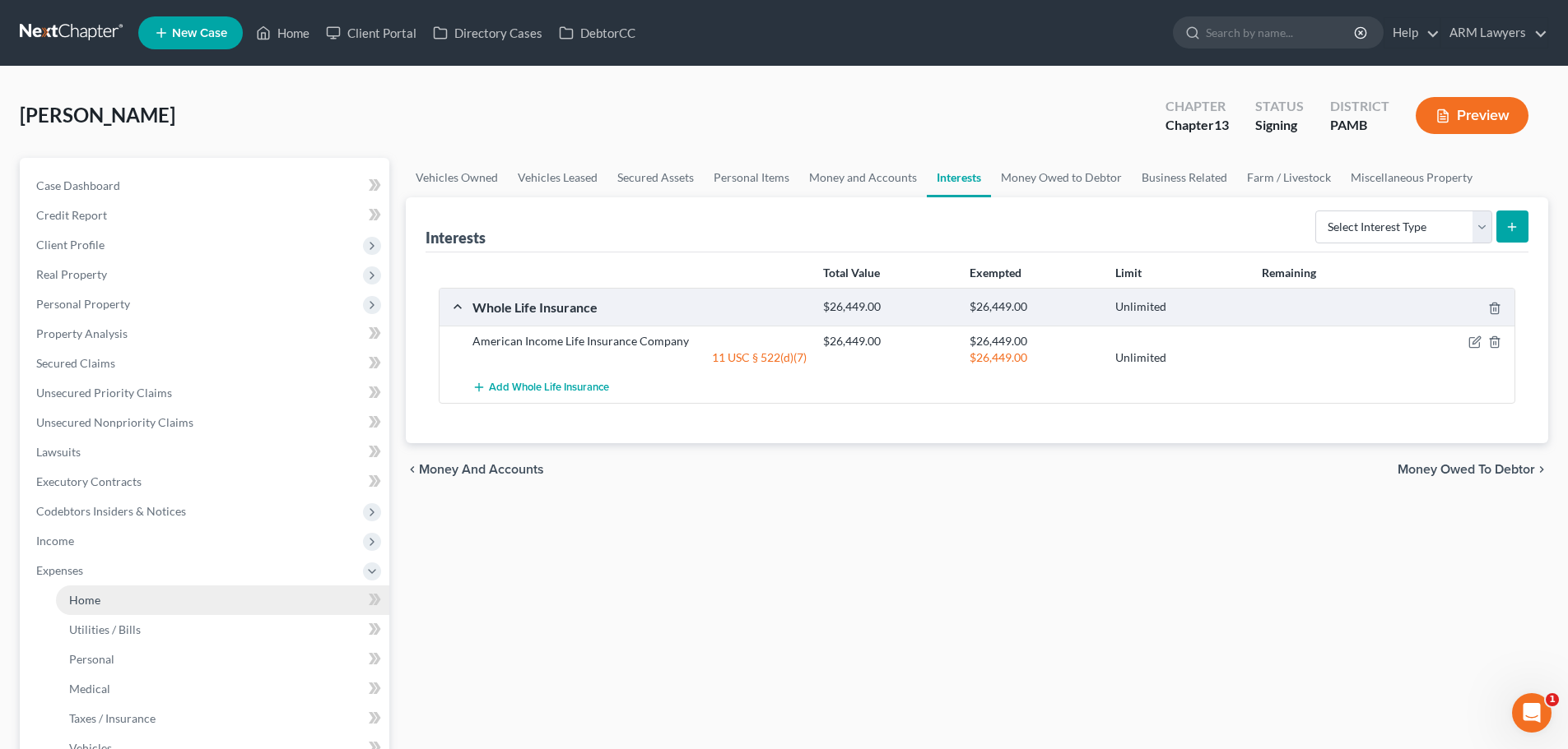
click at [86, 492] on span "Home" at bounding box center [85, 600] width 32 height 14
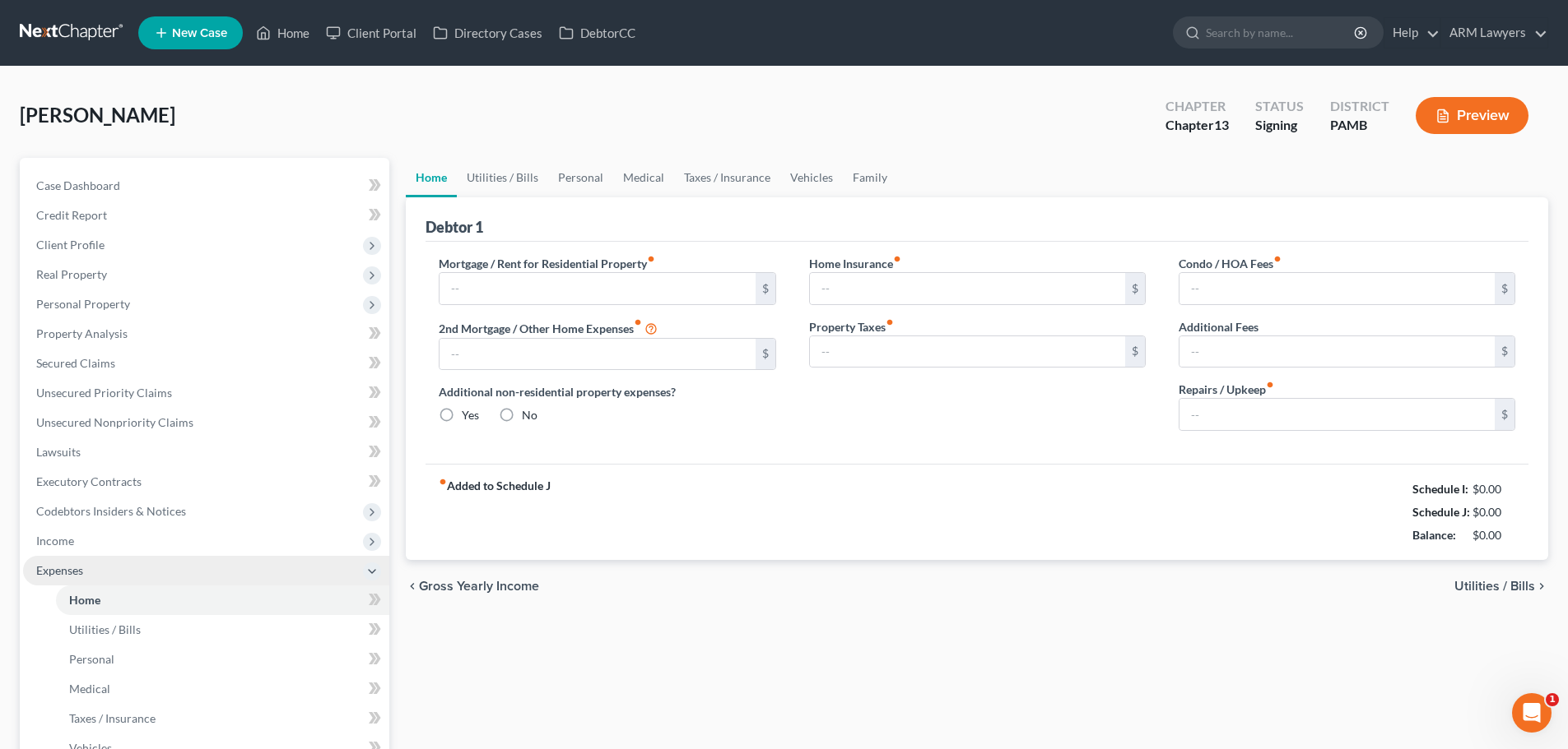
type input "0.00"
radio input "true"
type input "0.00"
type input "10.00"
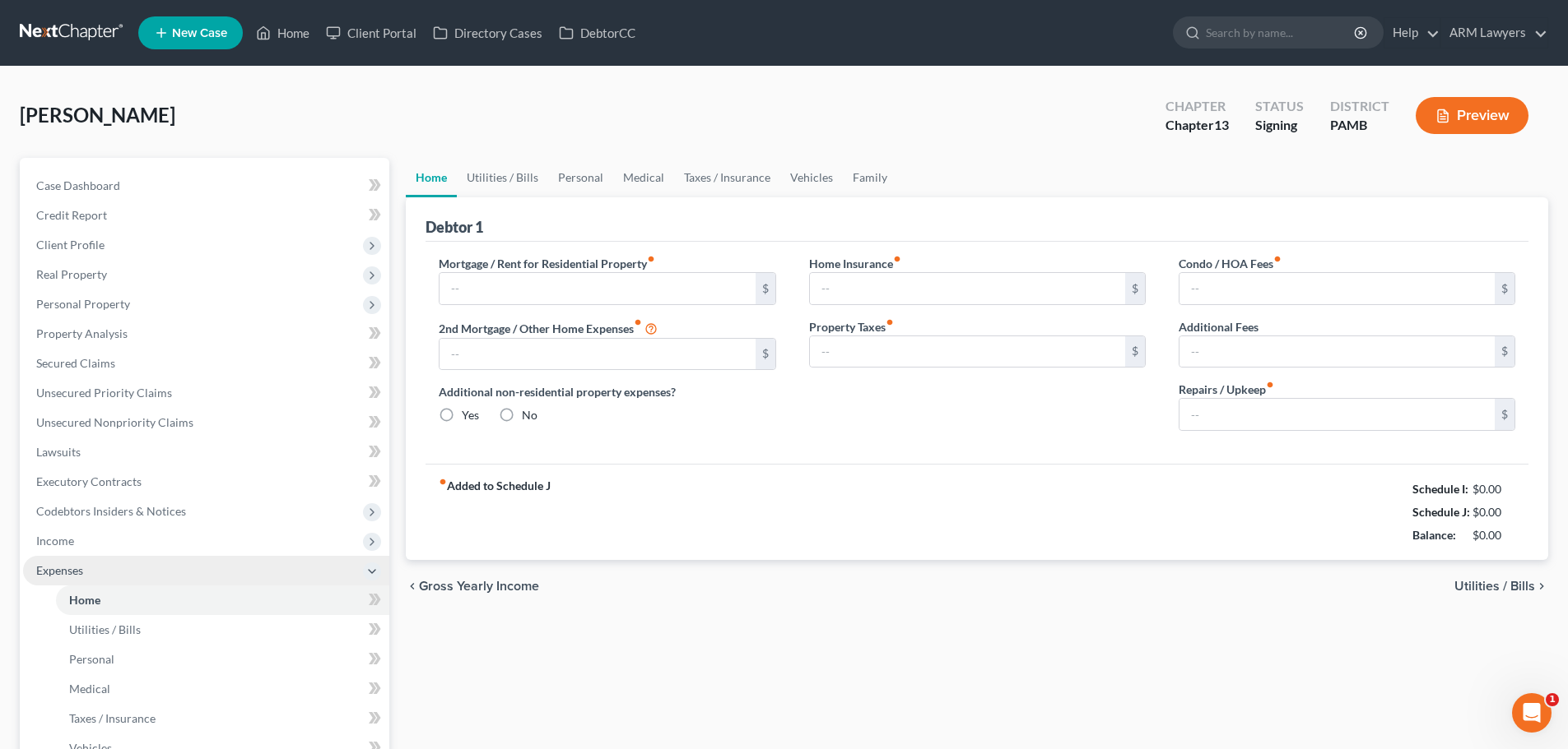
type input "0.00"
type input "50.00"
click at [62, 492] on span "Expenses" at bounding box center [60, 570] width 47 height 14
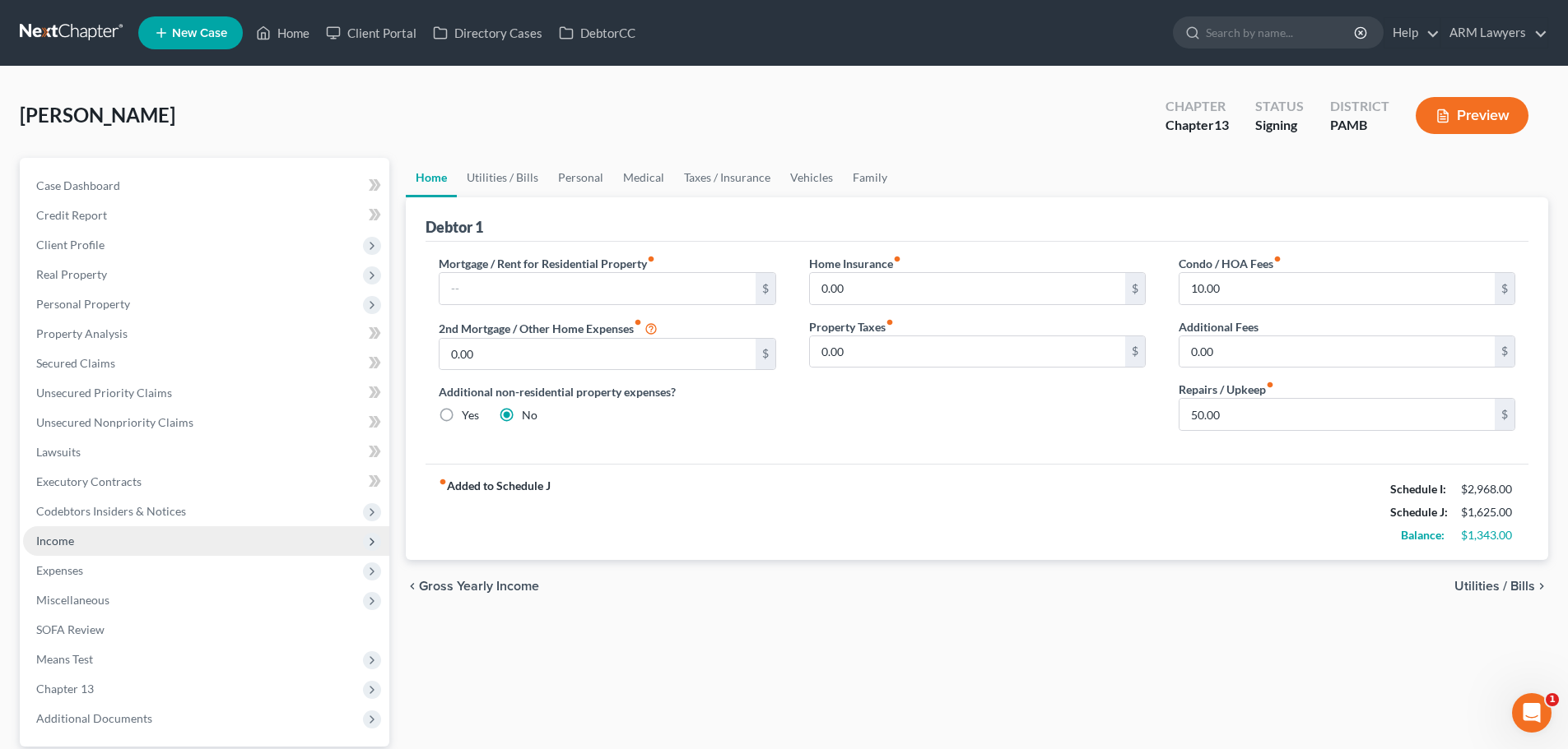
click at [60, 492] on span "Income" at bounding box center [54, 541] width 38 height 14
drag, startPoint x: 70, startPoint y: 556, endPoint x: 75, endPoint y: 549, distance: 8.6
click at [70, 492] on link "Employment Income" at bounding box center [222, 571] width 334 height 30
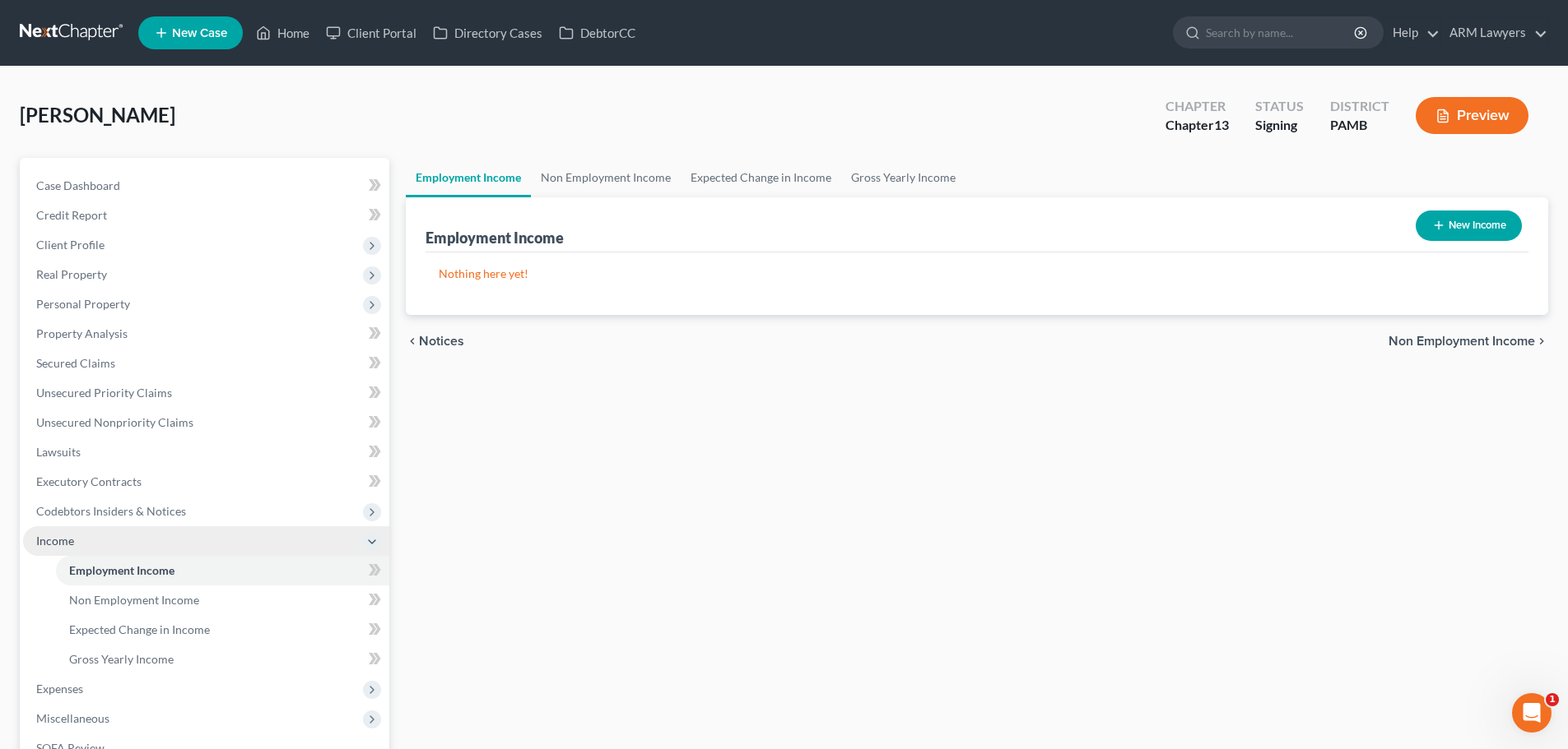
click at [80, 492] on span "Income" at bounding box center [206, 542] width 366 height 30
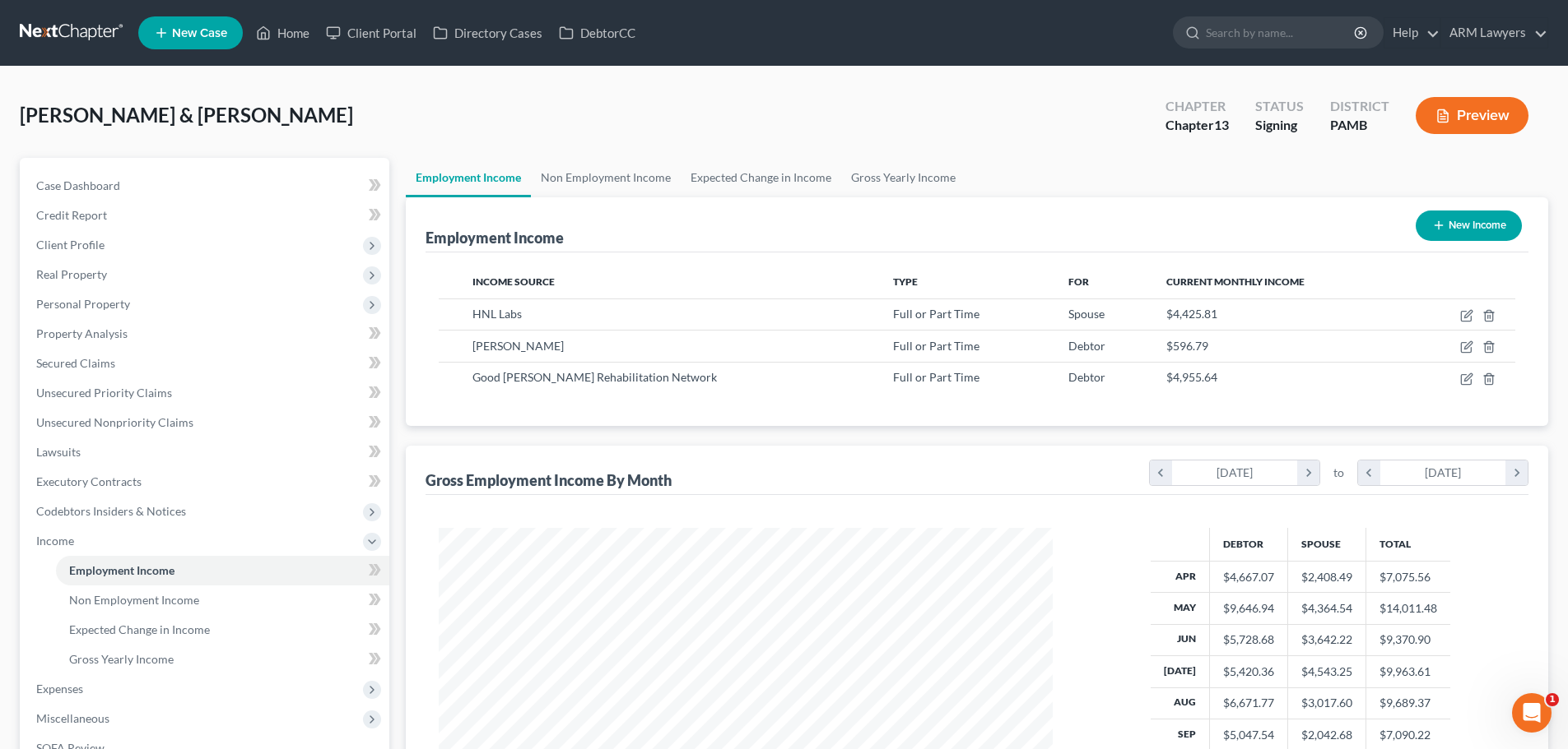
click at [74, 34] on link at bounding box center [73, 33] width 105 height 30
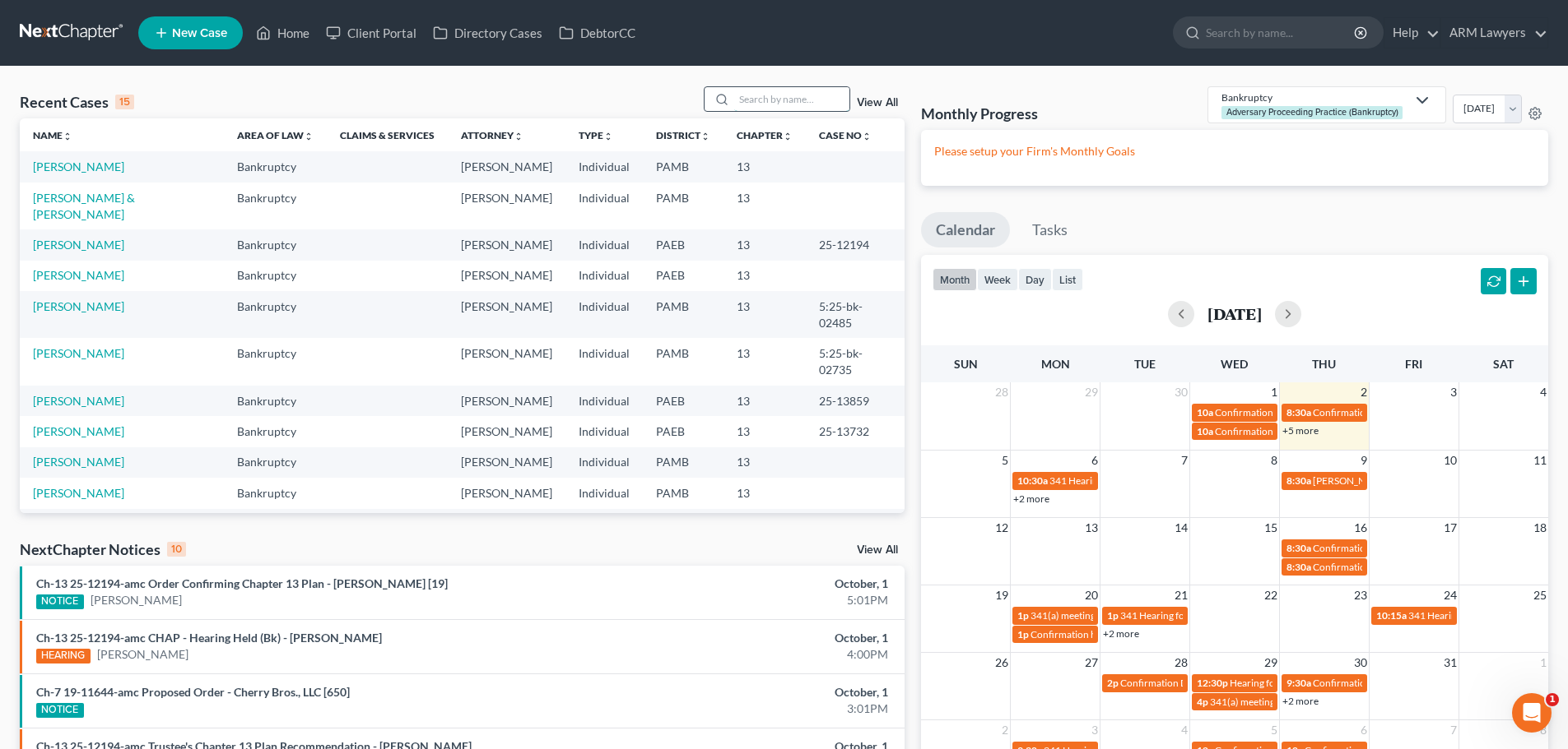
click at [770, 103] on input "search" at bounding box center [792, 99] width 116 height 24
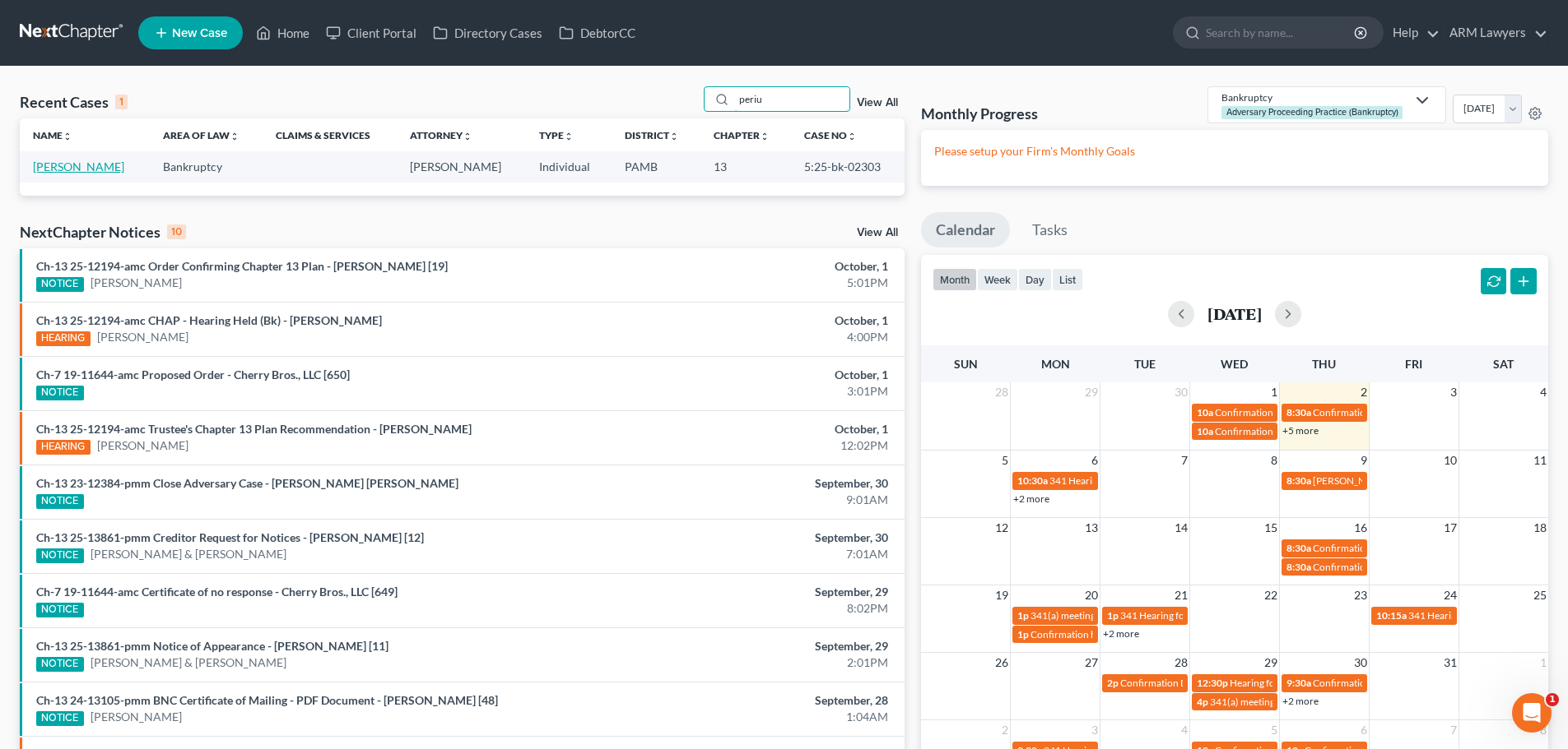
type input "periu"
click at [95, 169] on link "[PERSON_NAME]" at bounding box center [79, 166] width 91 height 14
select select "18"
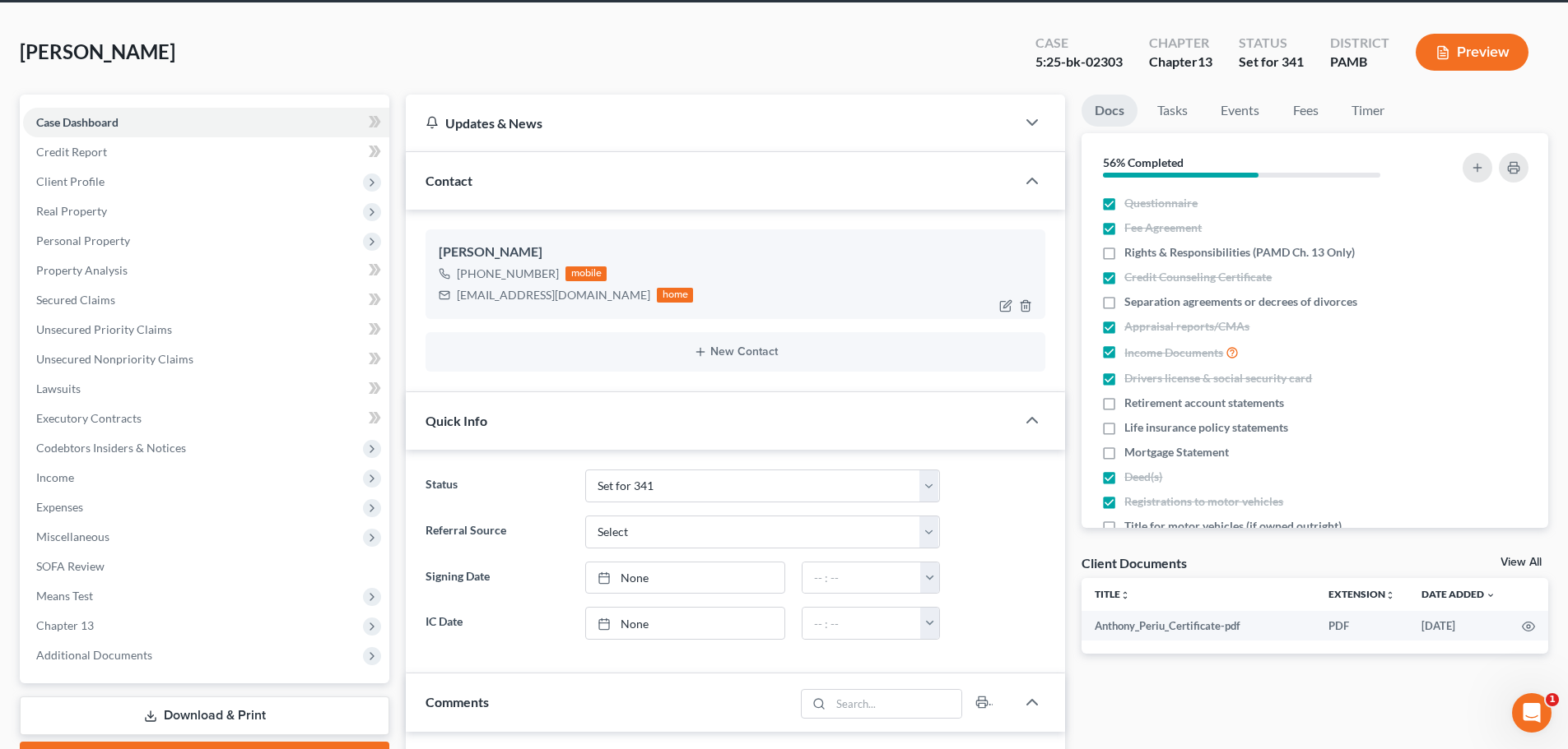
scroll to position [82, 0]
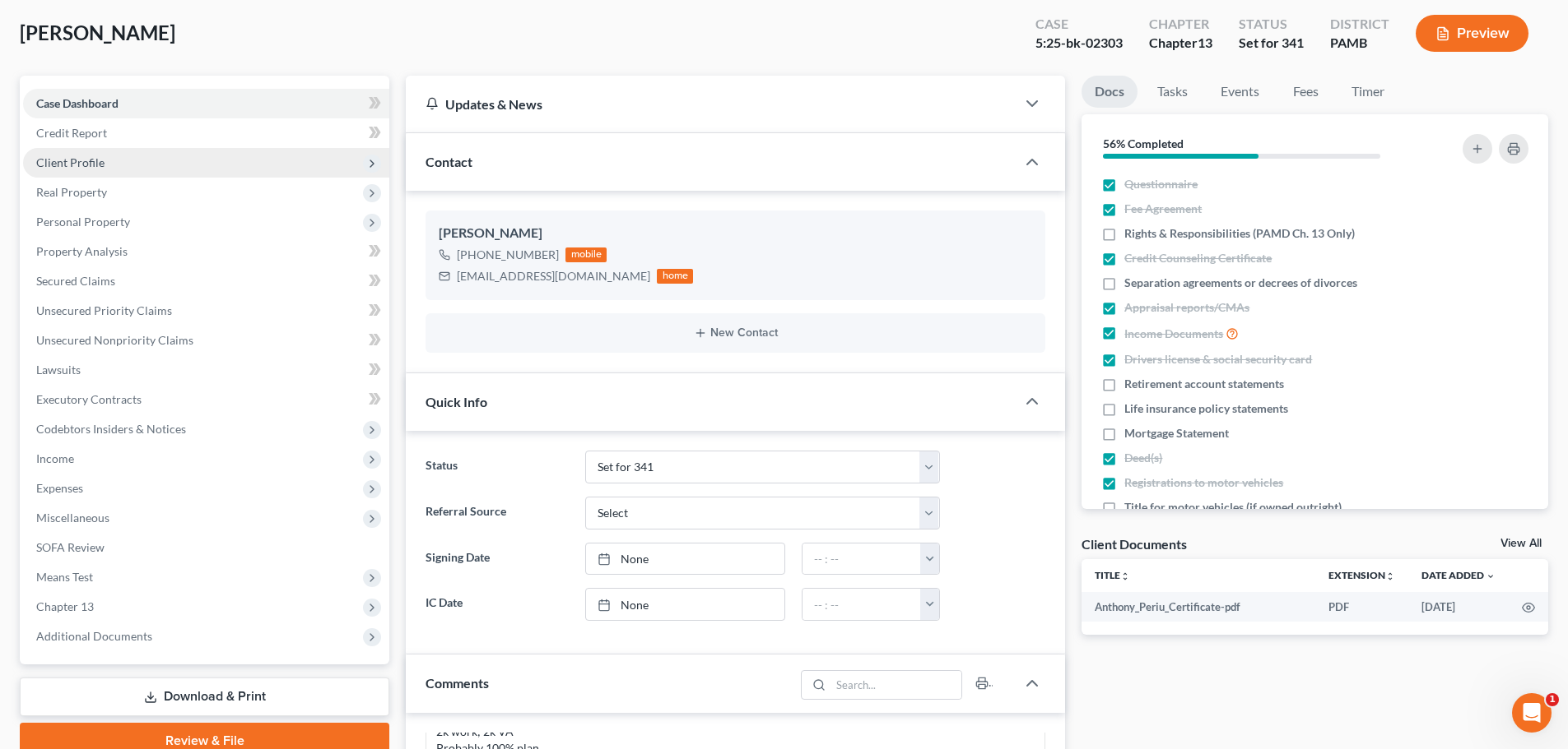
click at [89, 164] on span "Client Profile" at bounding box center [70, 163] width 68 height 14
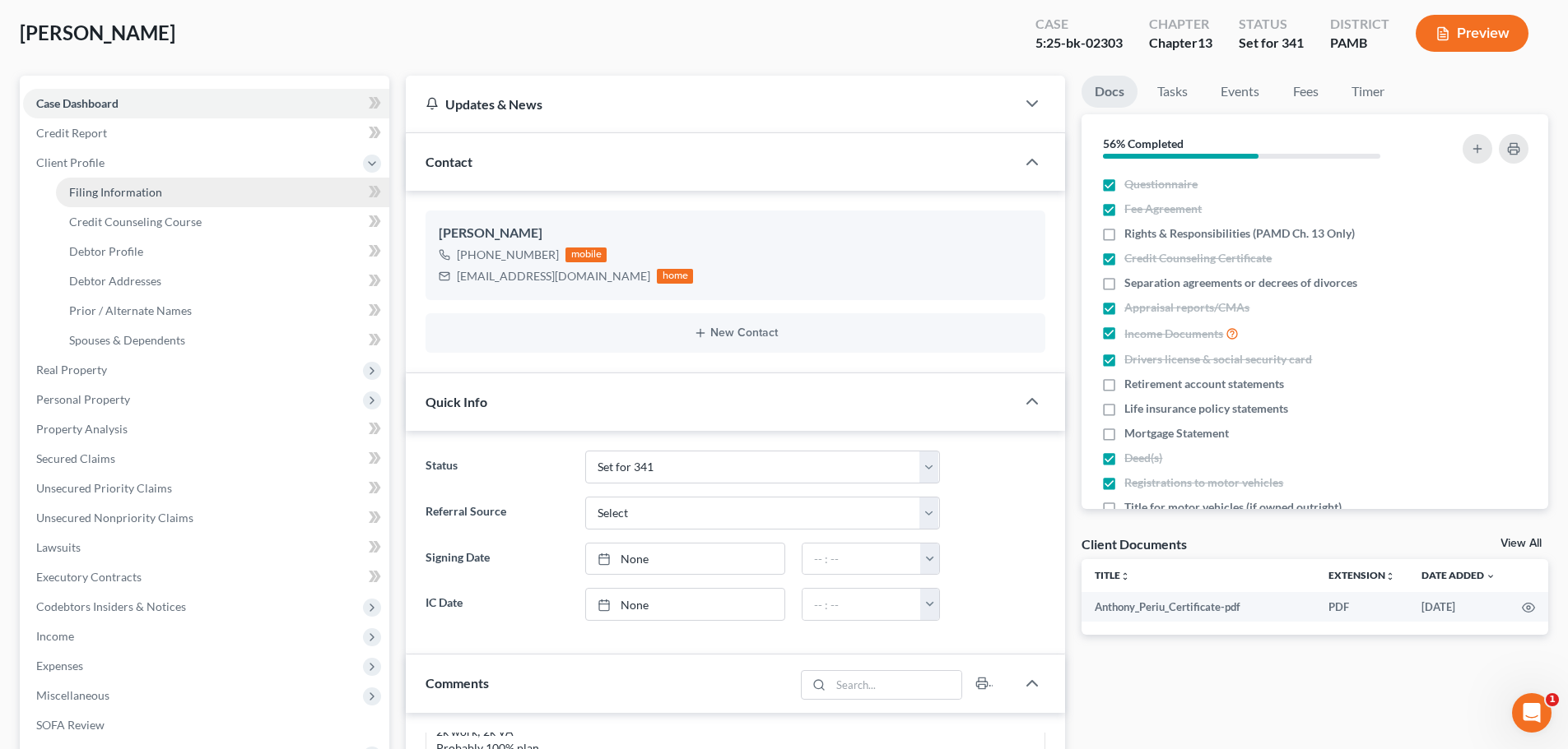
drag, startPoint x: 115, startPoint y: 200, endPoint x: 136, endPoint y: 200, distance: 21.0
click at [116, 200] on link "Filing Information" at bounding box center [222, 192] width 334 height 30
select select "1"
select select "0"
select select "3"
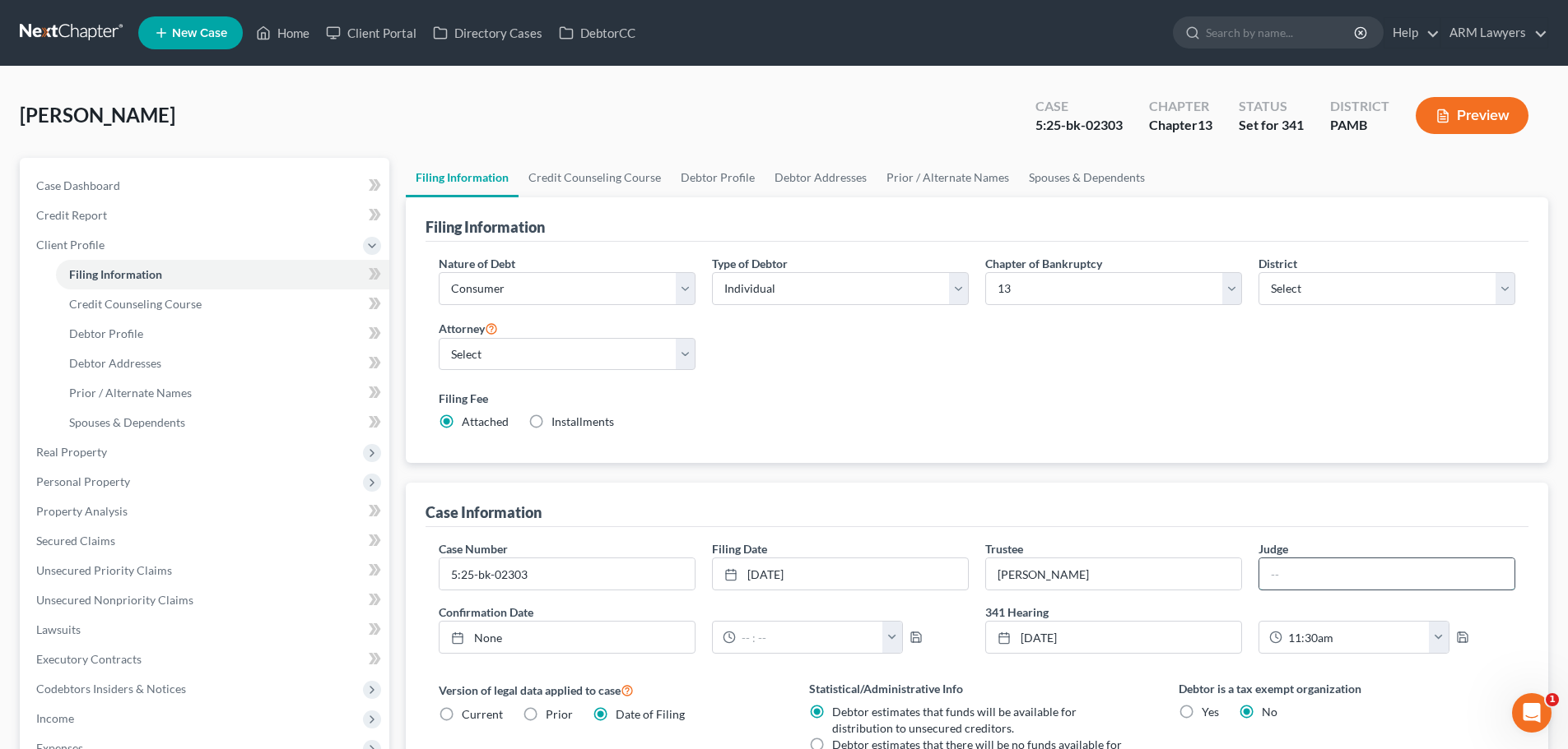
click at [1290, 564] on input "text" at bounding box center [1386, 574] width 255 height 32
type input "Conway"
click at [1459, 639] on icon "button" at bounding box center [1462, 637] width 13 height 13
click at [103, 457] on span "Real Property" at bounding box center [71, 452] width 71 height 14
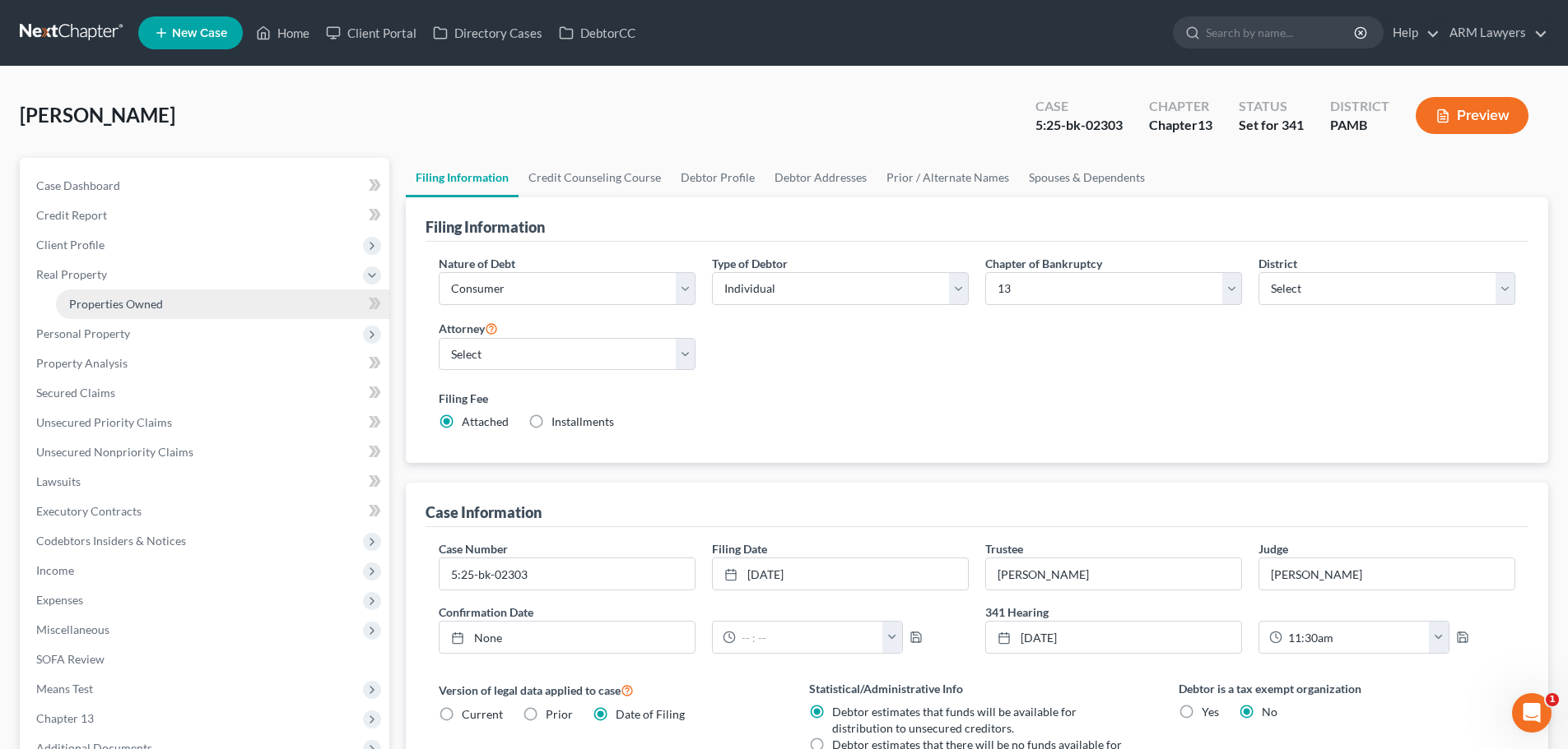
click at [136, 310] on span "Properties Owned" at bounding box center [116, 304] width 94 height 14
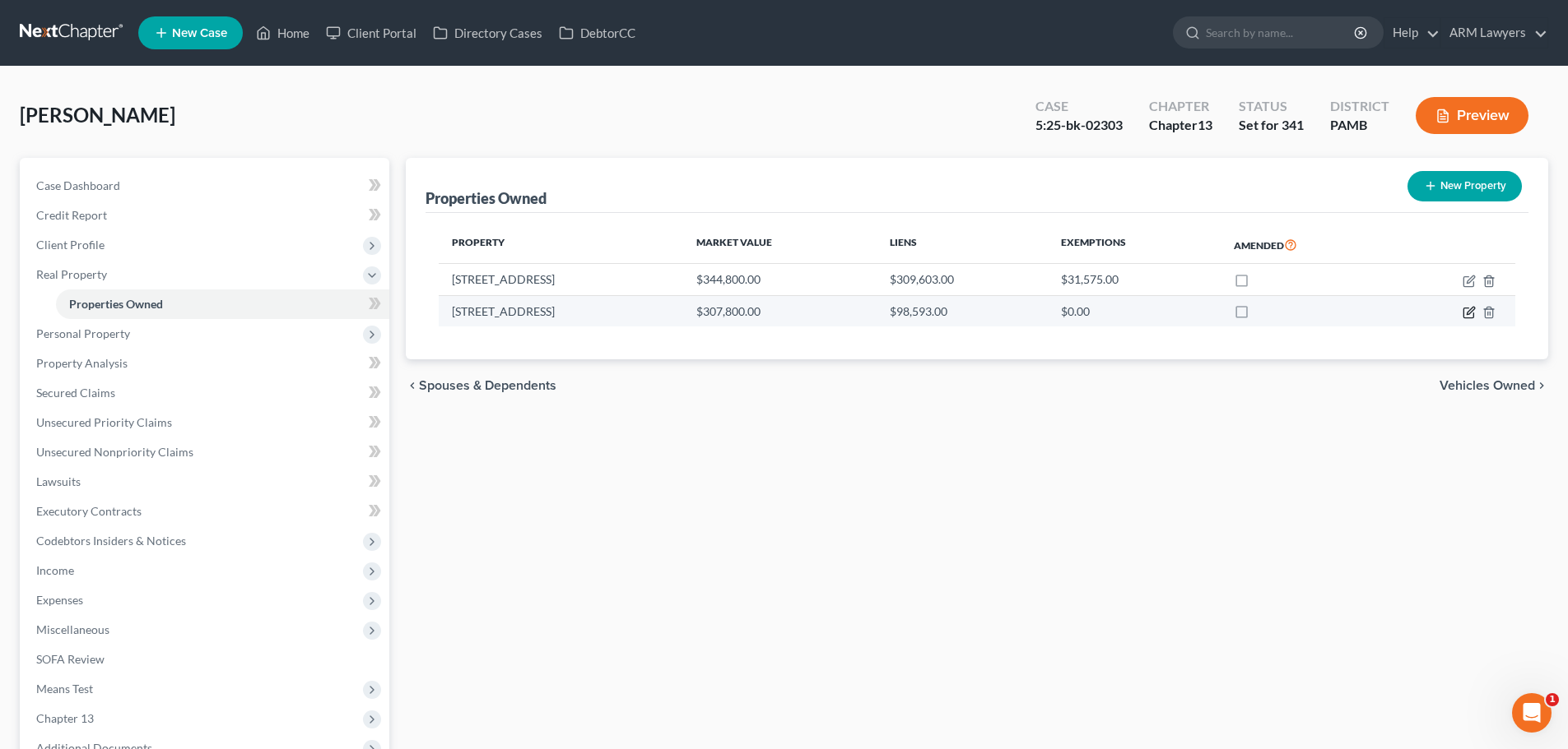
click at [1473, 310] on icon "button" at bounding box center [1470, 311] width 7 height 7
select select "39"
select select "51"
select select "3"
select select "0"
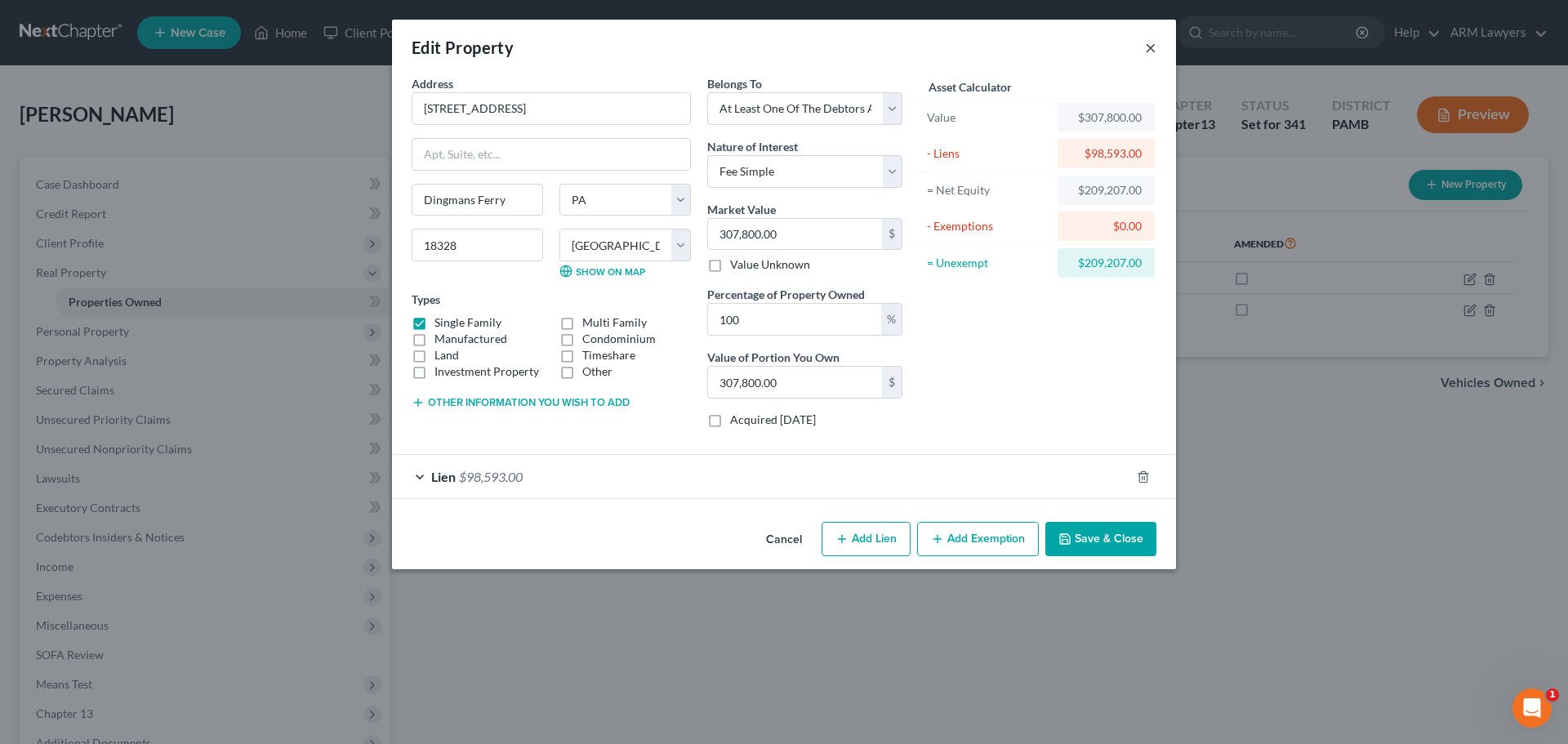
click at [1147, 43] on button "×" at bounding box center [1150, 47] width 11 height 20
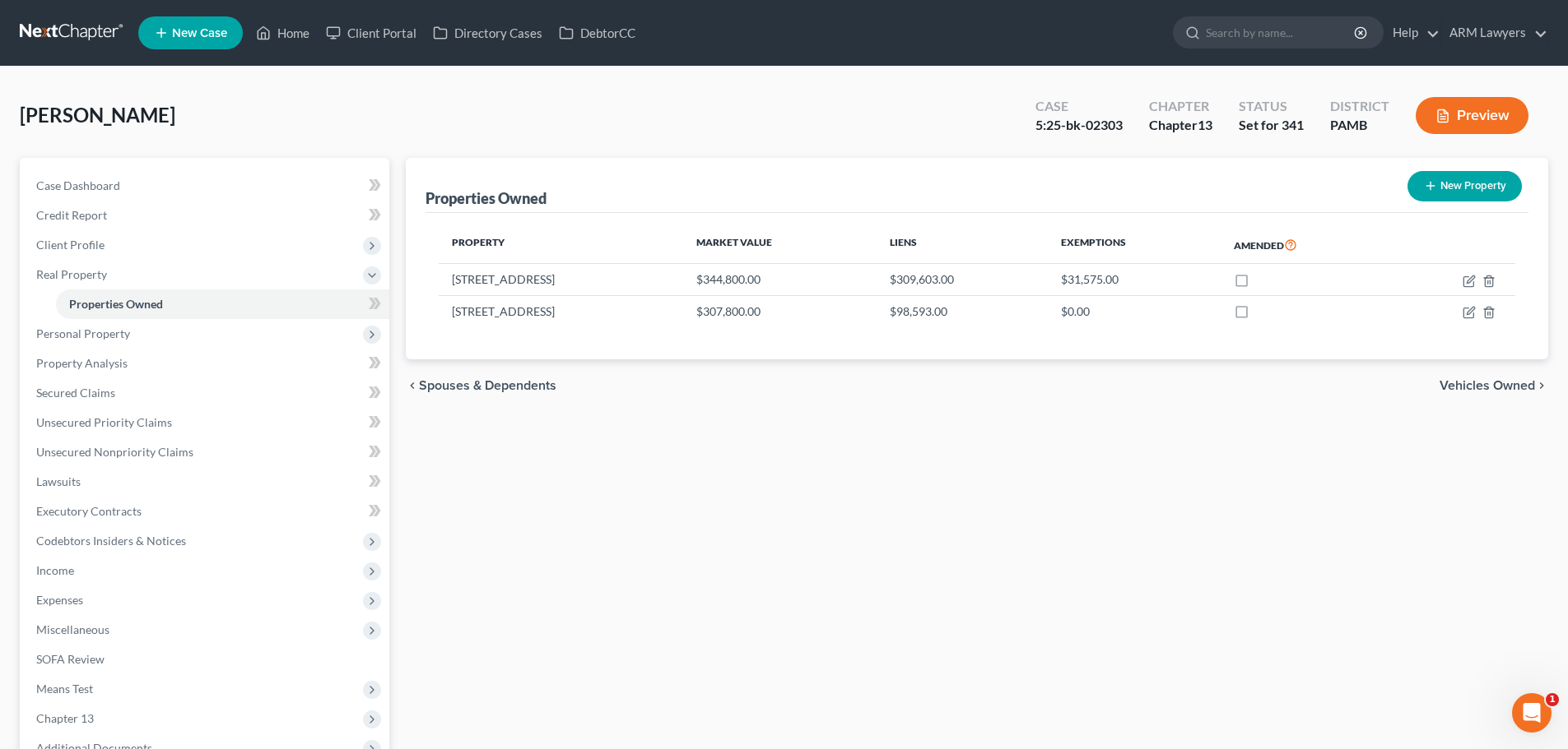
click at [1011, 550] on div "Properties Owned New Property Property Market Value Liens Exemptions Amended 20…" at bounding box center [977, 514] width 1159 height 713
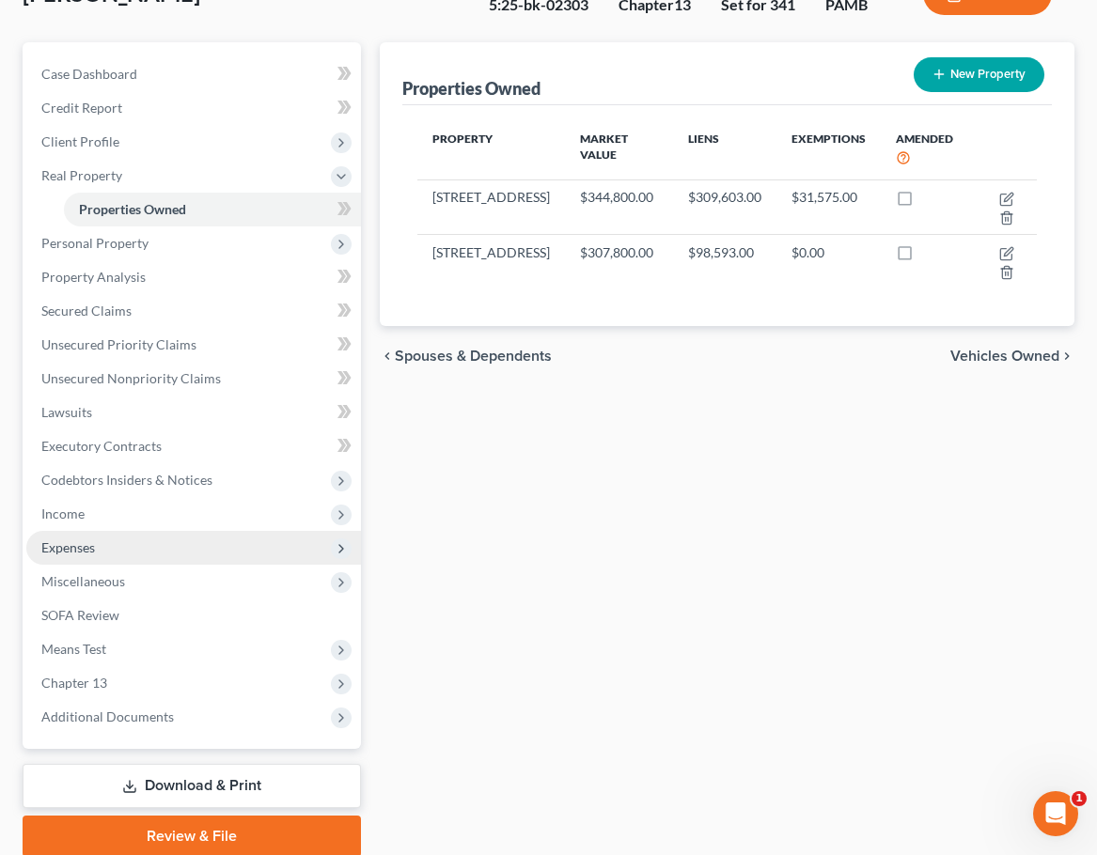
scroll to position [188, 0]
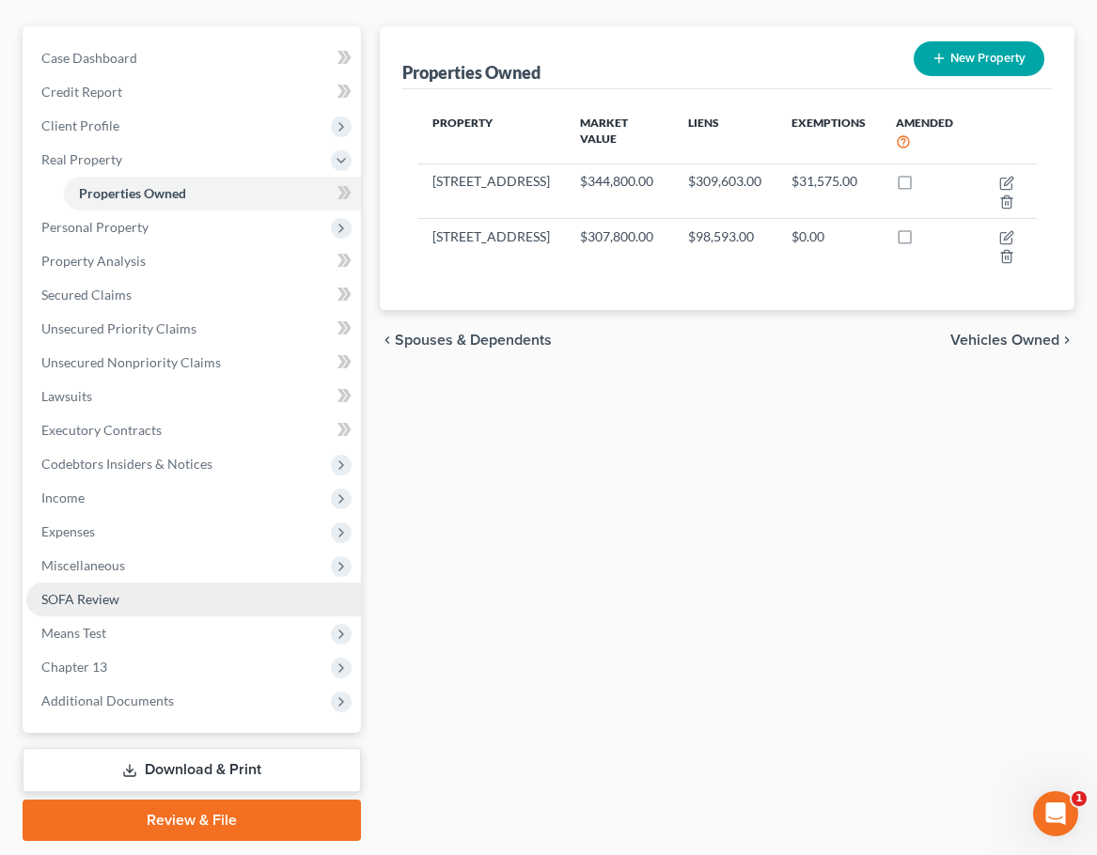
click at [127, 602] on link "SOFA Review" at bounding box center [193, 600] width 335 height 34
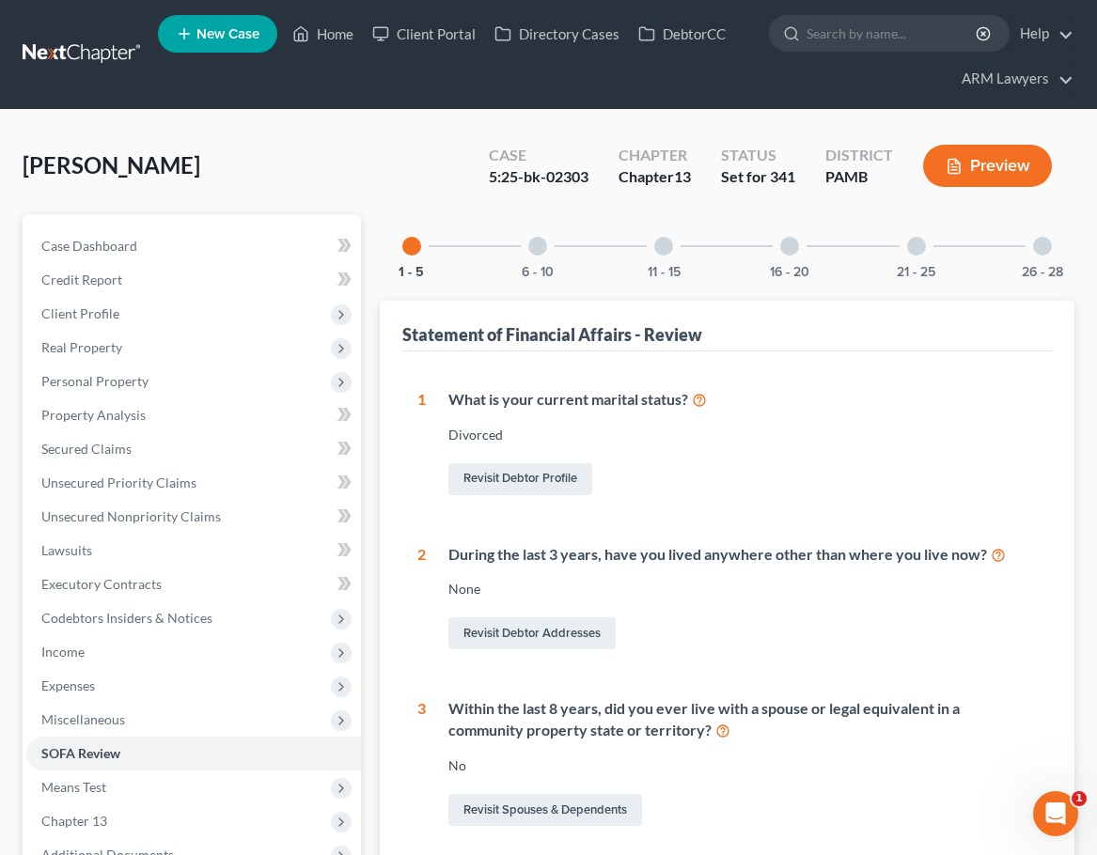
click at [666, 247] on div at bounding box center [663, 246] width 19 height 19
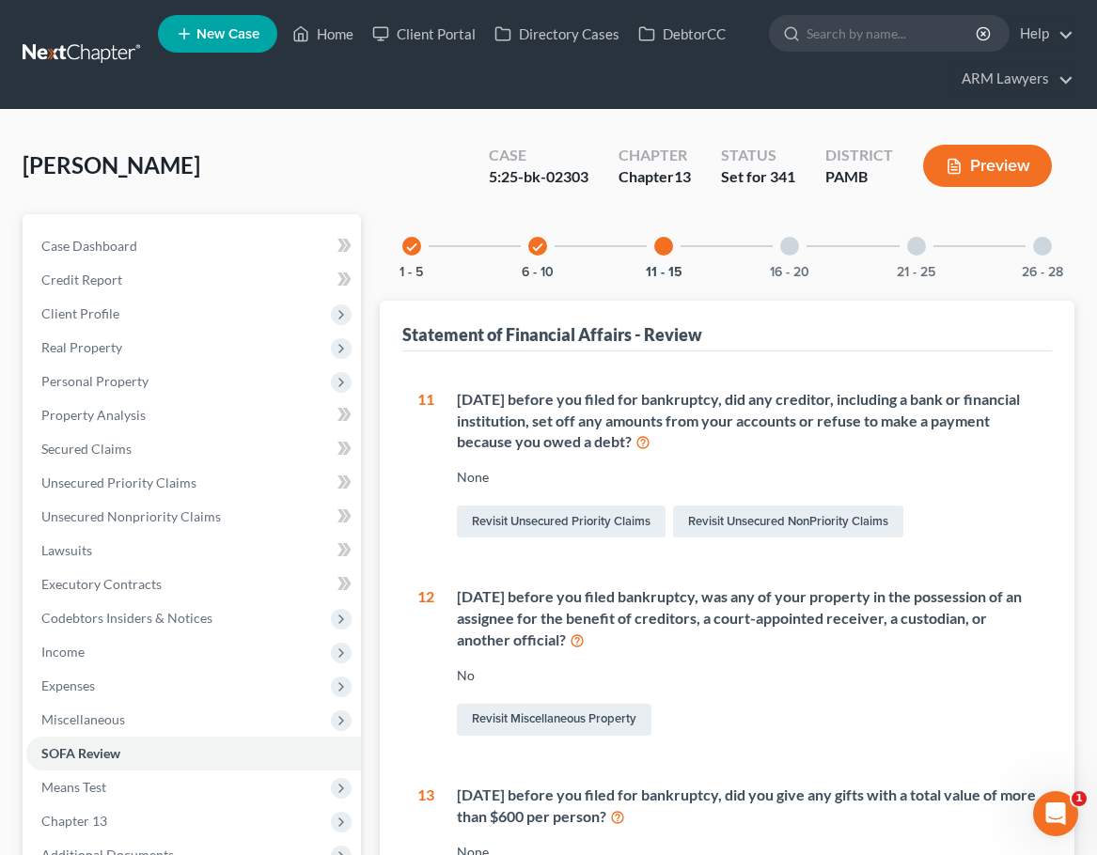
click at [545, 241] on div "check" at bounding box center [537, 246] width 19 height 19
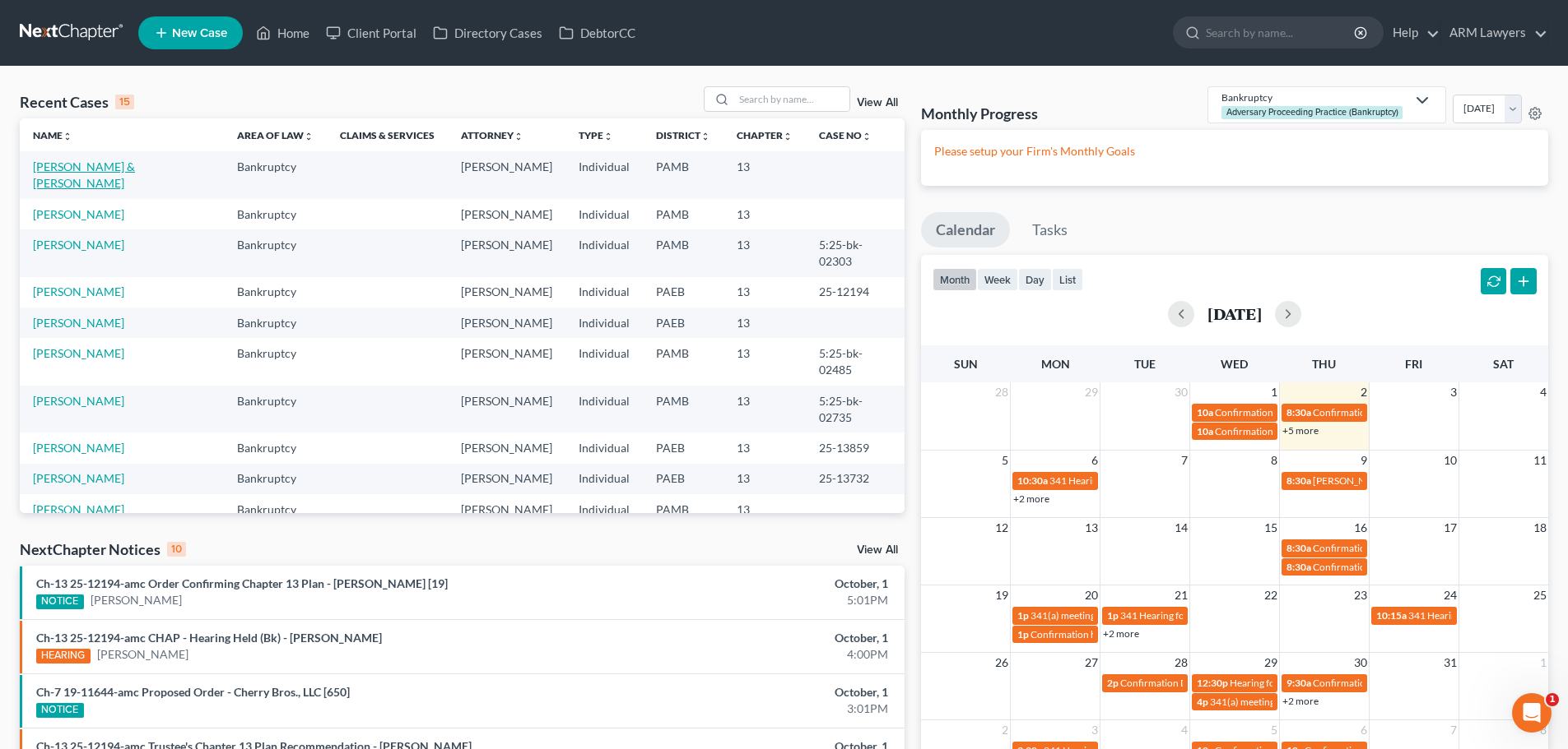
click at [84, 171] on link "Lauritsen, Wendyne & Edward" at bounding box center [84, 174] width 102 height 31
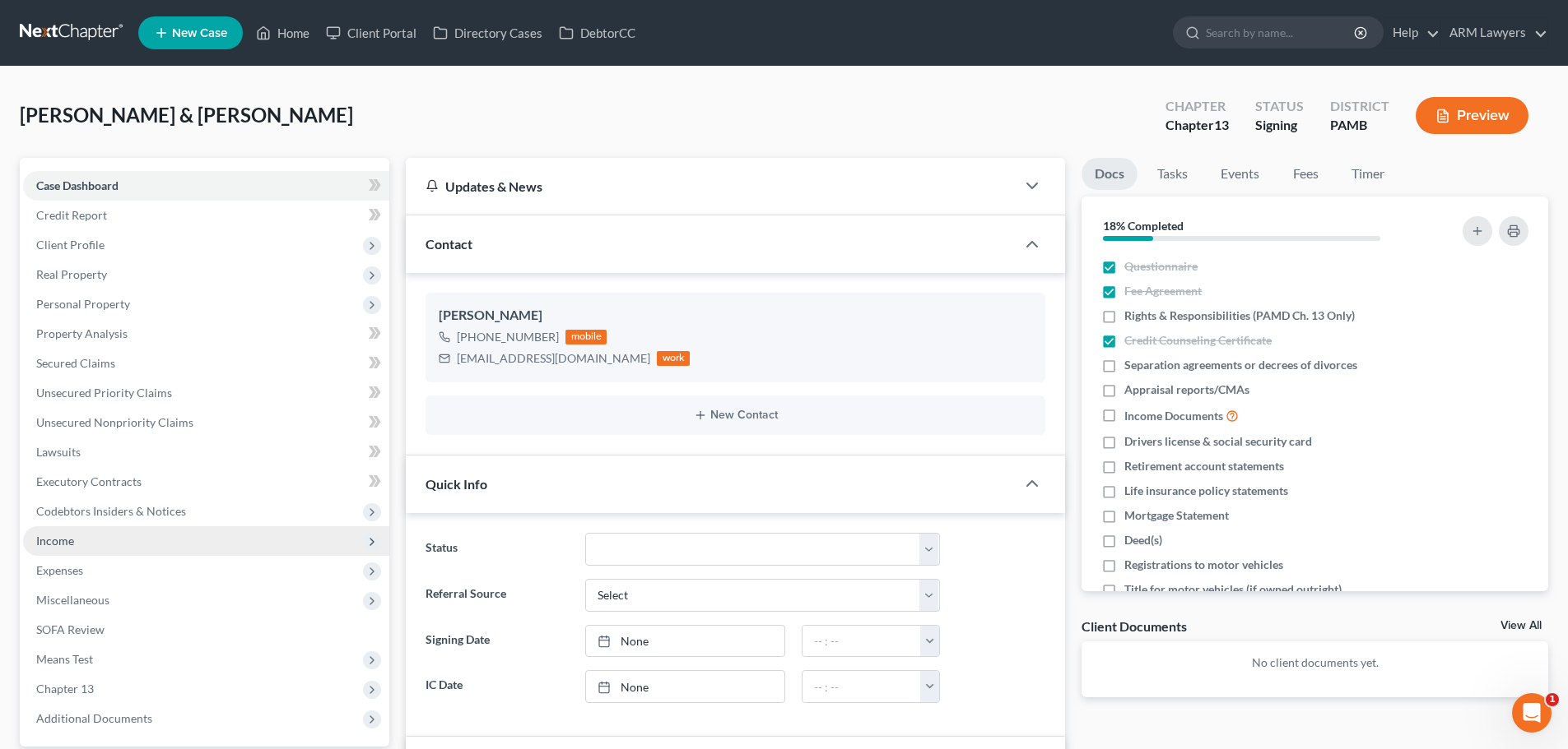
click at [53, 548] on span "Income" at bounding box center [206, 542] width 366 height 30
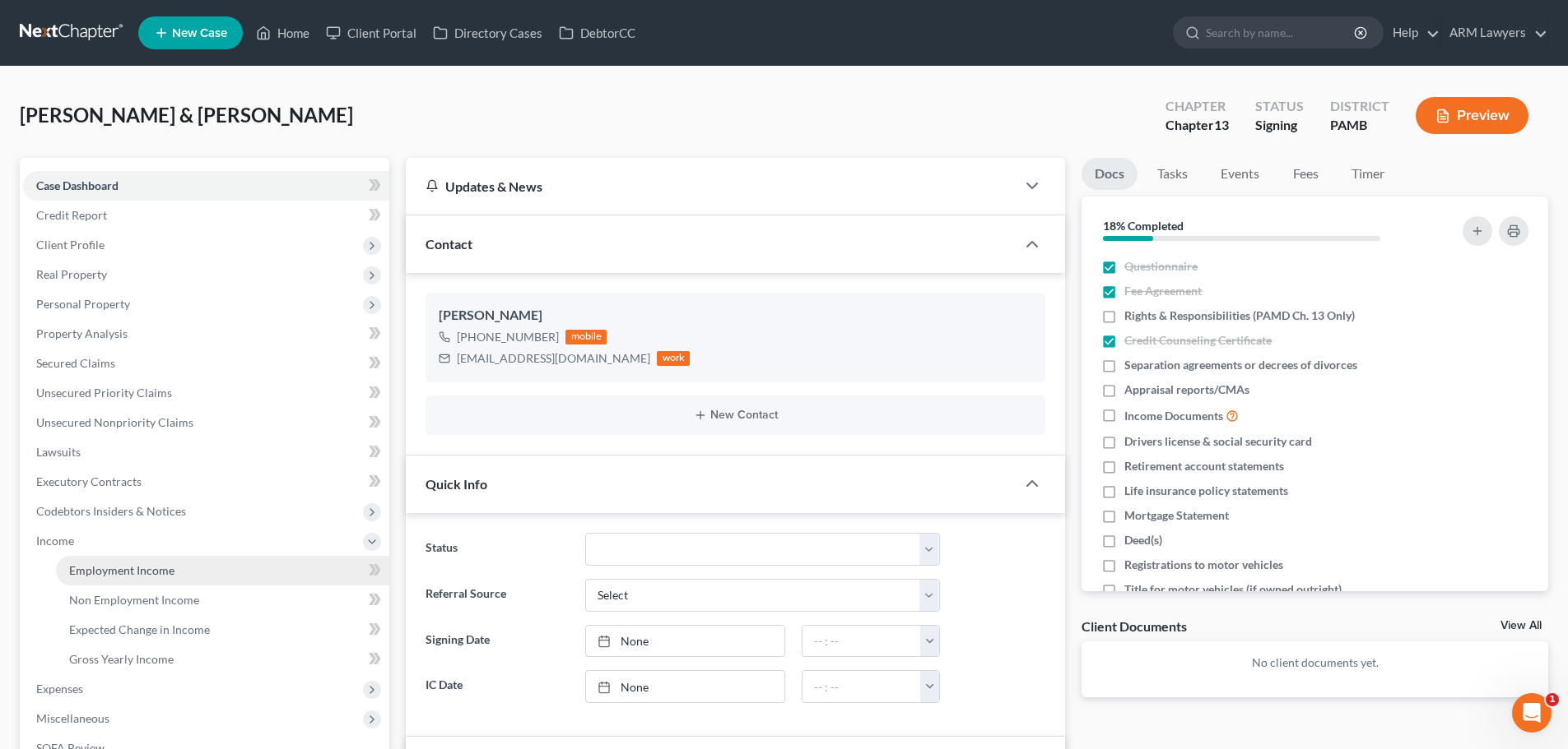
click at [107, 570] on span "Employment Income" at bounding box center [122, 570] width 105 height 14
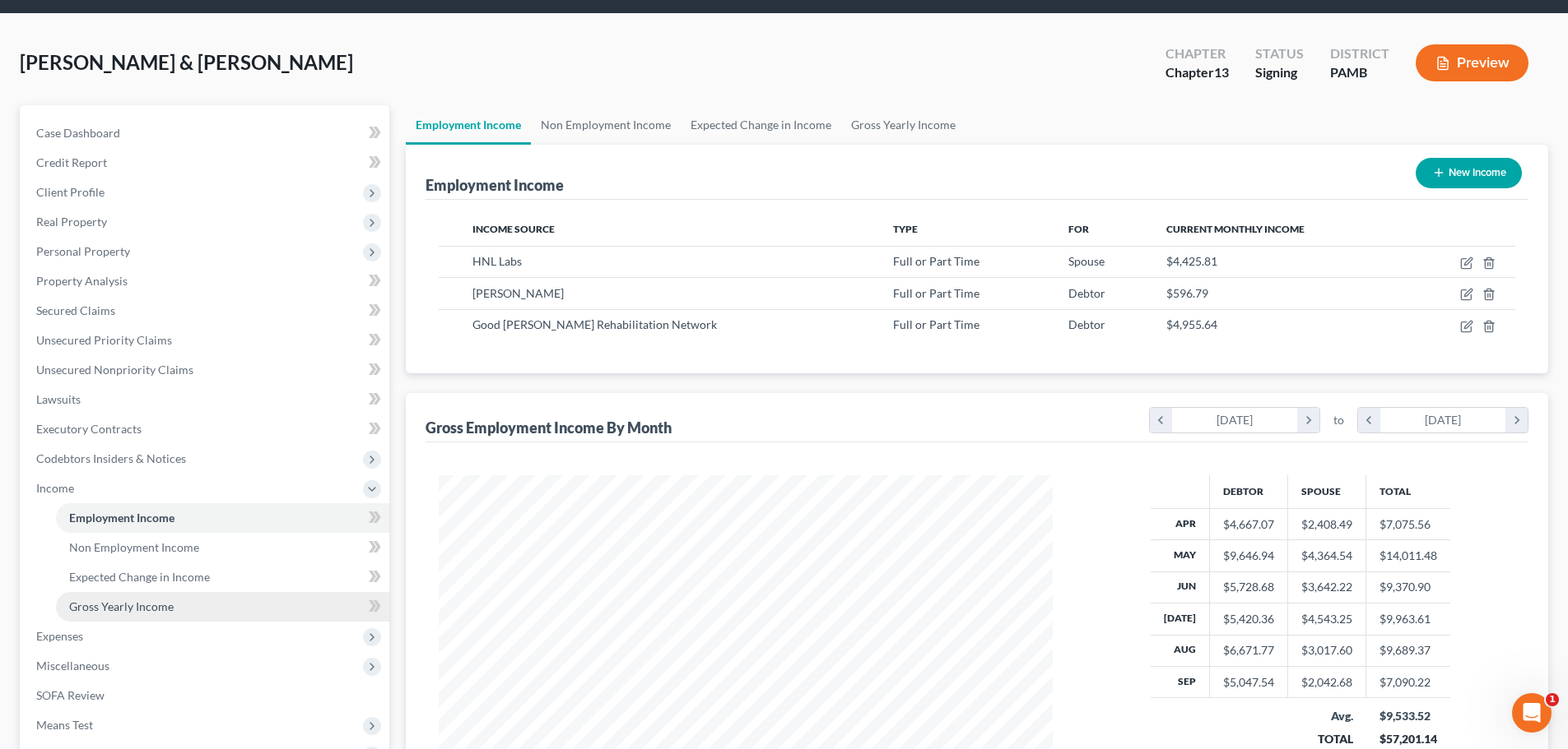
scroll to position [82, 0]
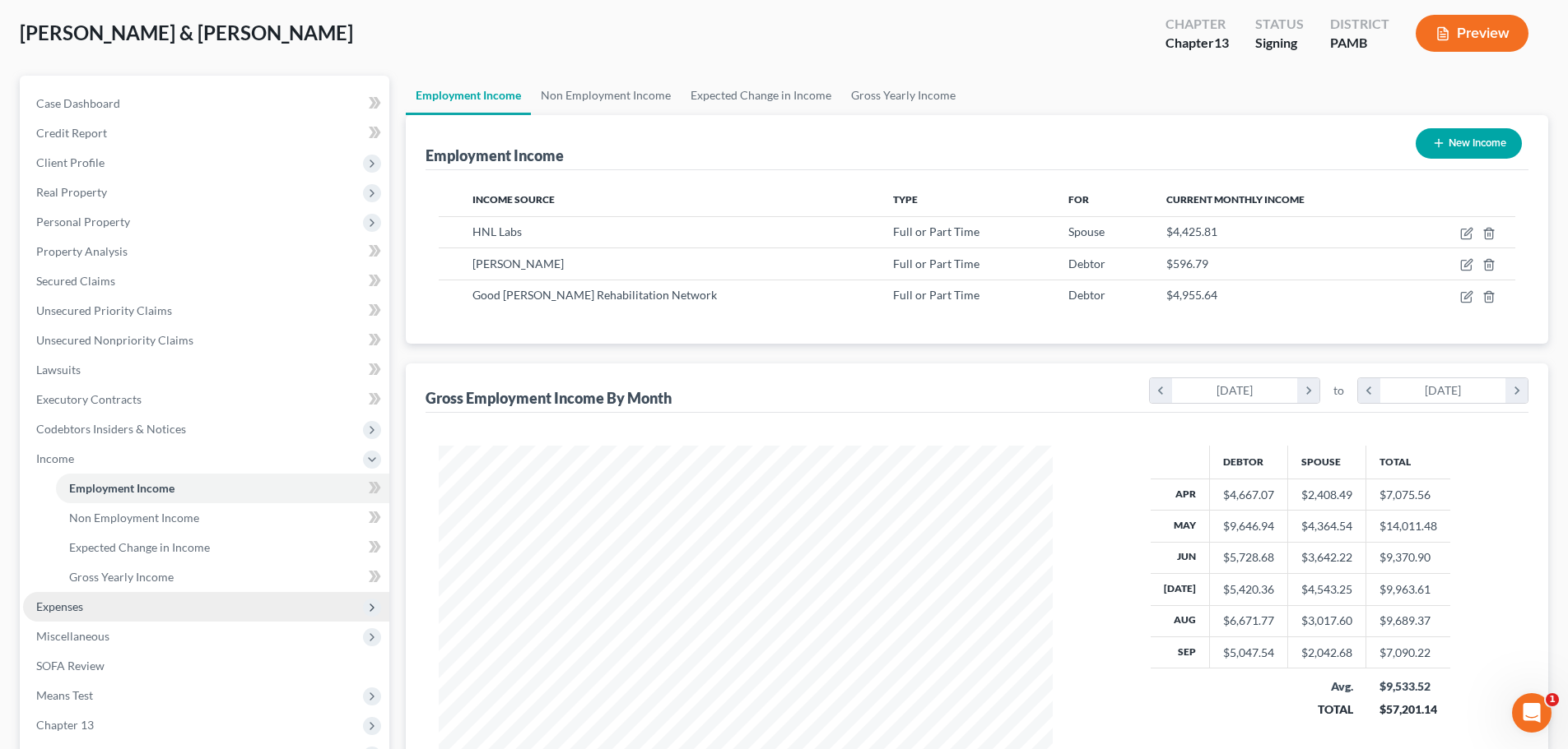
click at [62, 604] on span "Expenses" at bounding box center [60, 606] width 47 height 14
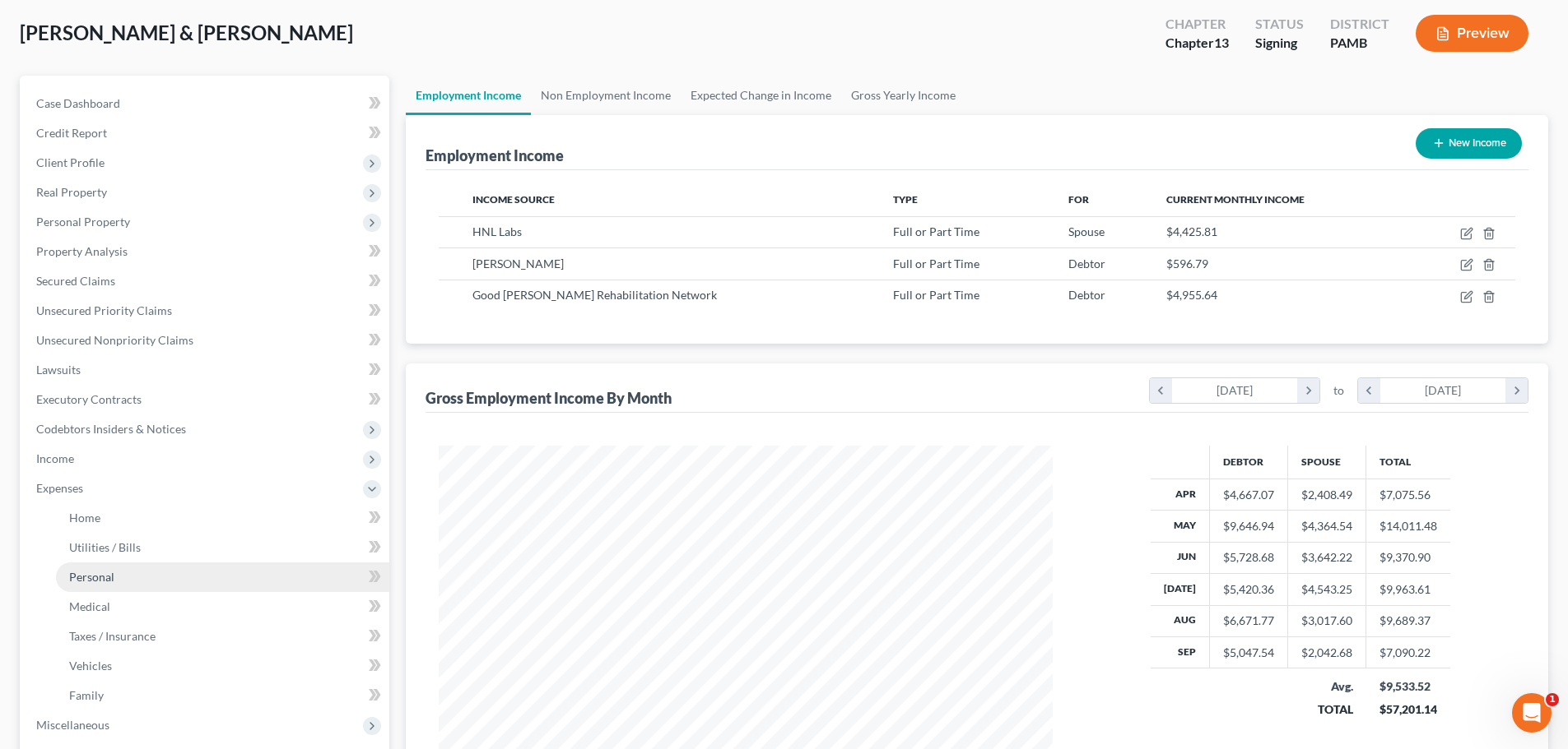
click at [120, 586] on link "Personal" at bounding box center [222, 578] width 334 height 30
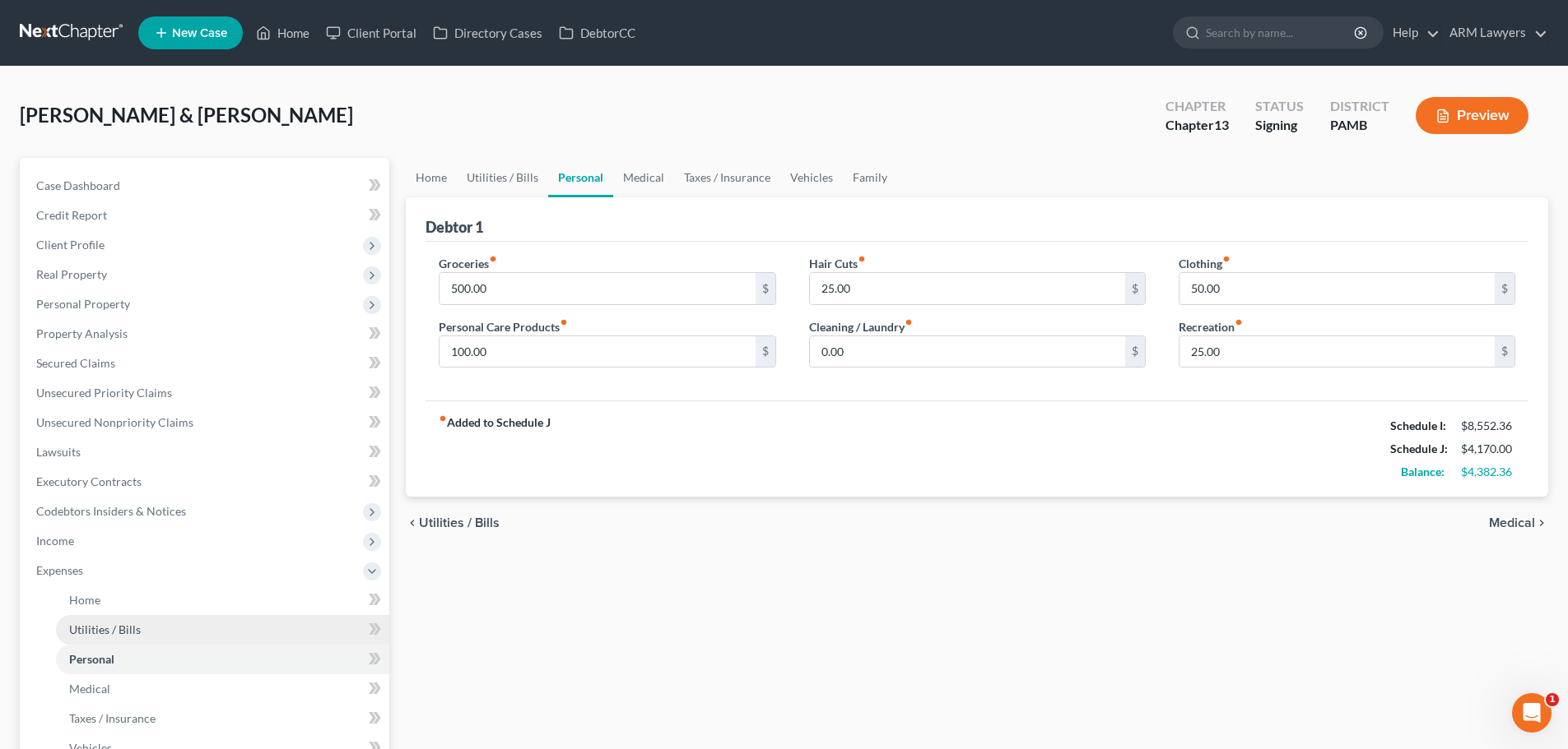
click at [147, 630] on link "Utilities / Bills" at bounding box center [222, 630] width 334 height 30
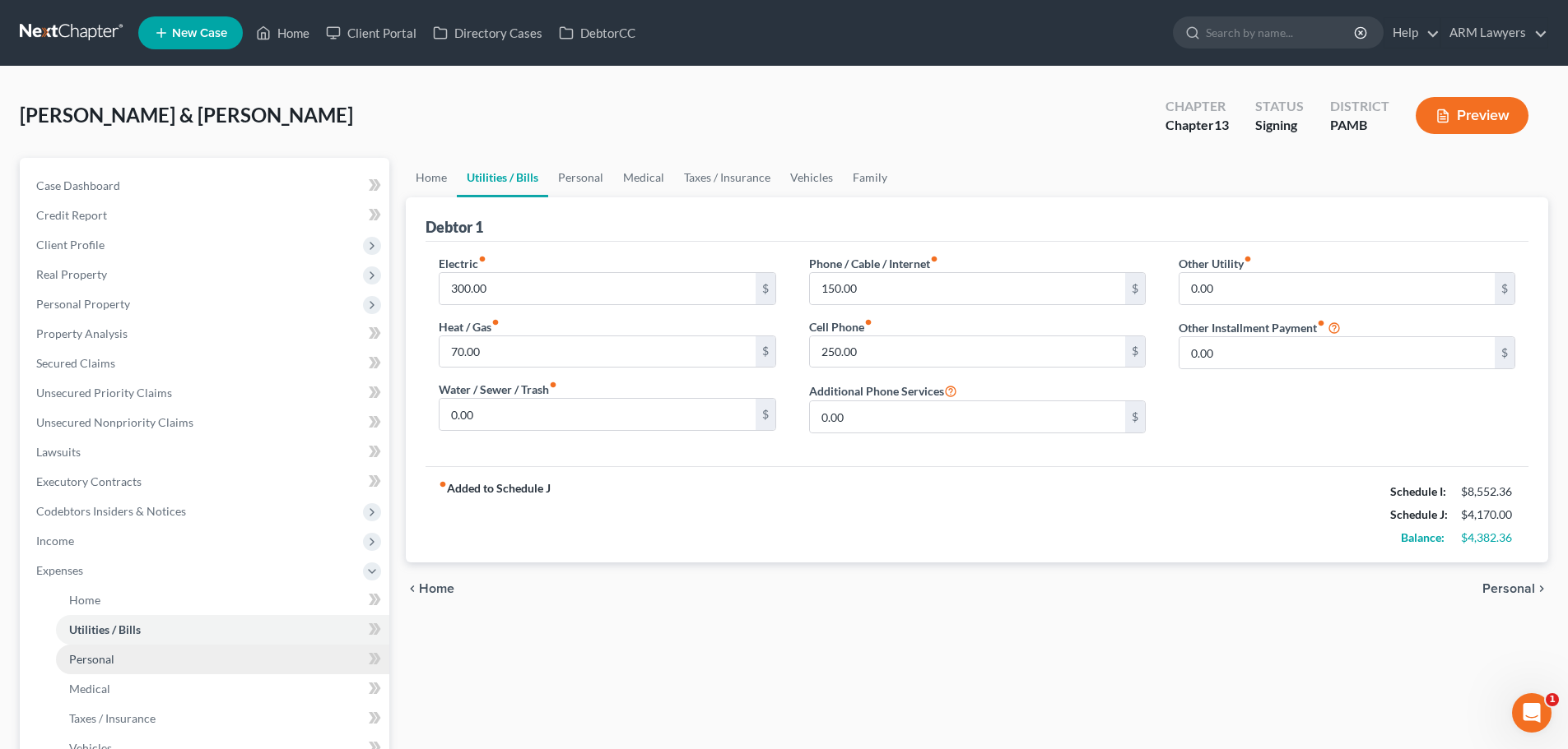
click at [153, 663] on link "Personal" at bounding box center [222, 660] width 334 height 30
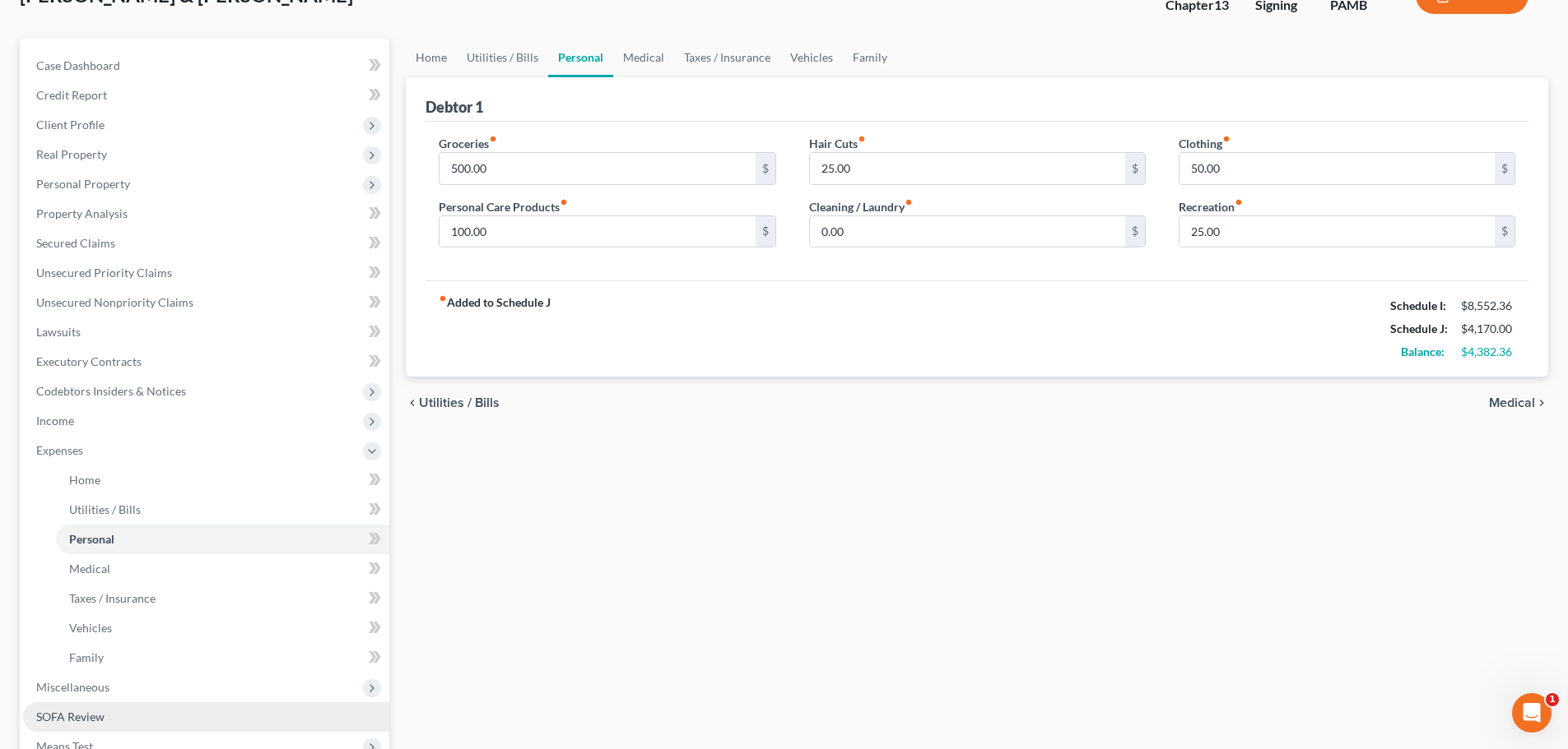
scroll to position [247, 0]
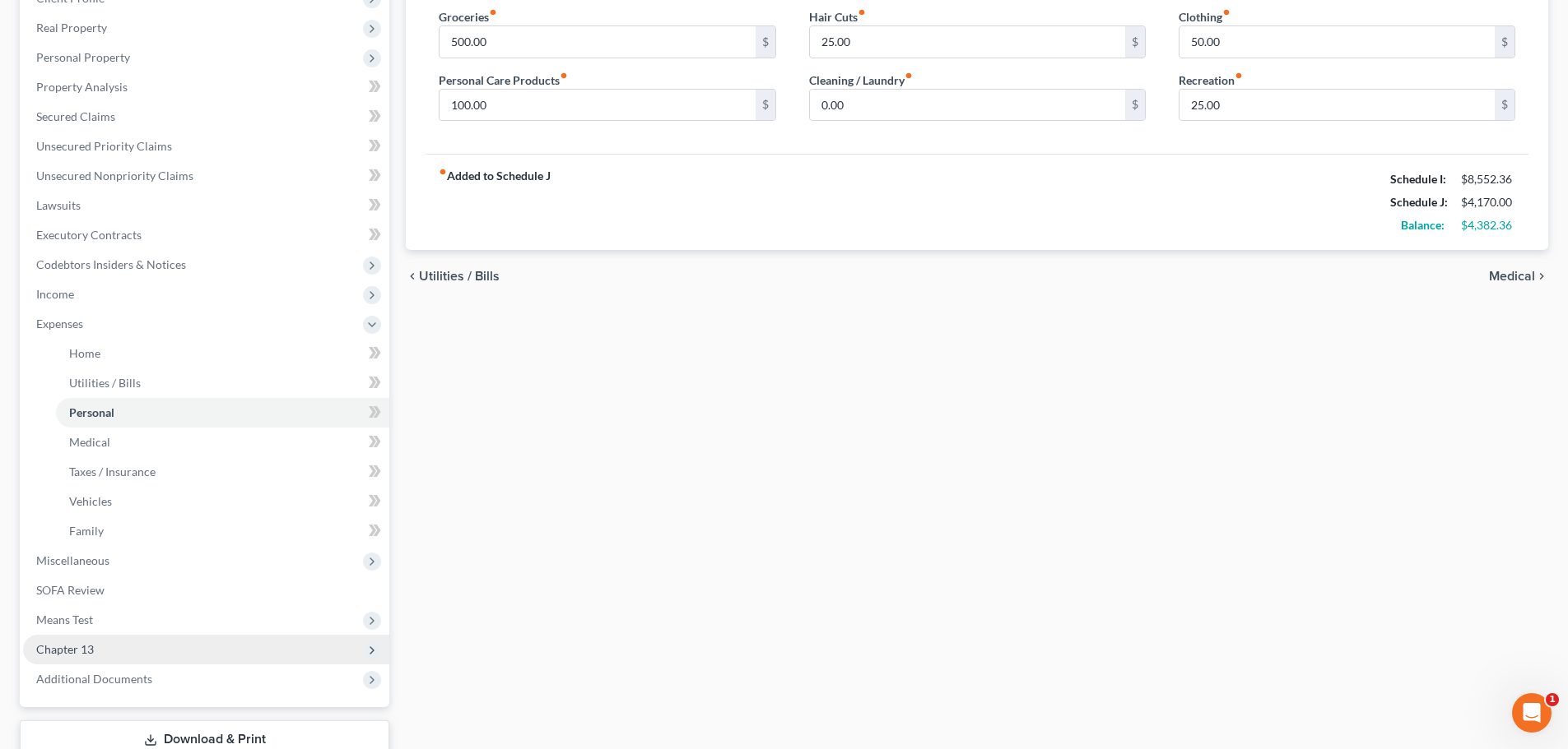
click at [88, 646] on span "Chapter 13" at bounding box center [65, 649] width 58 height 14
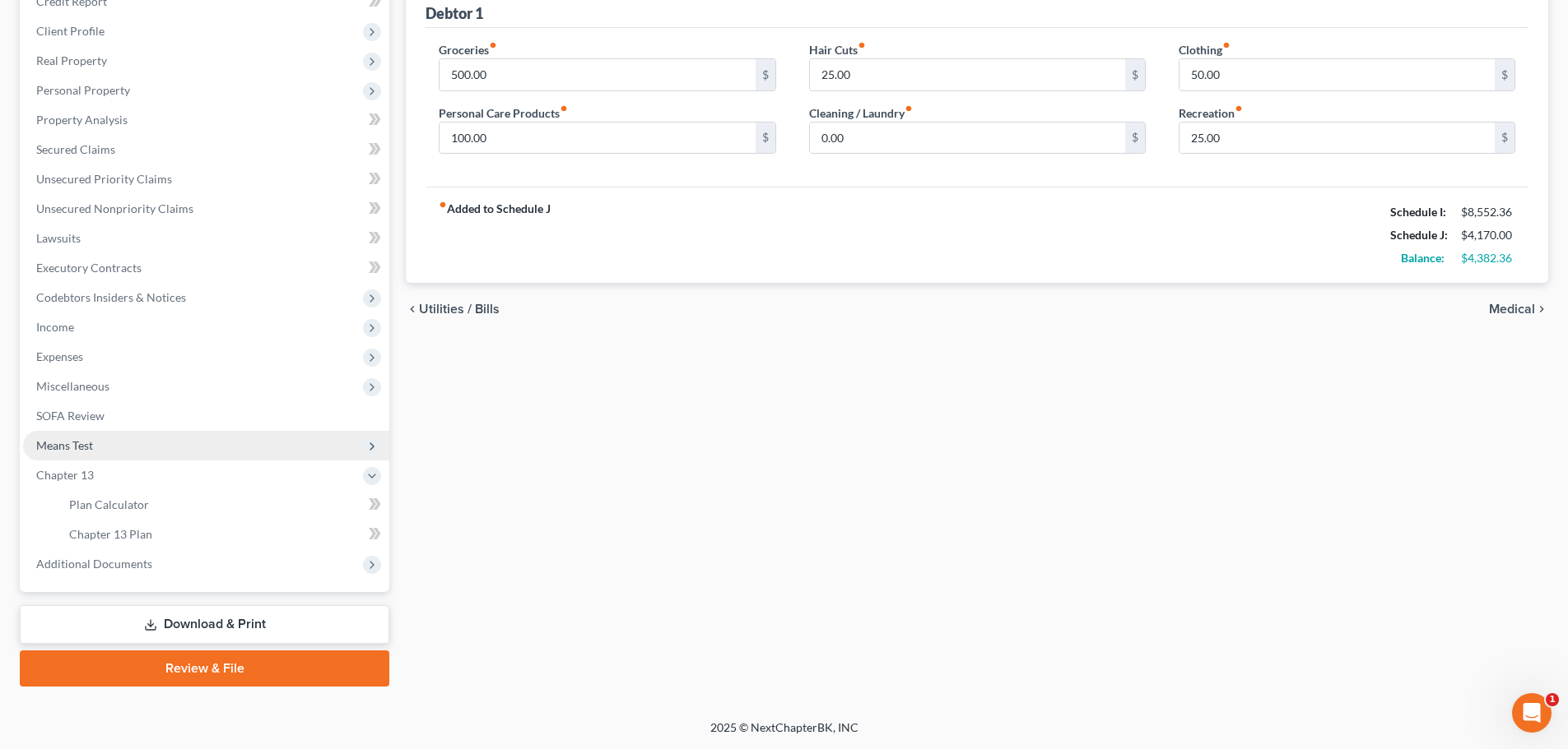
click at [60, 450] on span "Means Test" at bounding box center [64, 445] width 57 height 14
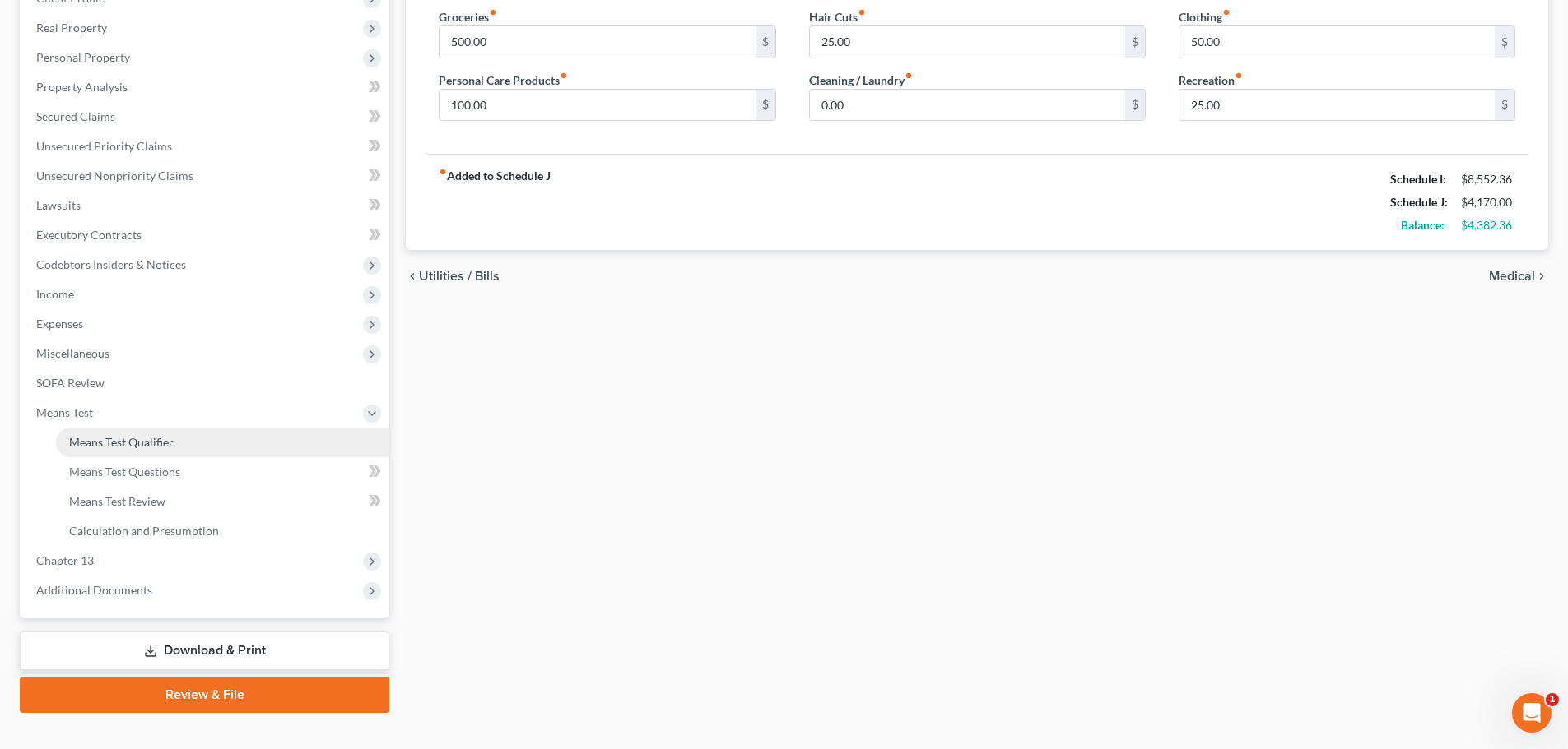
click at [95, 444] on span "Means Test Qualifier" at bounding box center [121, 442] width 104 height 14
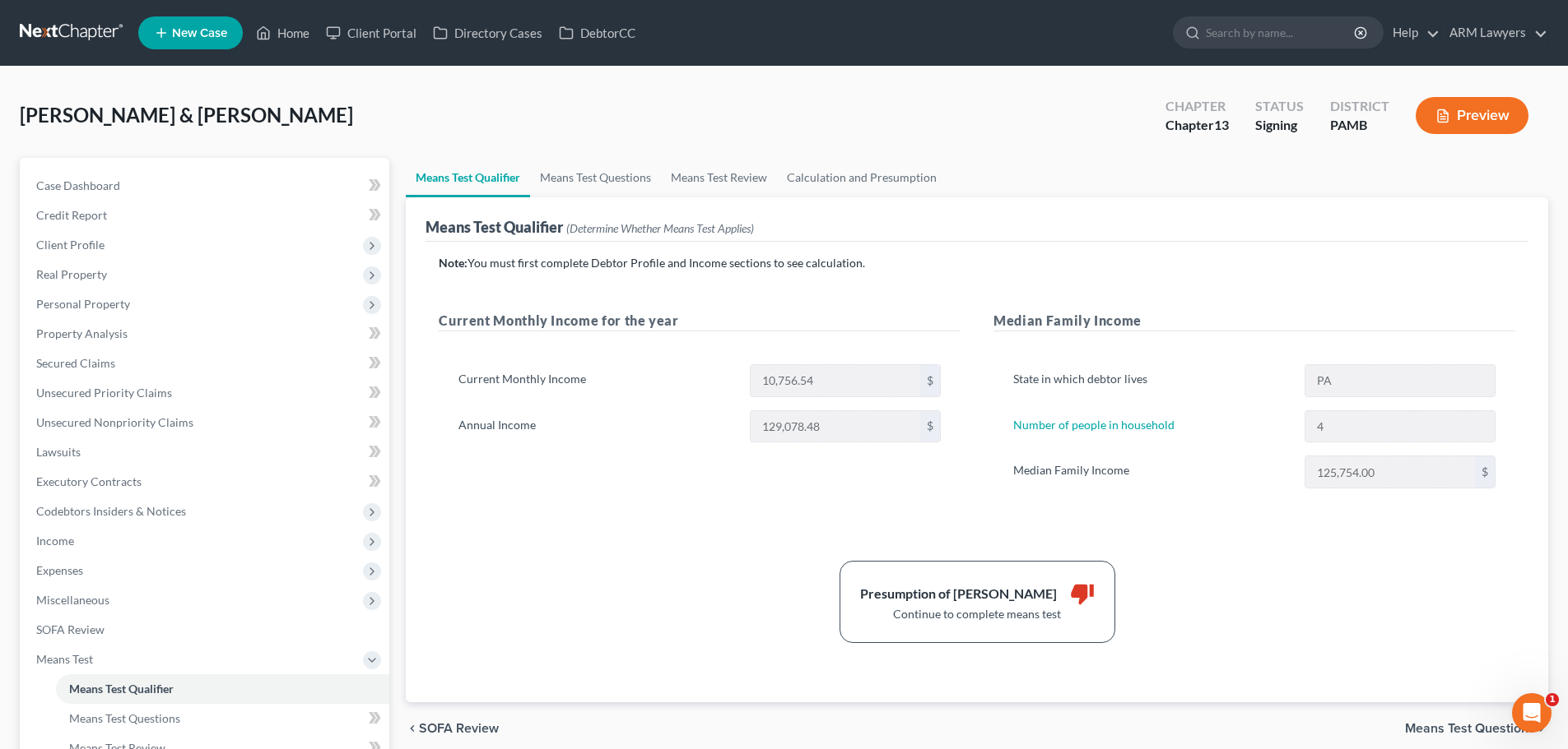
click at [1277, 582] on div "Presumption of Abuse Arises thumb_down Continue to complete means test" at bounding box center [977, 602] width 1093 height 82
click at [112, 265] on span "Real Property" at bounding box center [206, 275] width 366 height 30
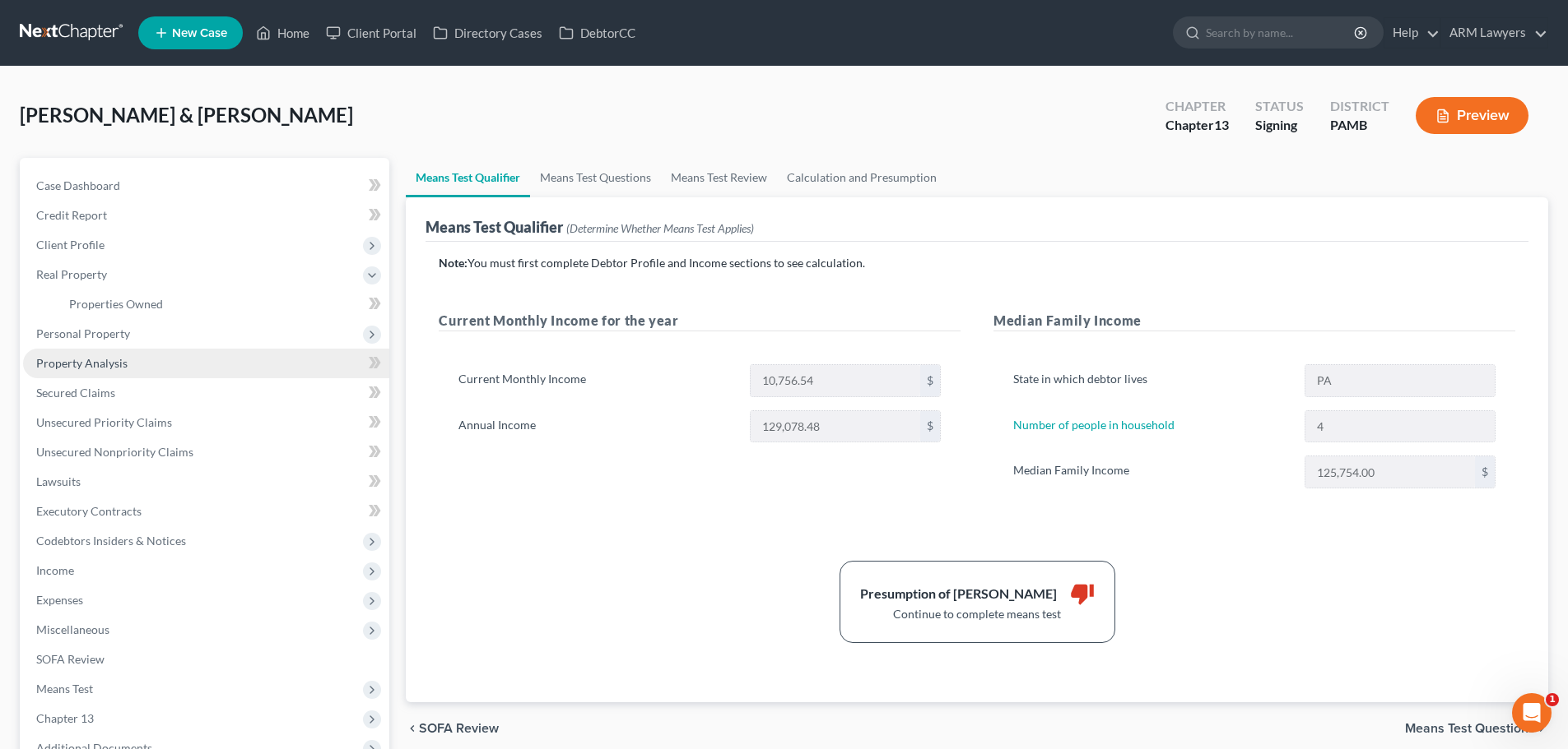
click at [111, 369] on link "Property Analysis" at bounding box center [206, 364] width 366 height 30
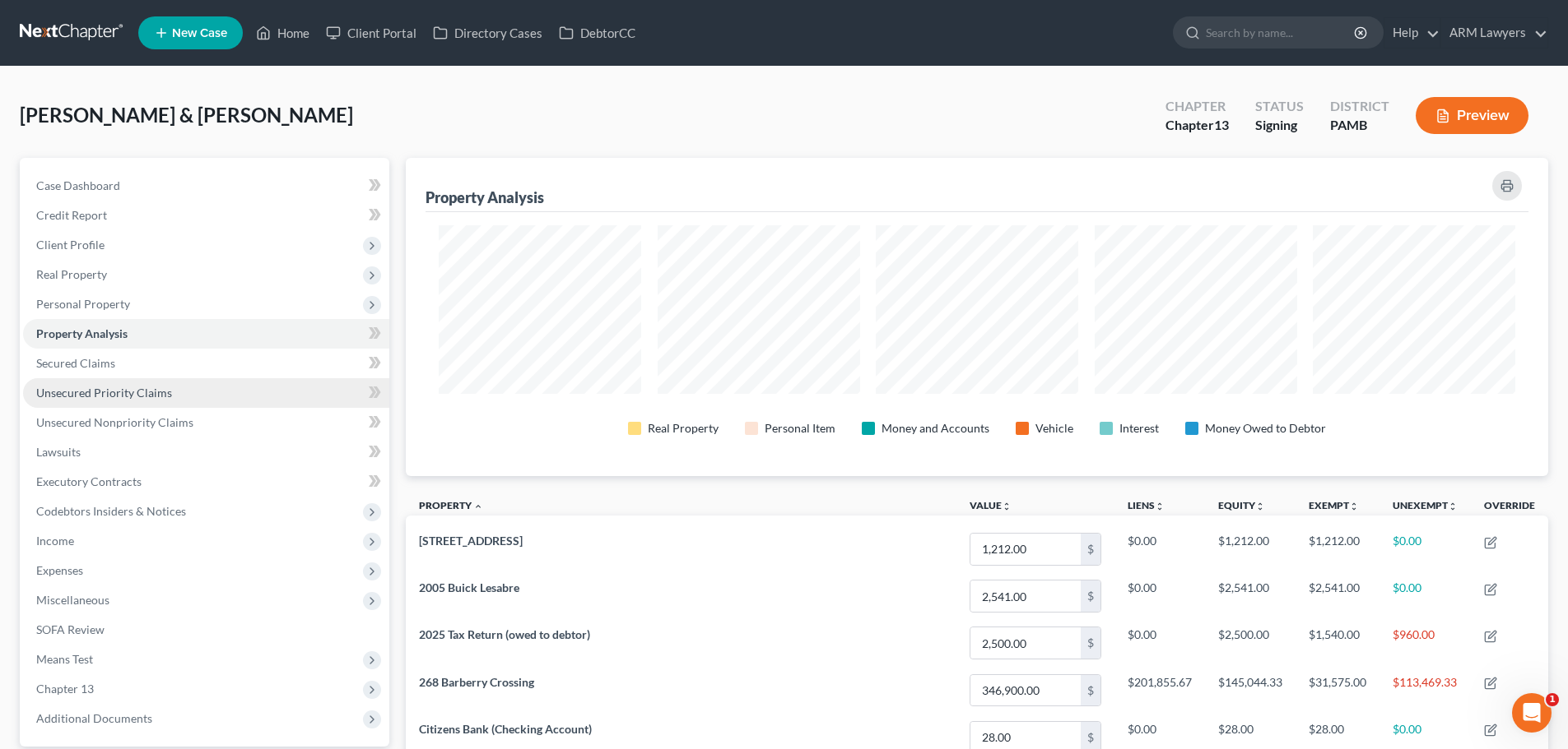
scroll to position [318, 1143]
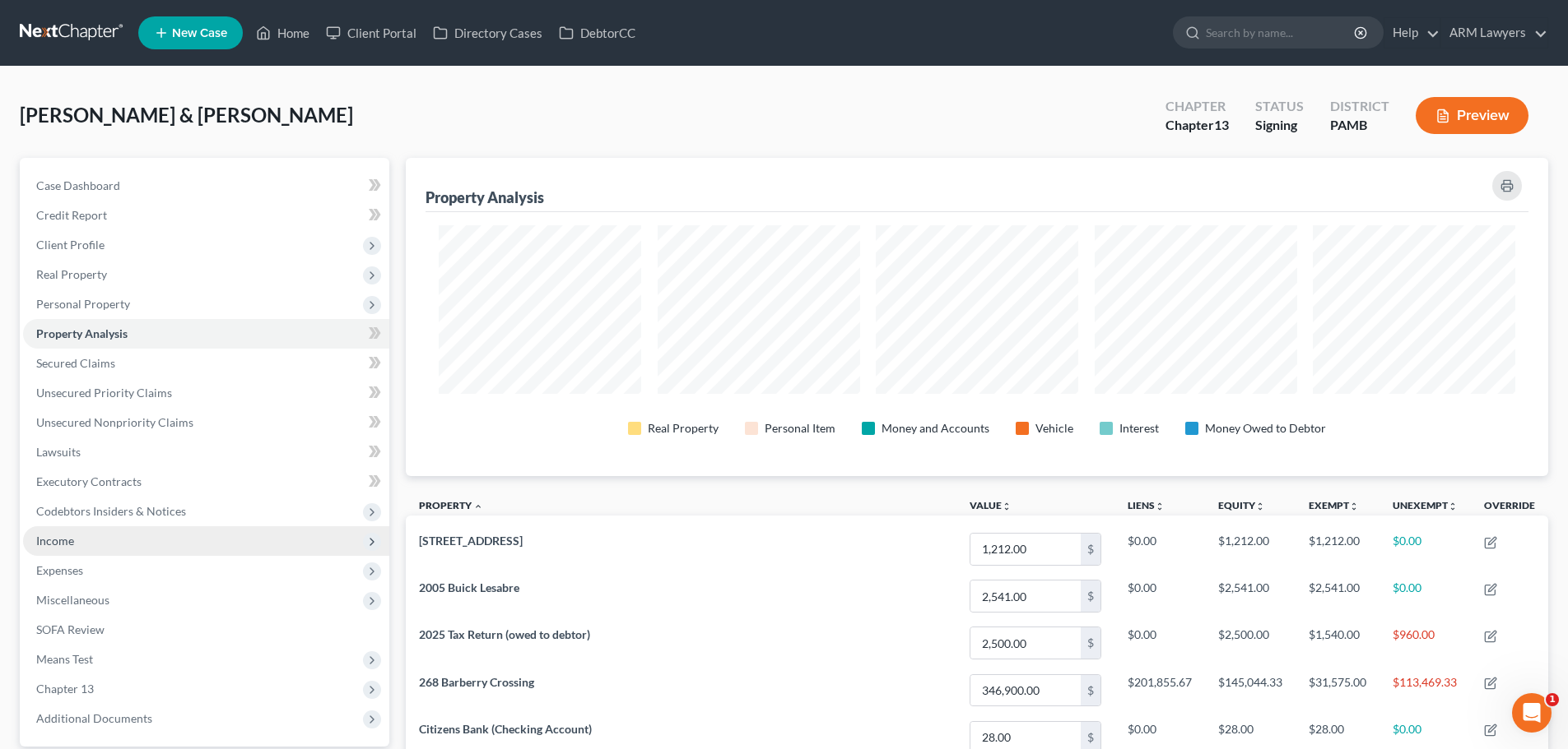
click at [73, 546] on span "Income" at bounding box center [206, 542] width 366 height 30
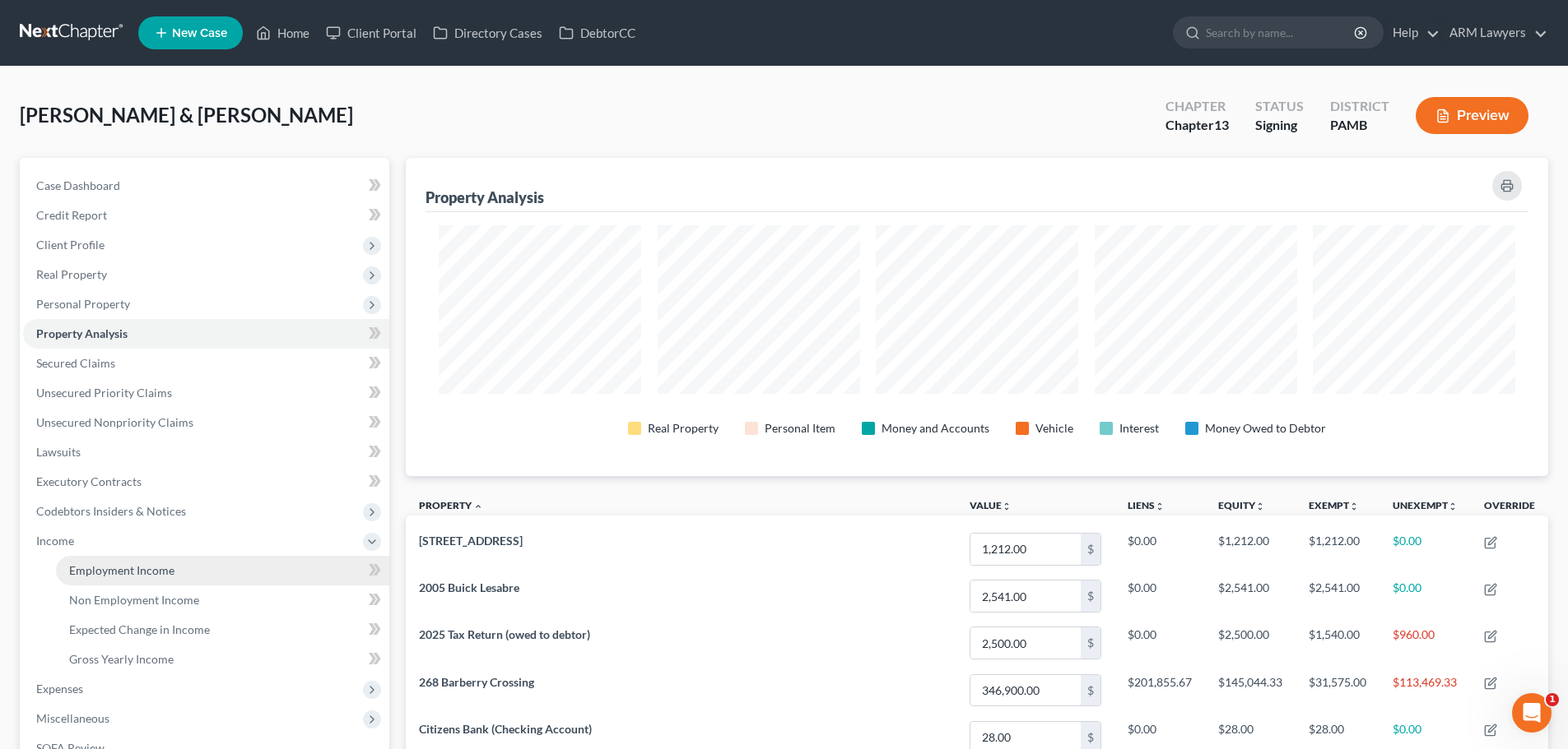
click at [89, 575] on span "Employment Income" at bounding box center [122, 570] width 105 height 14
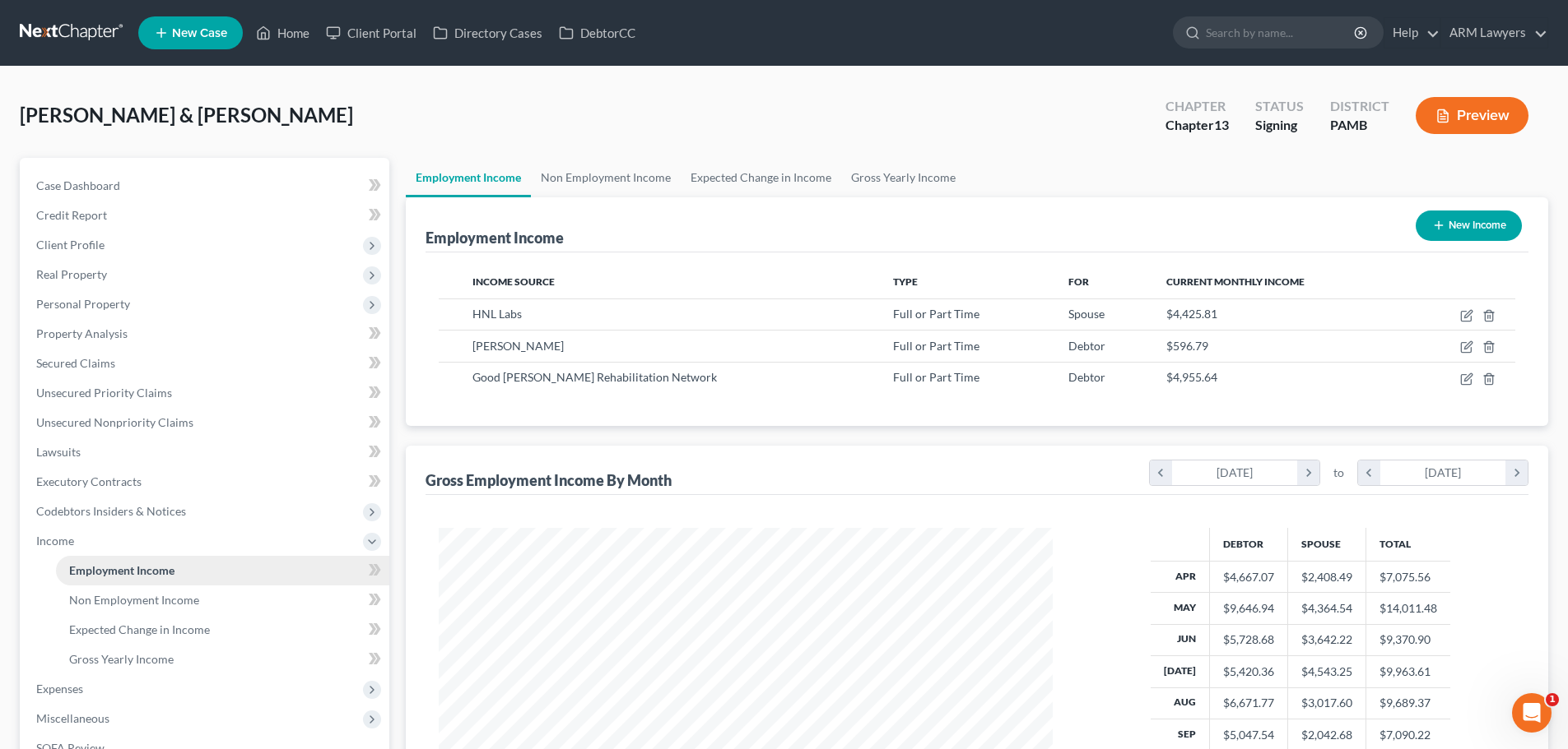
scroll to position [307, 647]
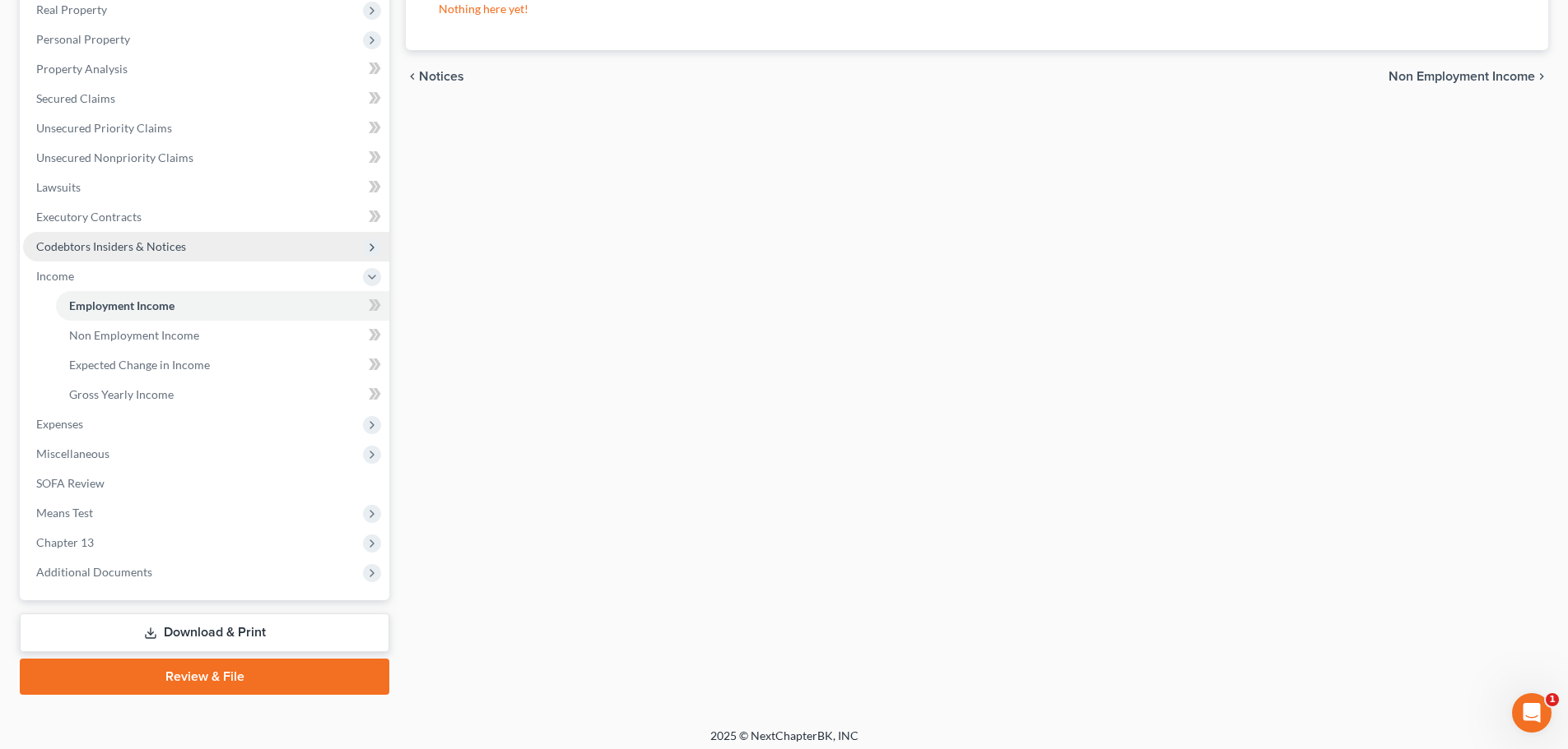
scroll to position [273, 0]
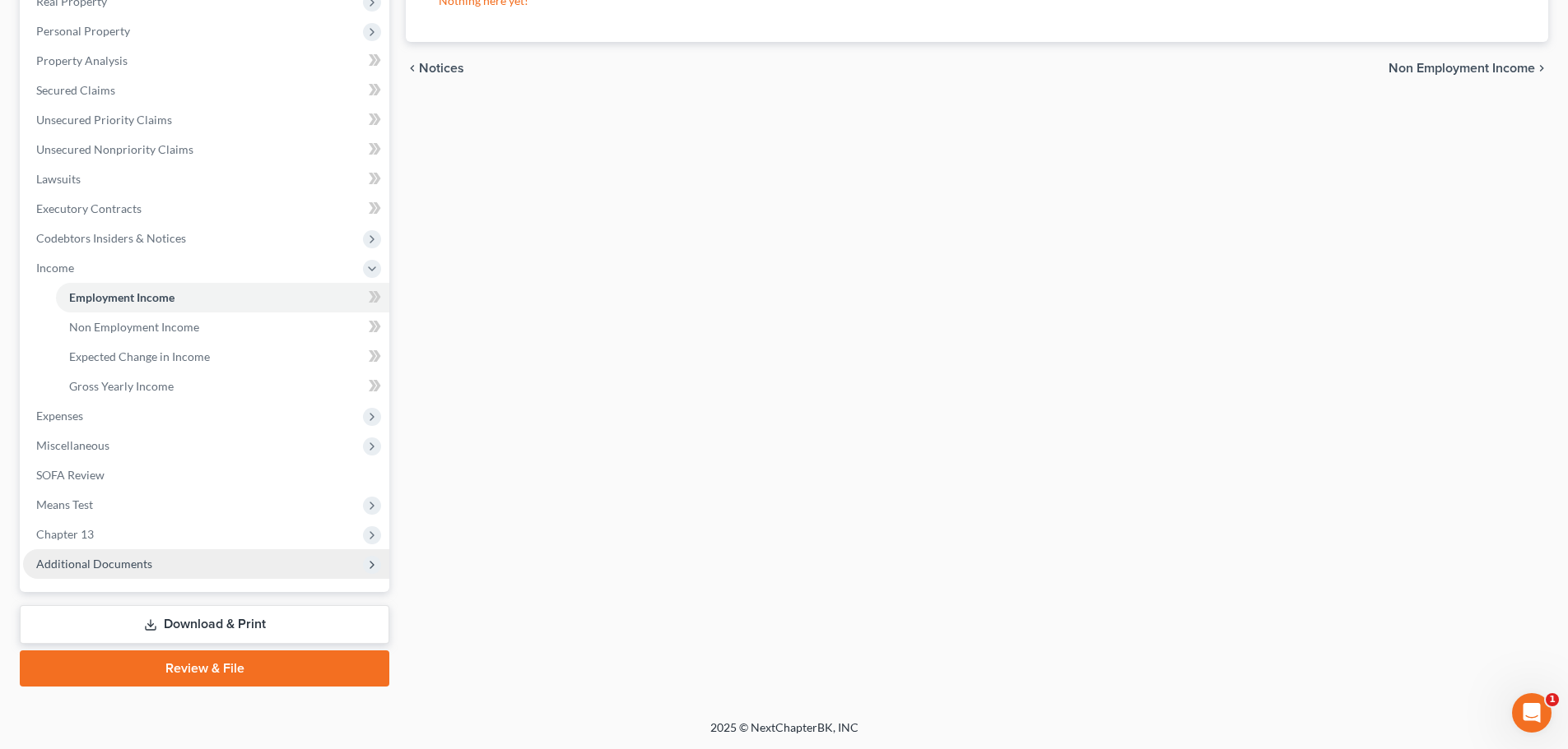
click at [117, 568] on span "Additional Documents" at bounding box center [94, 564] width 116 height 14
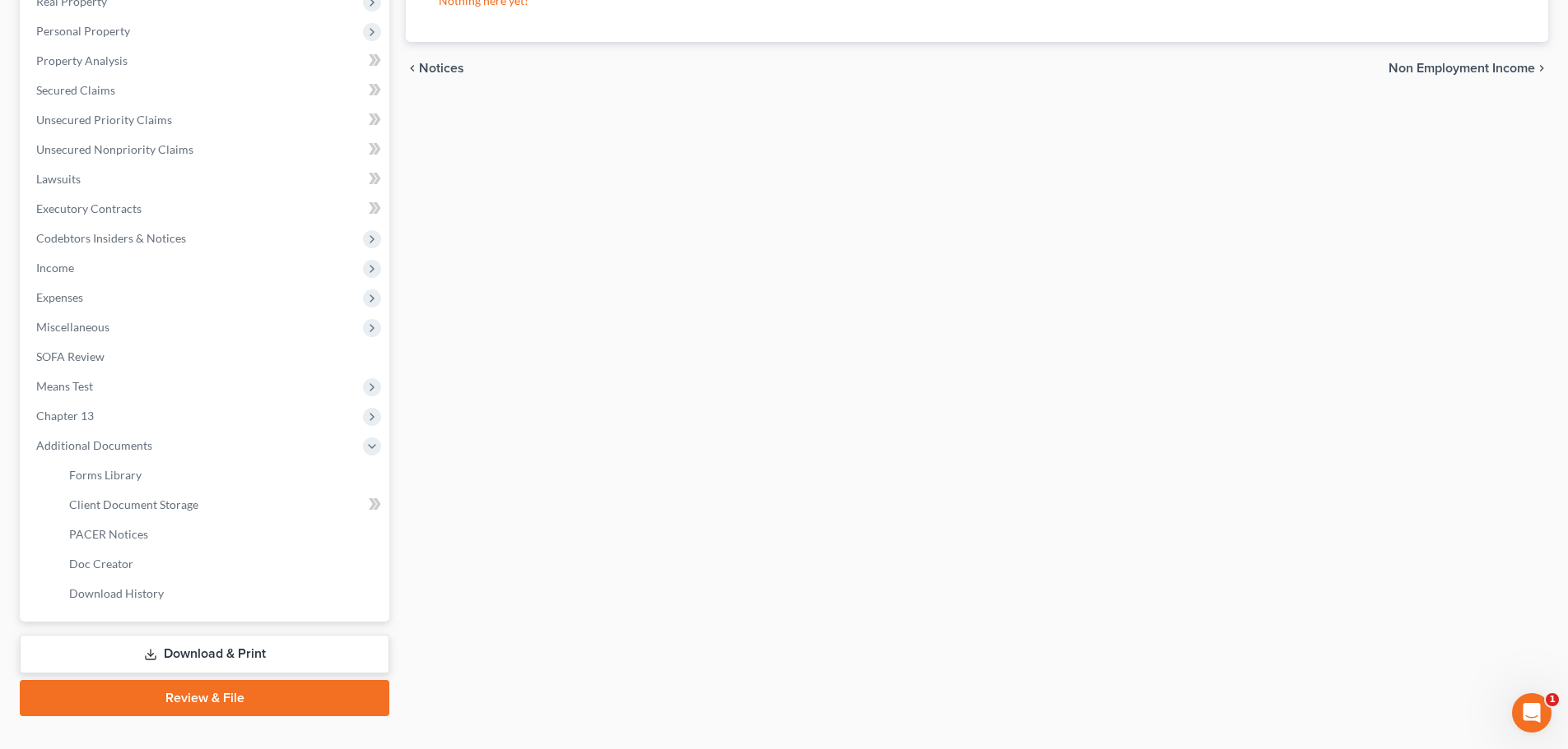
click at [182, 645] on link "Download & Print" at bounding box center [205, 654] width 369 height 38
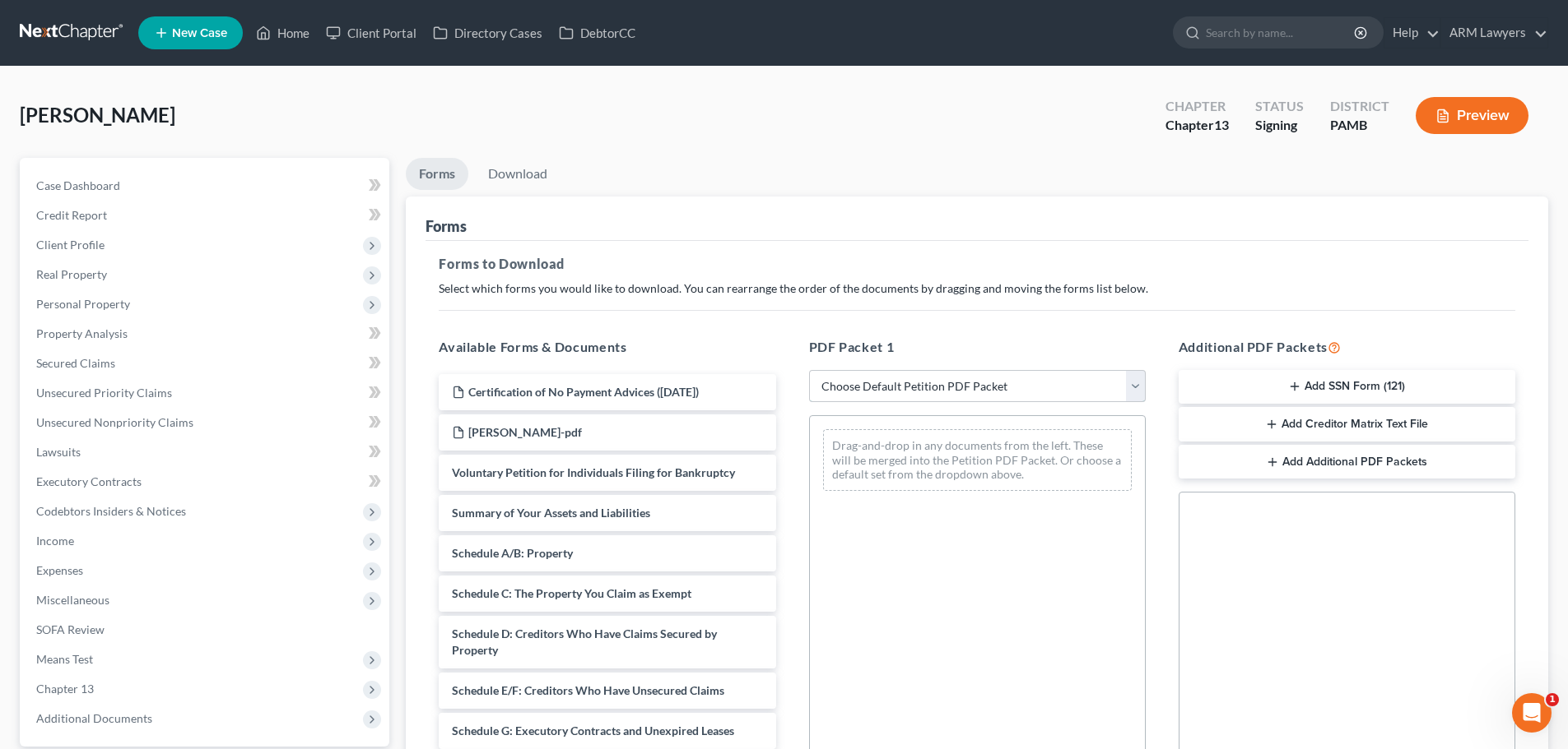
click at [867, 391] on select "Choose Default Petition PDF Packet Complete Bankruptcy Petition (all forms and …" at bounding box center [977, 387] width 337 height 33
select select "3"
click at [809, 370] on select "Choose Default Petition PDF Packet Complete Bankruptcy Petition (all forms and …" at bounding box center [977, 387] width 337 height 33
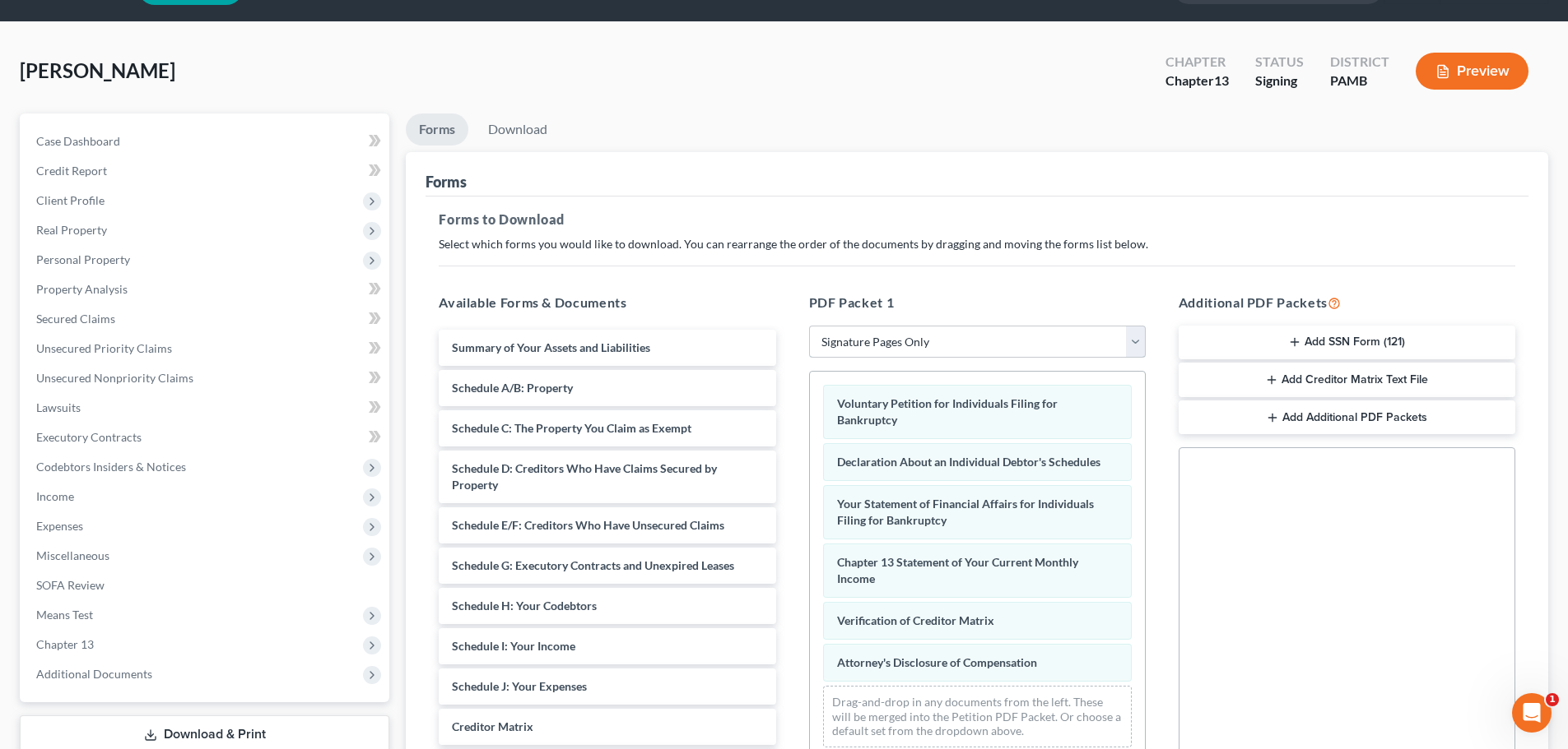
scroll to position [82, 0]
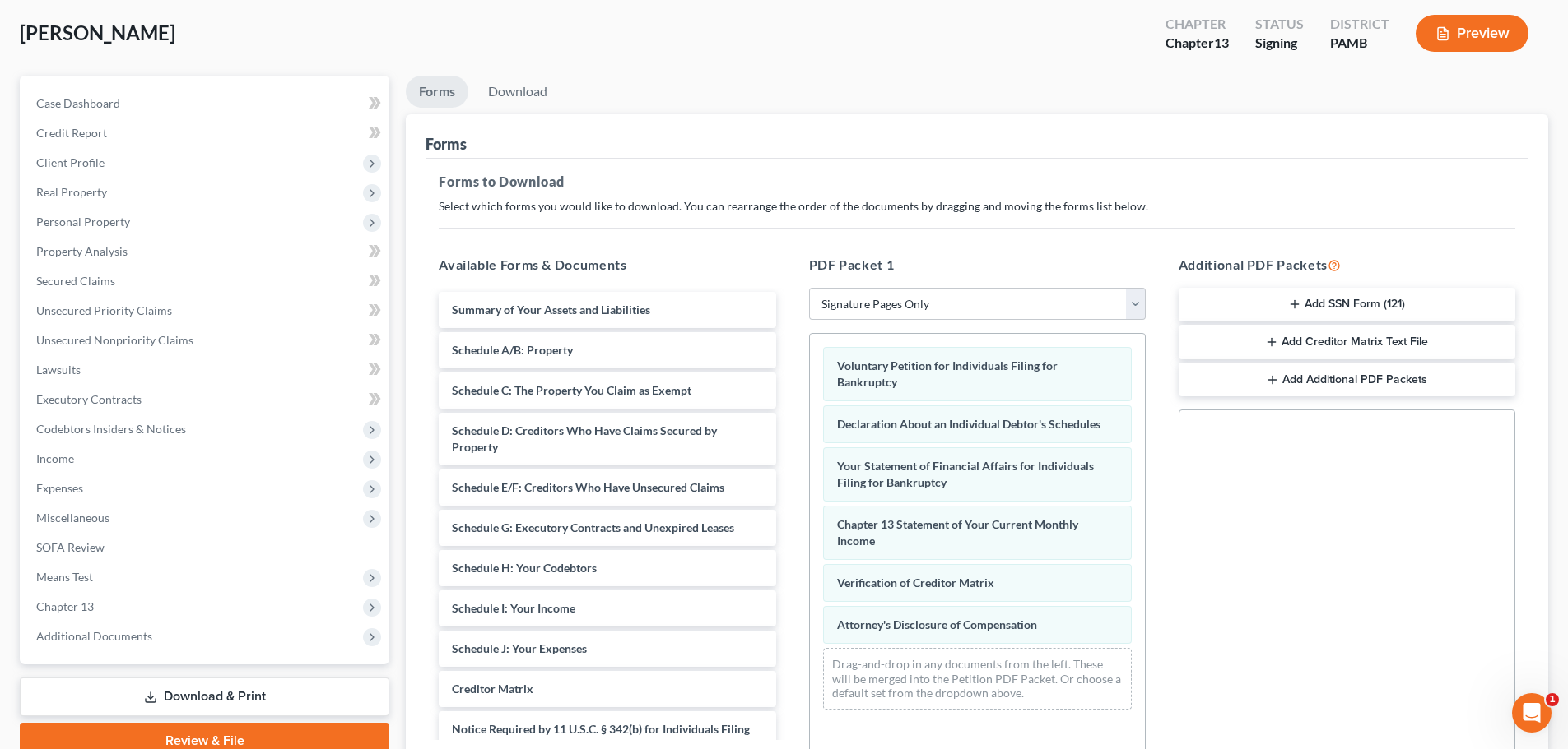
click at [1325, 299] on button "Add SSN Form (121)" at bounding box center [1347, 304] width 337 height 34
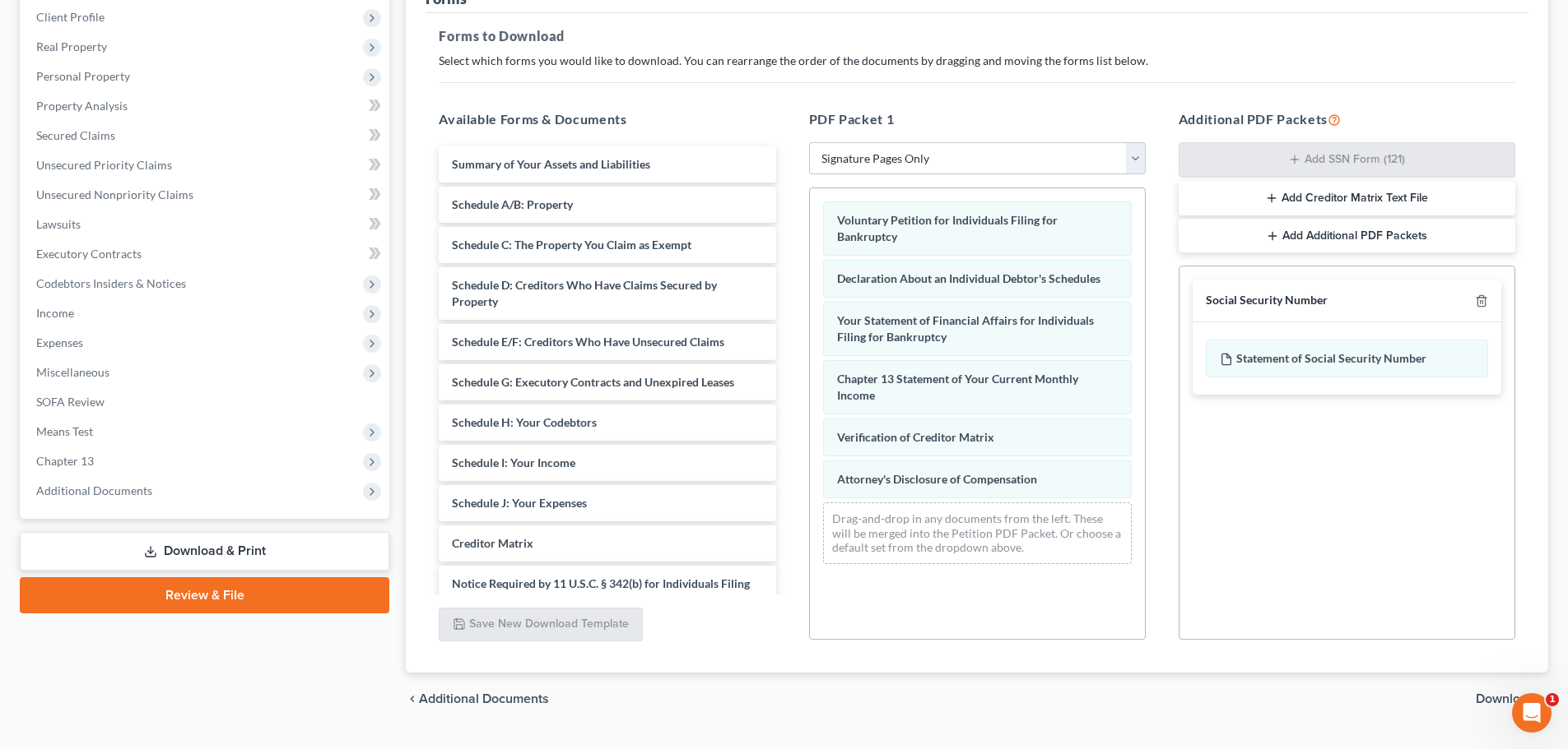
scroll to position [247, 0]
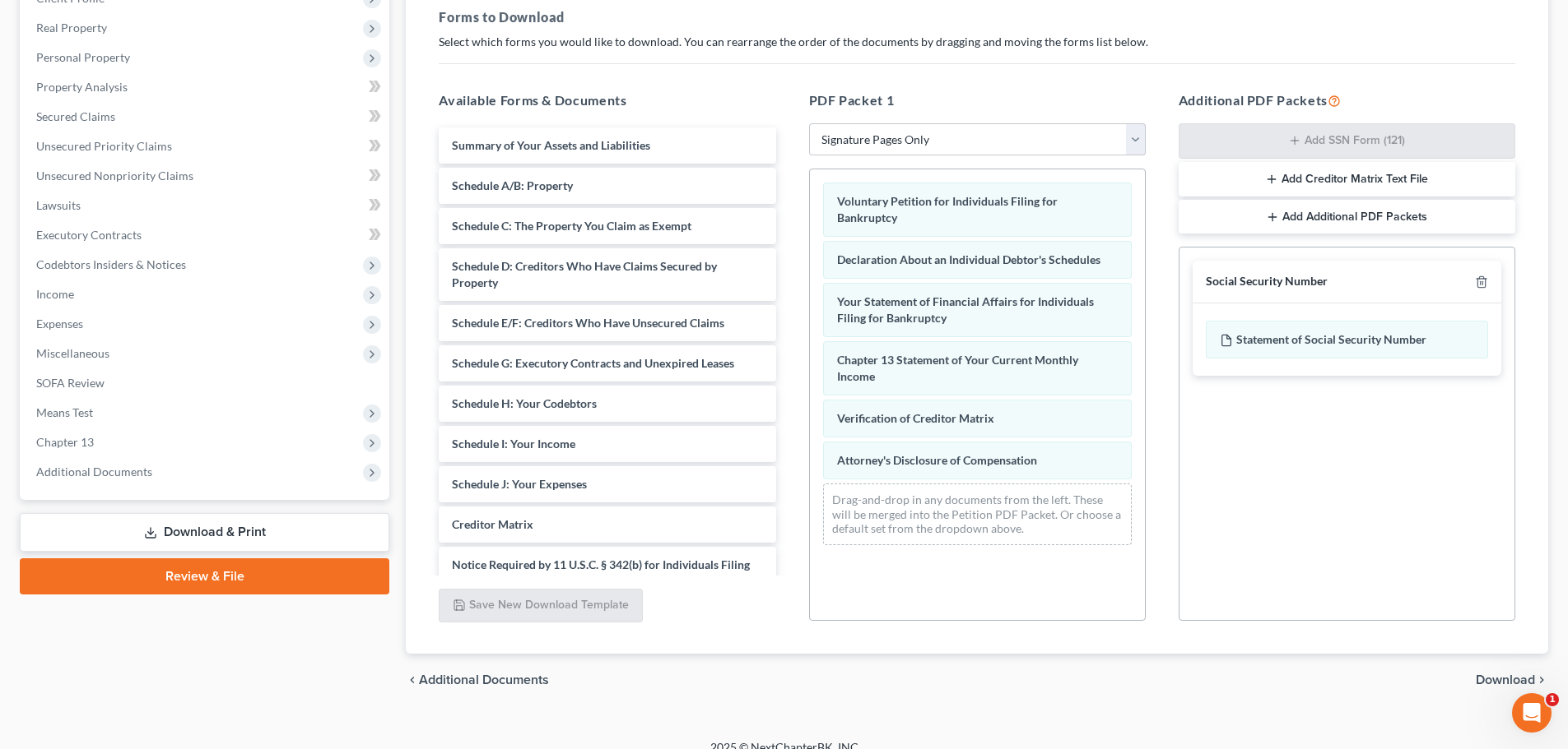
click at [1491, 682] on span "Download" at bounding box center [1506, 680] width 60 height 13
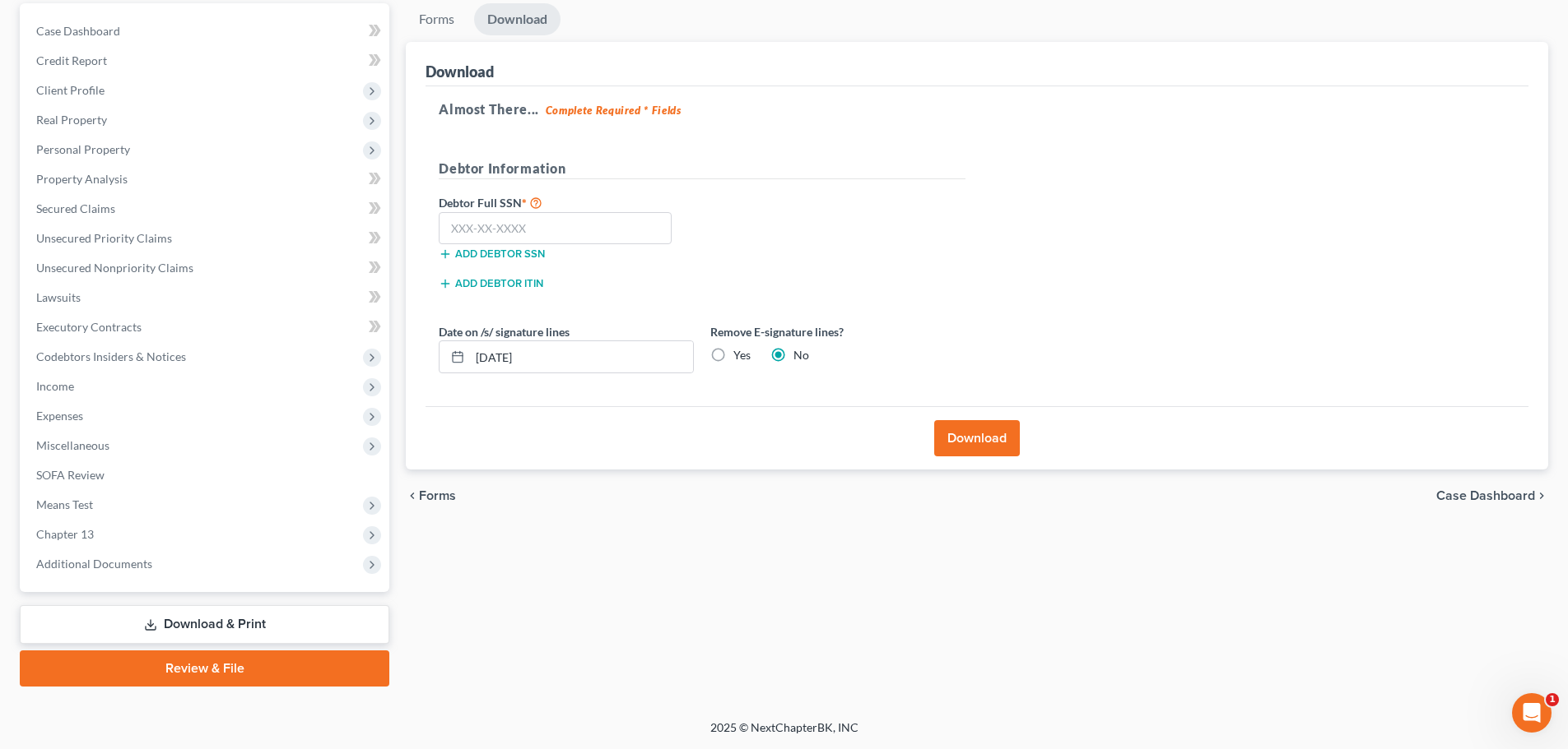
click at [1325, 295] on div "Almost There... Complete Required * Fields Debtor Information Debtor Full SSN *…" at bounding box center [977, 247] width 1103 height 321
click at [575, 236] on input "text" at bounding box center [555, 229] width 233 height 33
type input "152-64-1404"
click at [734, 352] on label "Yes" at bounding box center [742, 355] width 18 height 17
click at [740, 352] on input "Yes" at bounding box center [745, 353] width 11 height 10
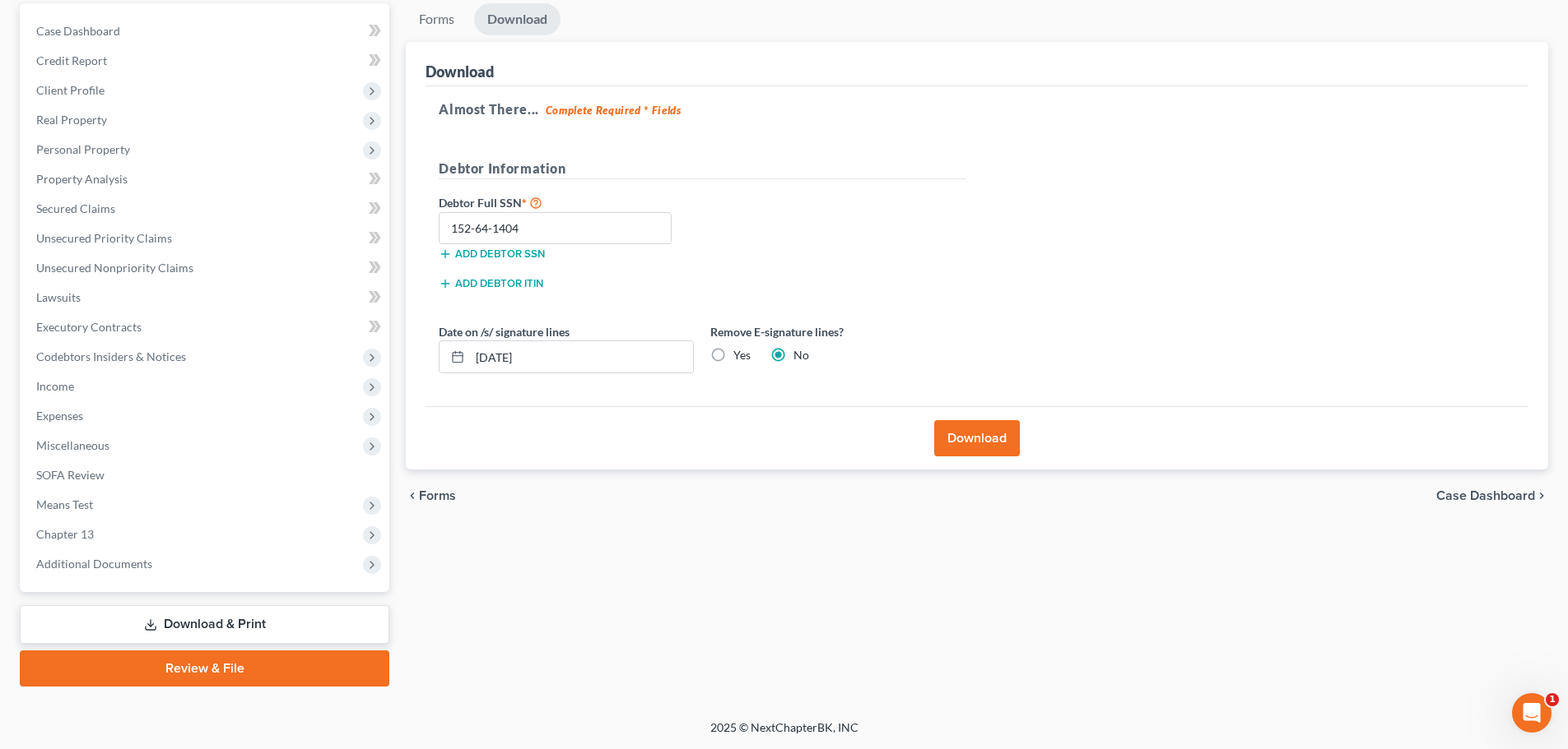
radio input "true"
click at [793, 353] on label "No" at bounding box center [801, 355] width 16 height 17
click at [800, 353] on input "No" at bounding box center [805, 353] width 11 height 10
radio input "true"
click at [965, 429] on button "Download" at bounding box center [977, 438] width 86 height 36
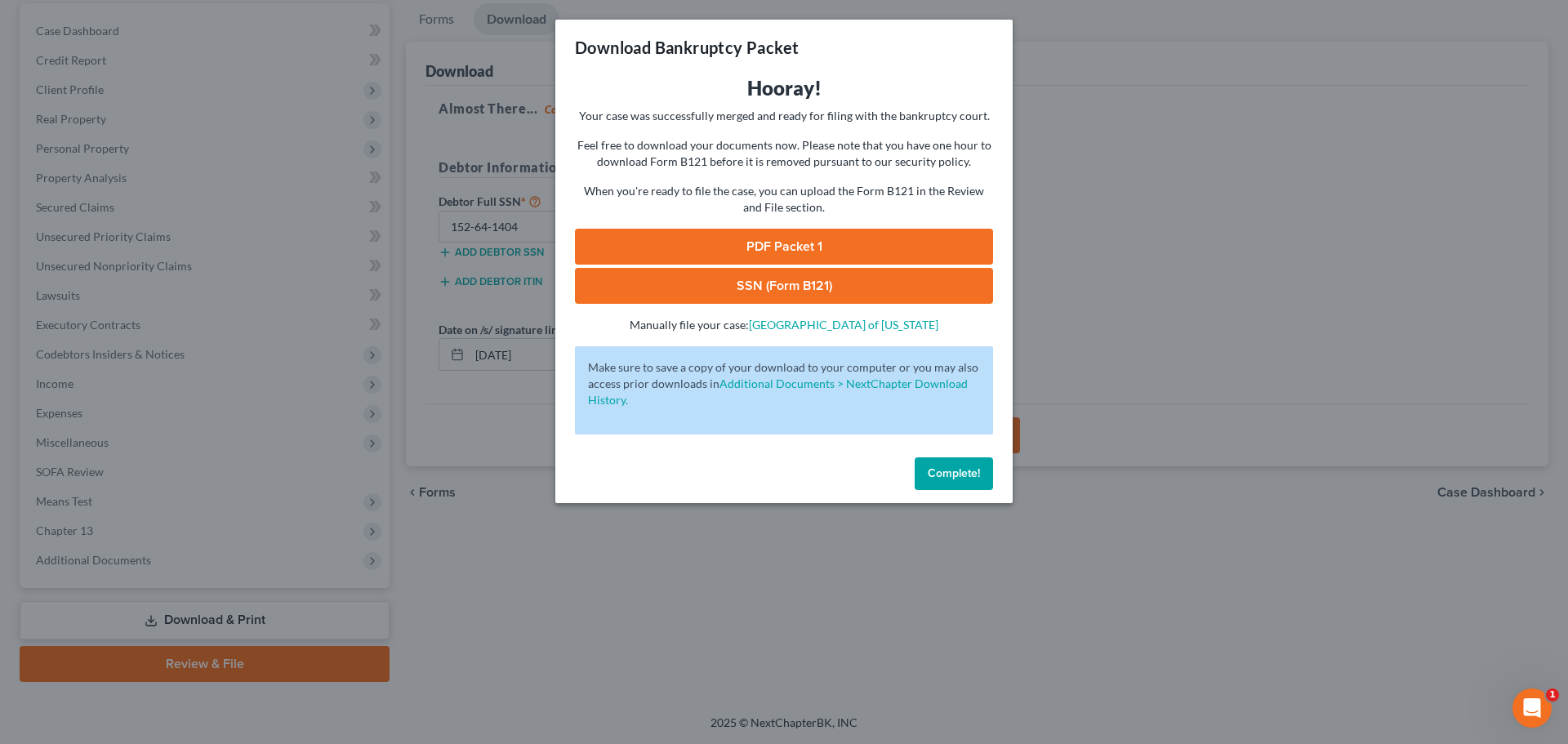
click at [827, 251] on link "PDF Packet 1" at bounding box center [784, 246] width 418 height 36
drag, startPoint x: 1095, startPoint y: 603, endPoint x: 1062, endPoint y: 582, distance: 39.1
click at [1095, 603] on div "Download Bankruptcy Packet Hooray! Your case was successfully merged and ready …" at bounding box center [784, 372] width 1568 height 744
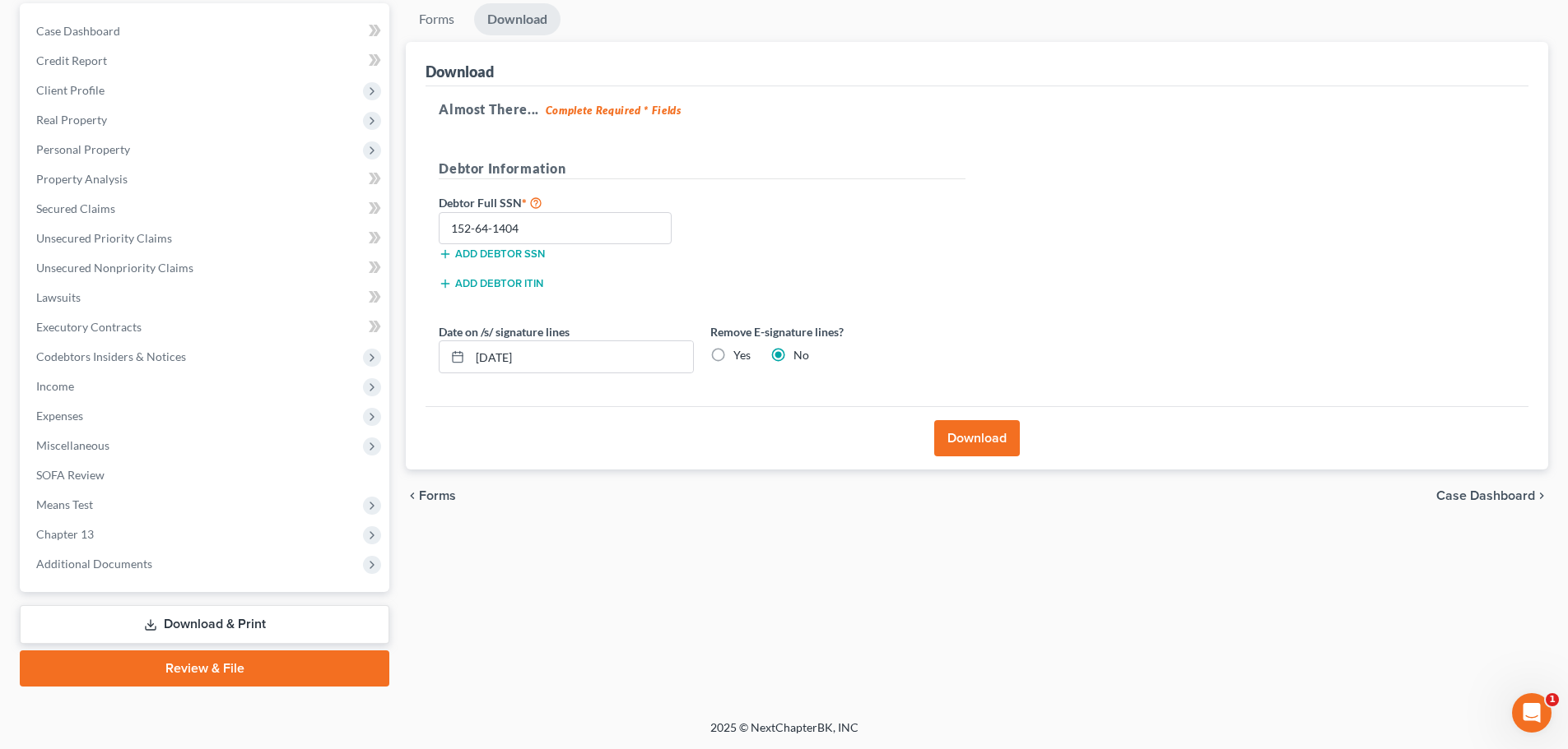
click at [734, 353] on label "Yes" at bounding box center [742, 355] width 18 height 17
click at [740, 353] on input "Yes" at bounding box center [745, 353] width 11 height 10
radio input "true"
radio input "false"
click at [977, 446] on button "Download" at bounding box center [977, 438] width 86 height 36
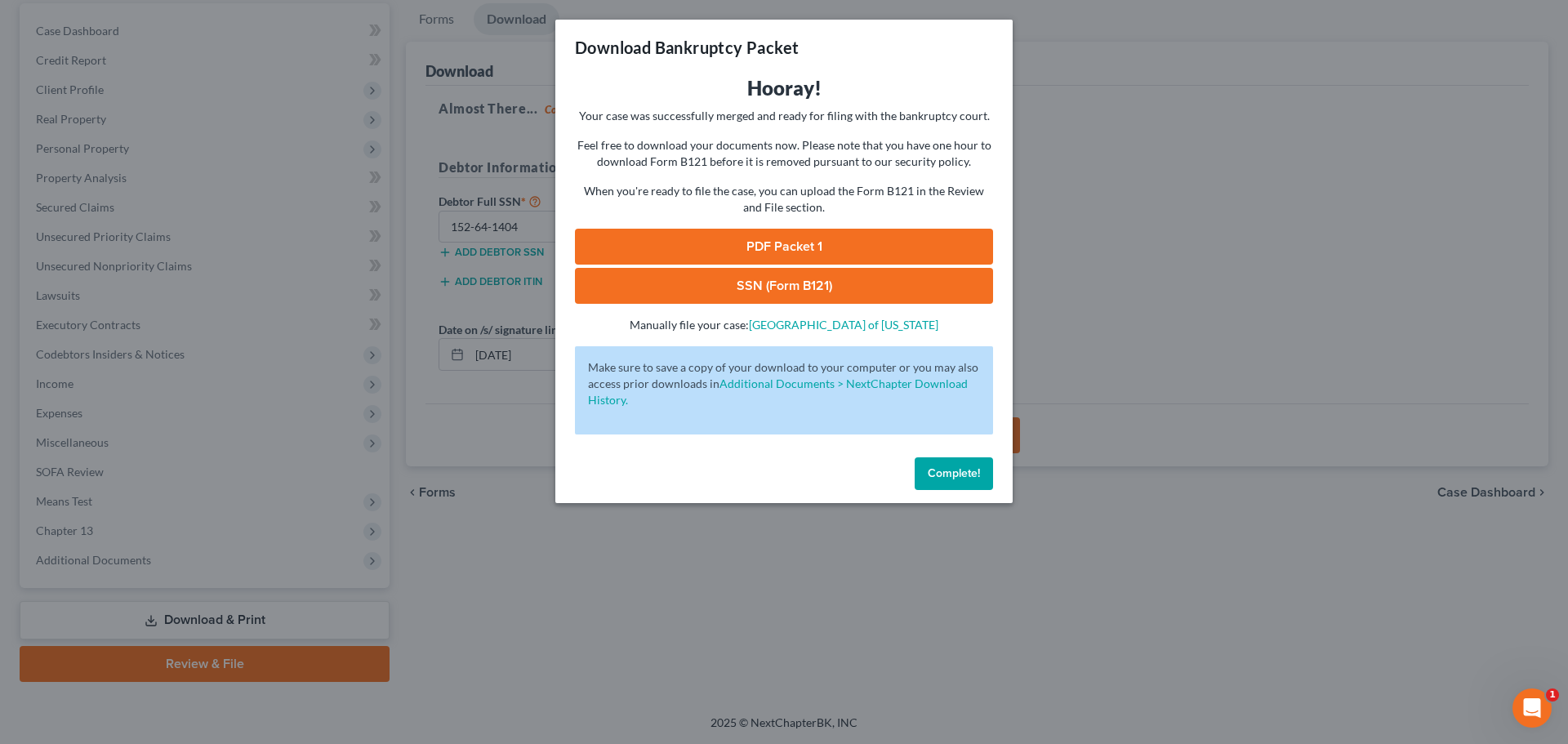
click at [712, 237] on link "PDF Packet 1" at bounding box center [784, 246] width 418 height 36
click at [773, 278] on link "SSN (Form B121)" at bounding box center [784, 285] width 418 height 36
click at [935, 473] on span "Complete!" at bounding box center [954, 474] width 52 height 14
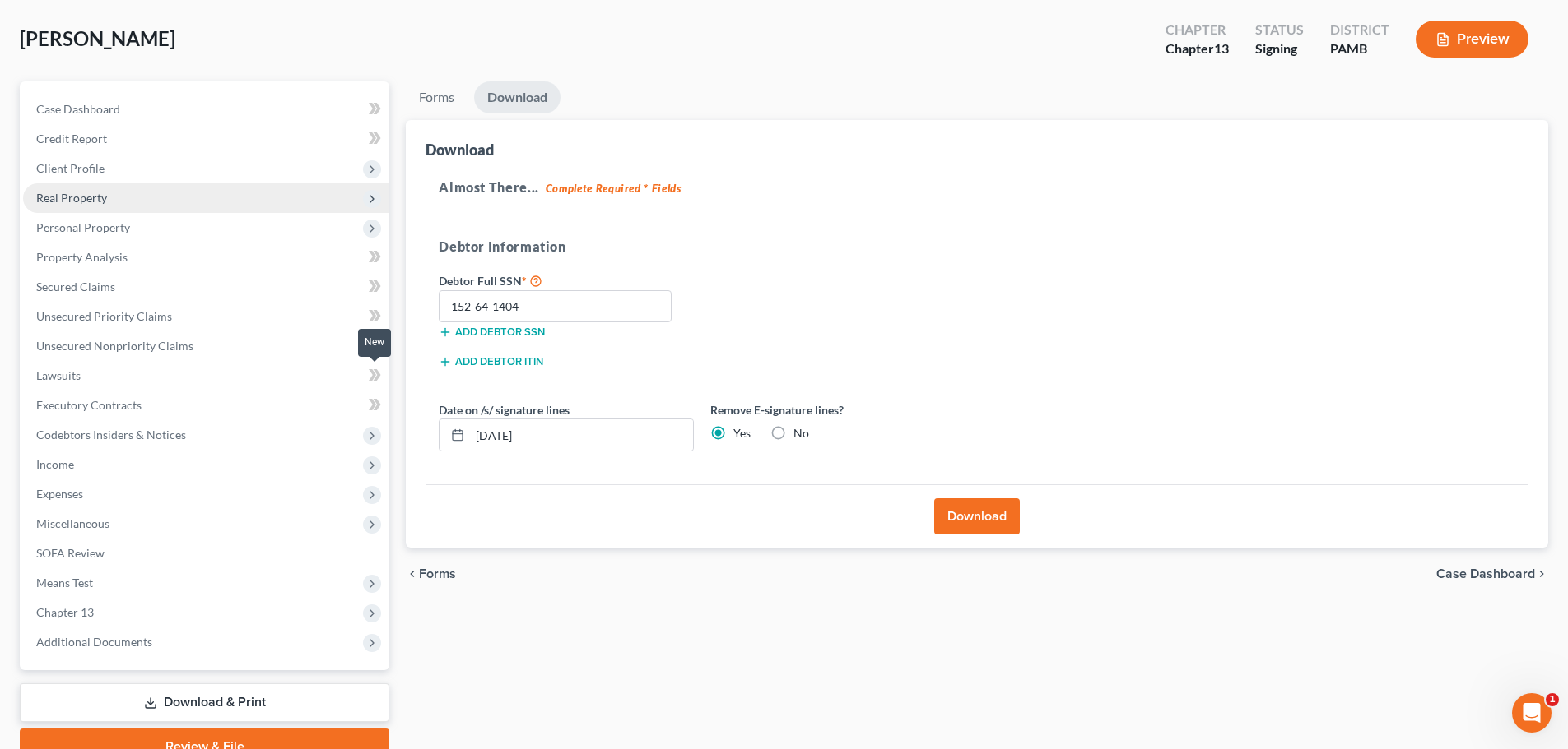
scroll to position [0, 0]
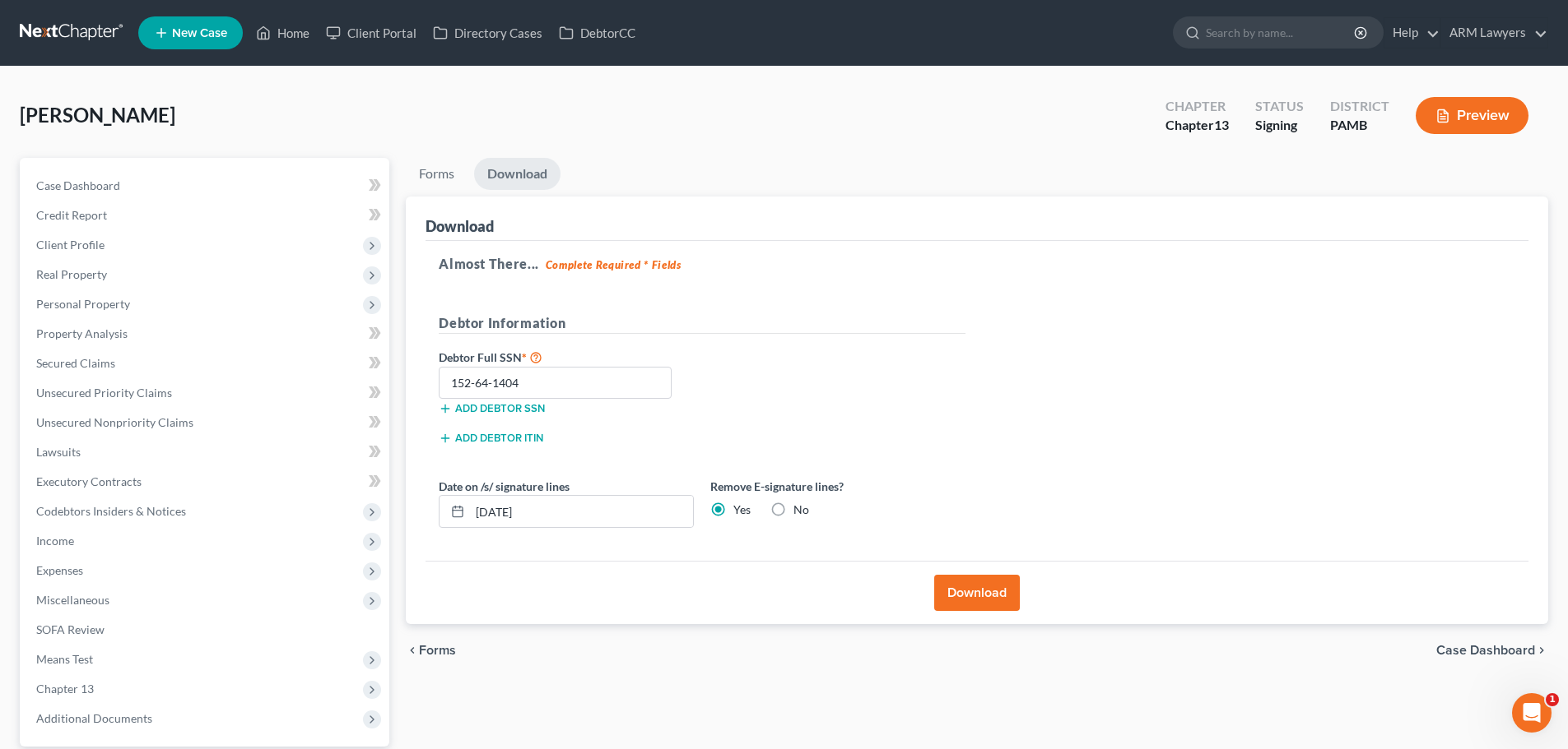
click at [69, 16] on nav "Home New Case Client Portal Directory Cases DebtorCC ARM Lawyers [EMAIL_ADDRESS…" at bounding box center [784, 32] width 1568 height 66
click at [59, 13] on nav "Home New Case Client Portal Directory Cases DebtorCC ARM Lawyers [EMAIL_ADDRESS…" at bounding box center [784, 32] width 1568 height 66
click at [60, 31] on link at bounding box center [73, 33] width 105 height 30
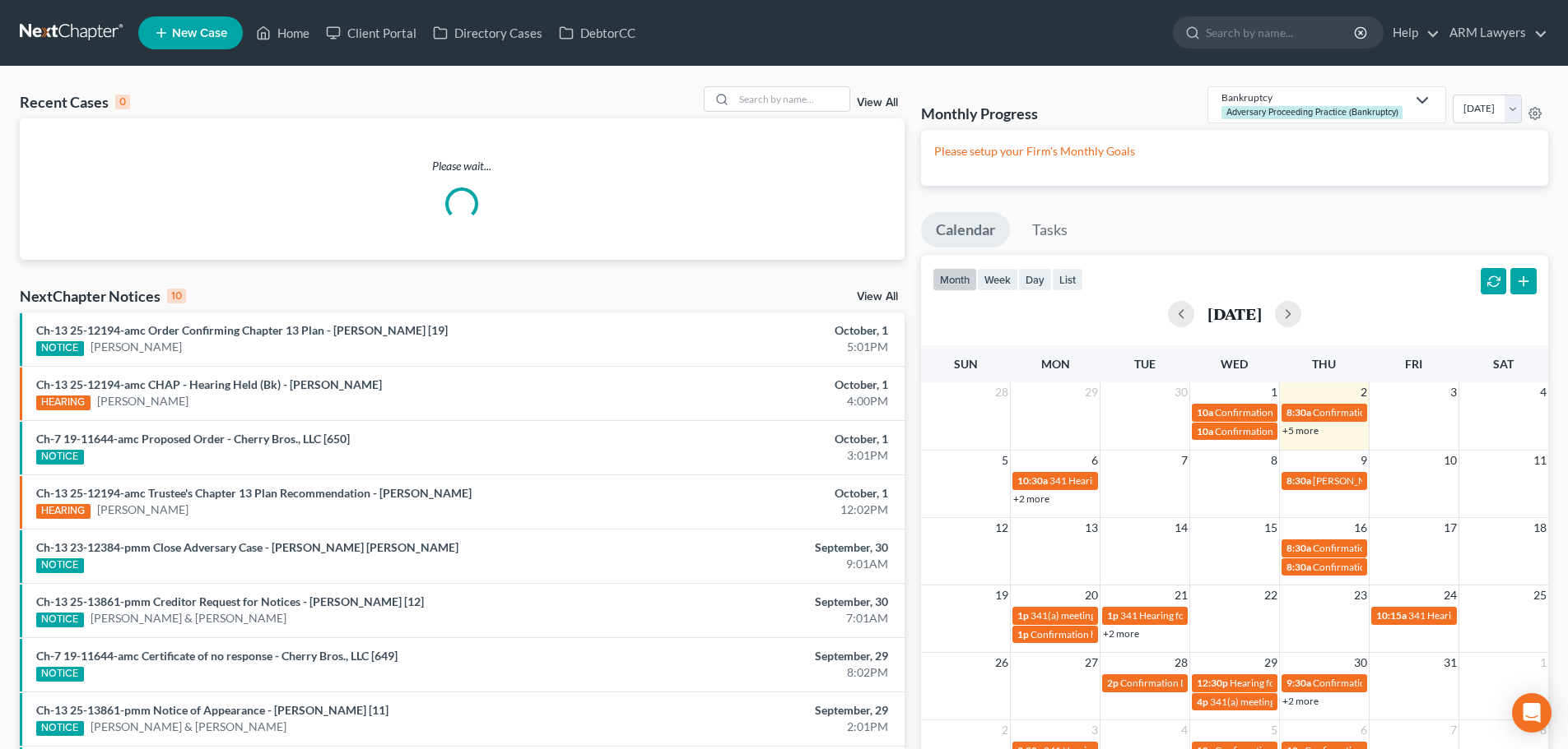
click at [91, 178] on div "Please wait..." at bounding box center [462, 188] width 885 height 62
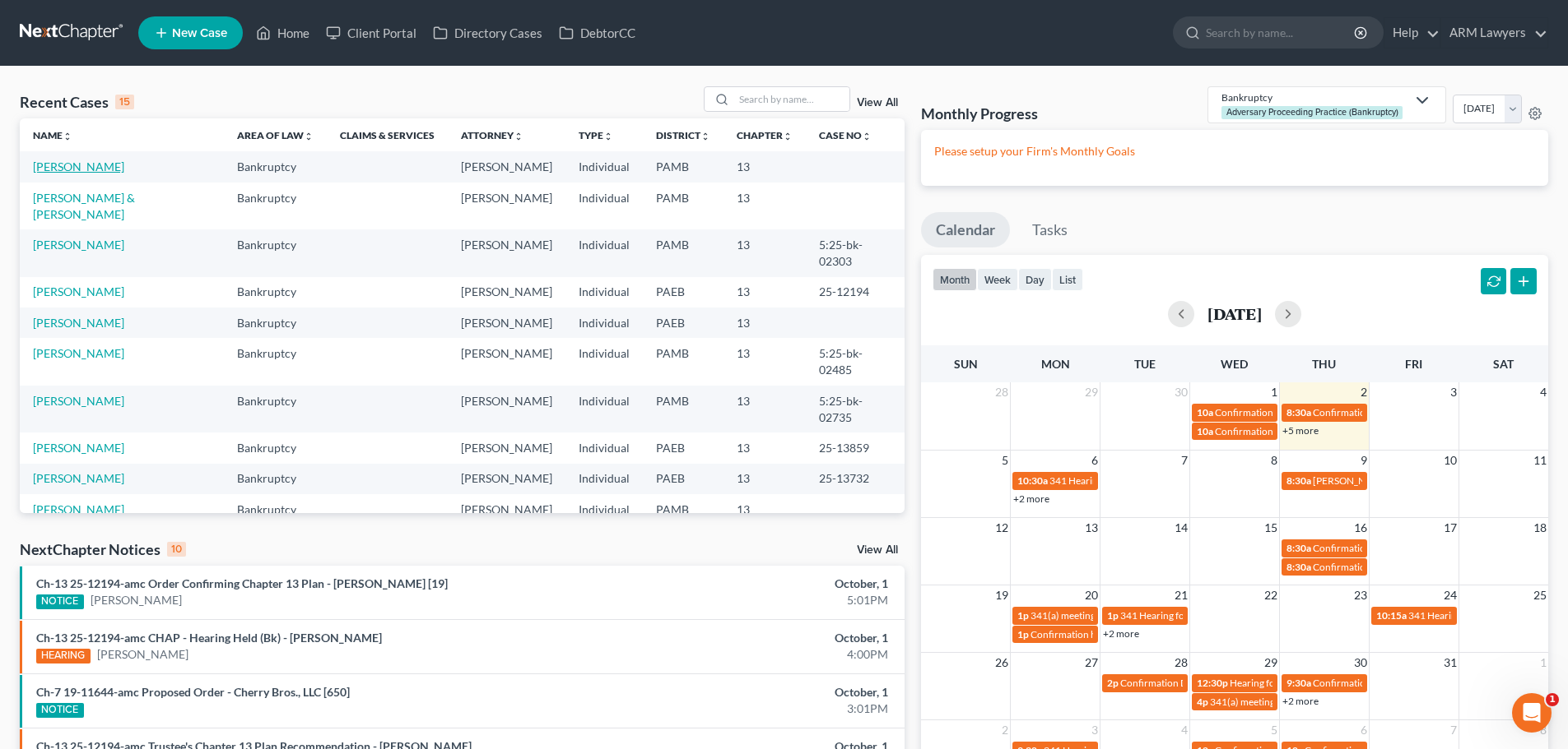
click at [95, 168] on link "[PERSON_NAME]" at bounding box center [79, 166] width 91 height 14
select select "20"
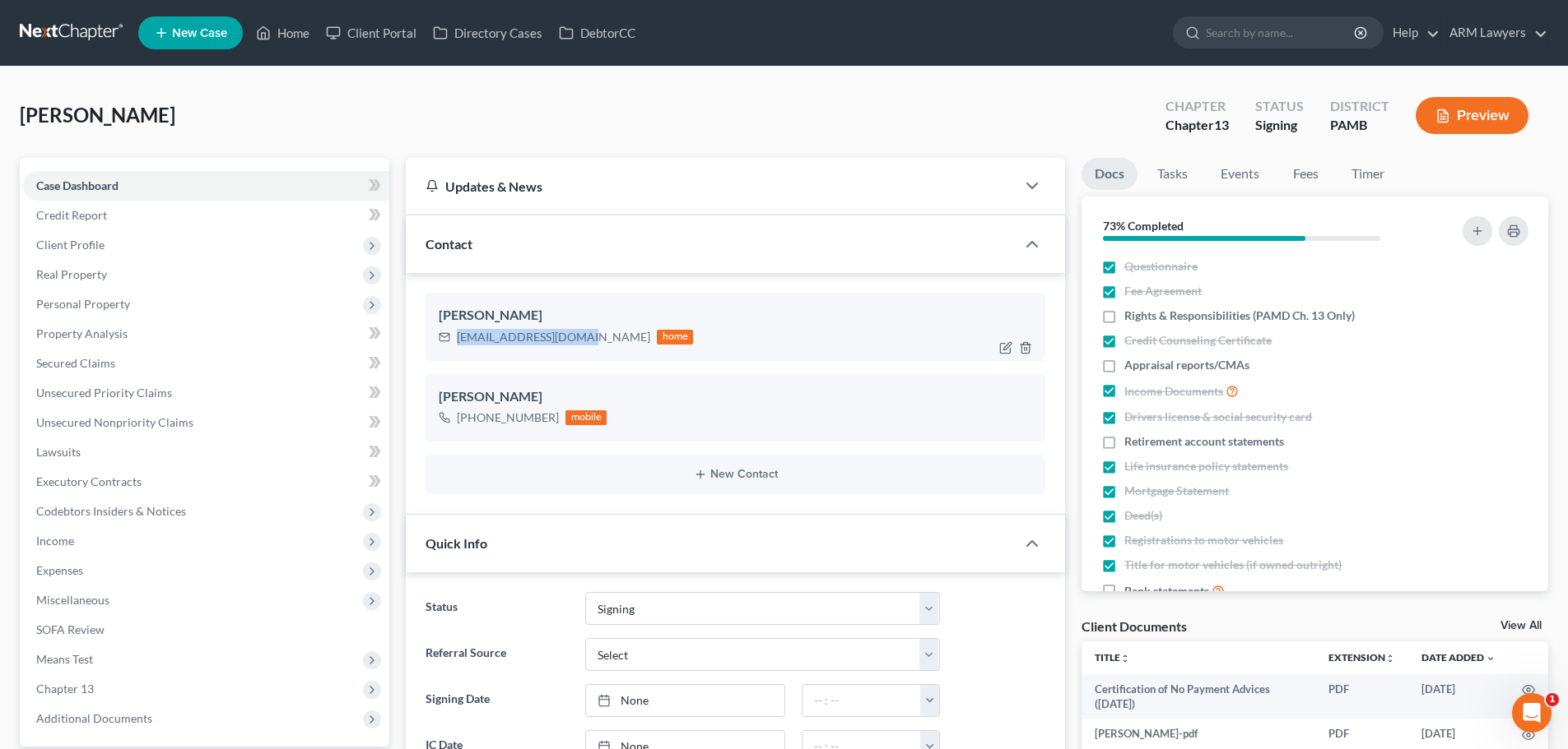
drag, startPoint x: 566, startPoint y: 338, endPoint x: 459, endPoint y: 340, distance: 107.0
click at [459, 340] on div "[EMAIL_ADDRESS][DOMAIN_NAME]" at bounding box center [553, 337] width 193 height 17
copy div "[EMAIL_ADDRESS][DOMAIN_NAME]"
